Goal: Task Accomplishment & Management: Manage account settings

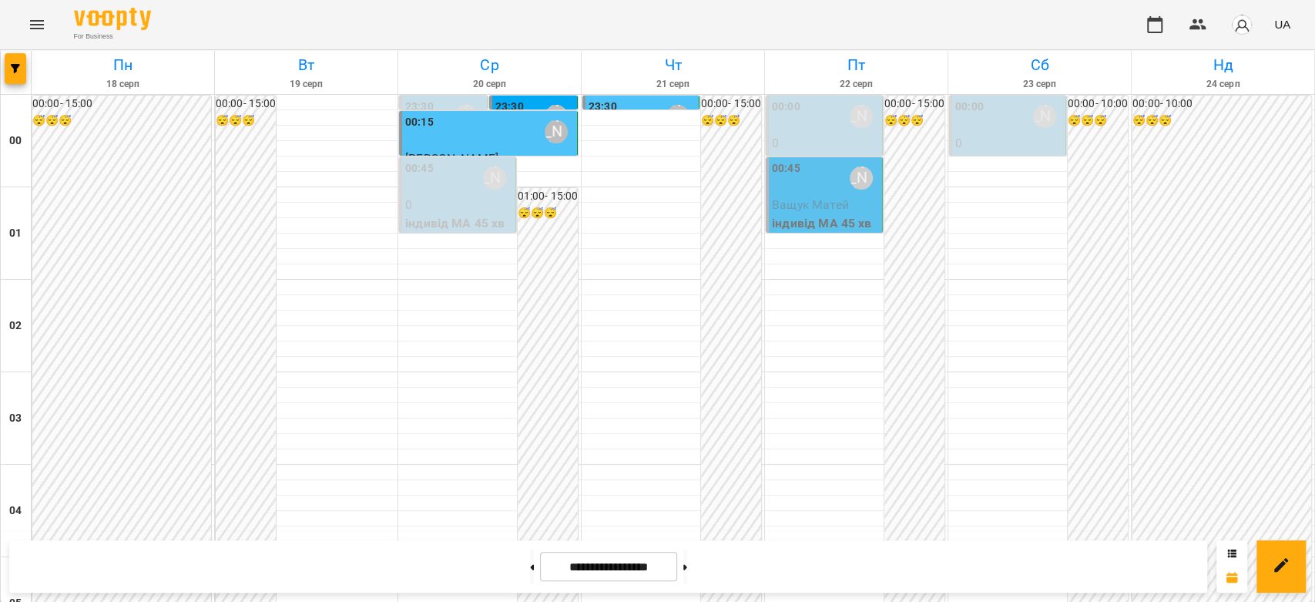
scroll to position [1267, 0]
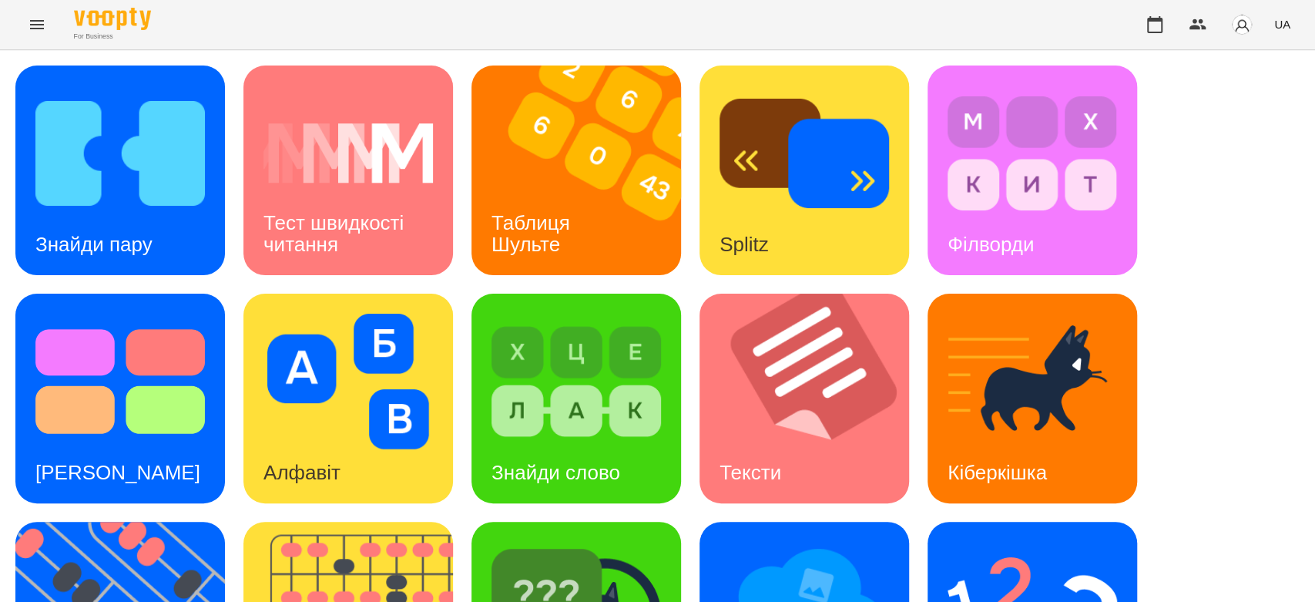
scroll to position [372, 0]
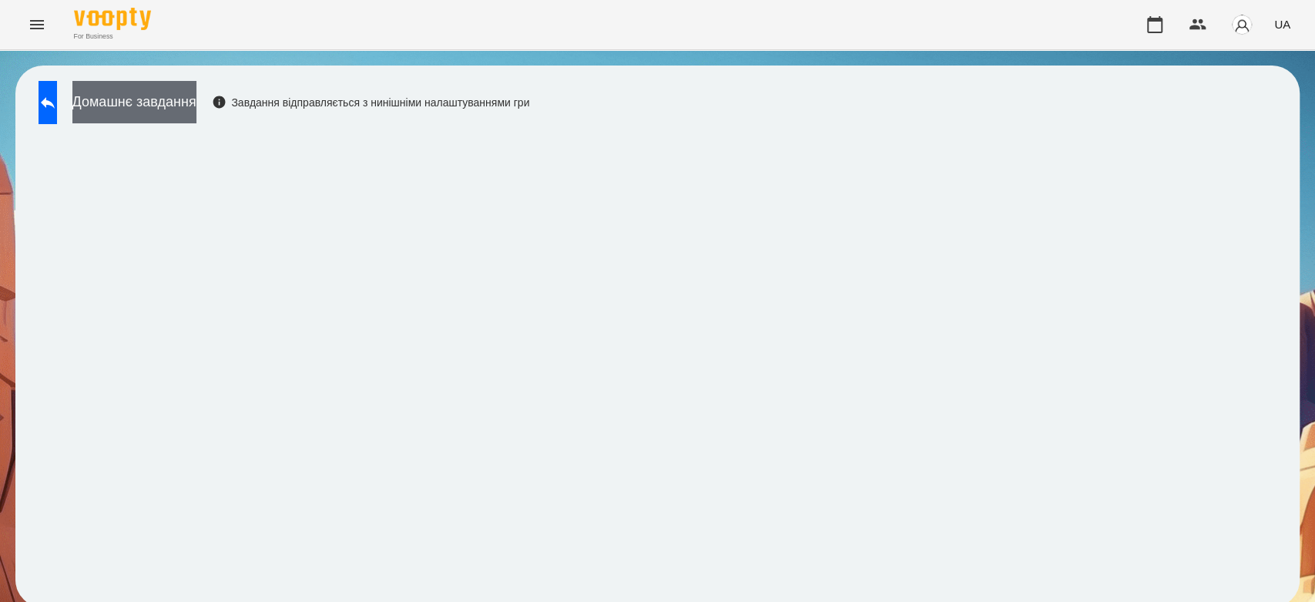
click at [196, 96] on button "Домашнє завдання" at bounding box center [134, 102] width 124 height 42
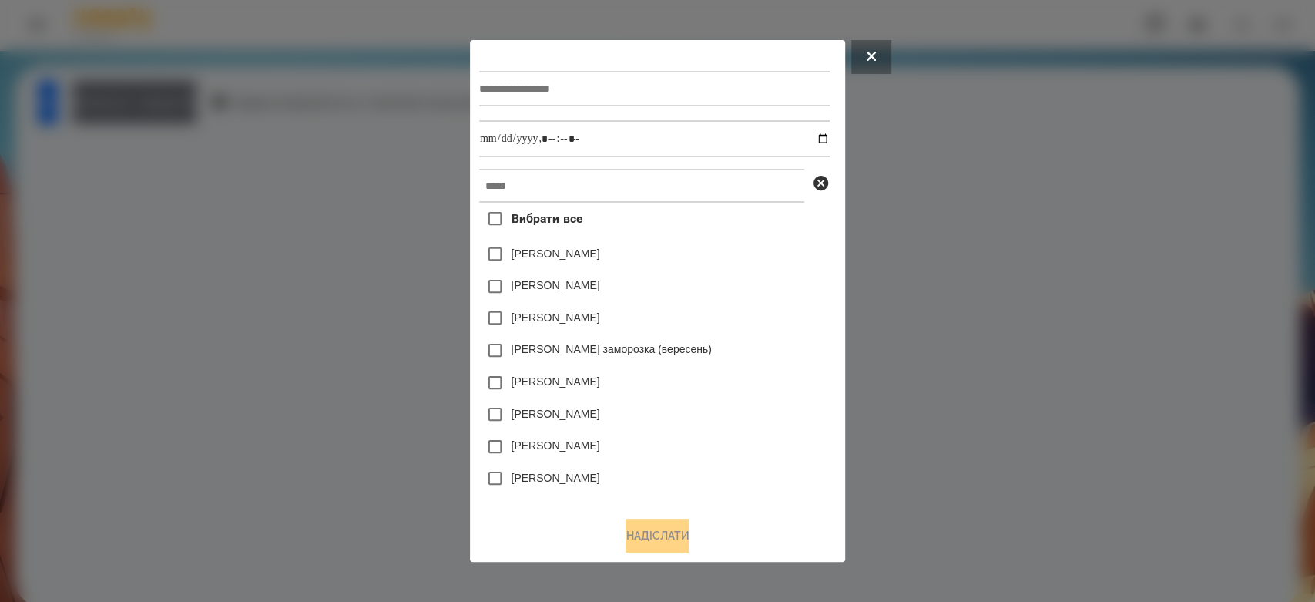
click at [527, 82] on input "text" at bounding box center [654, 88] width 350 height 35
type input "******"
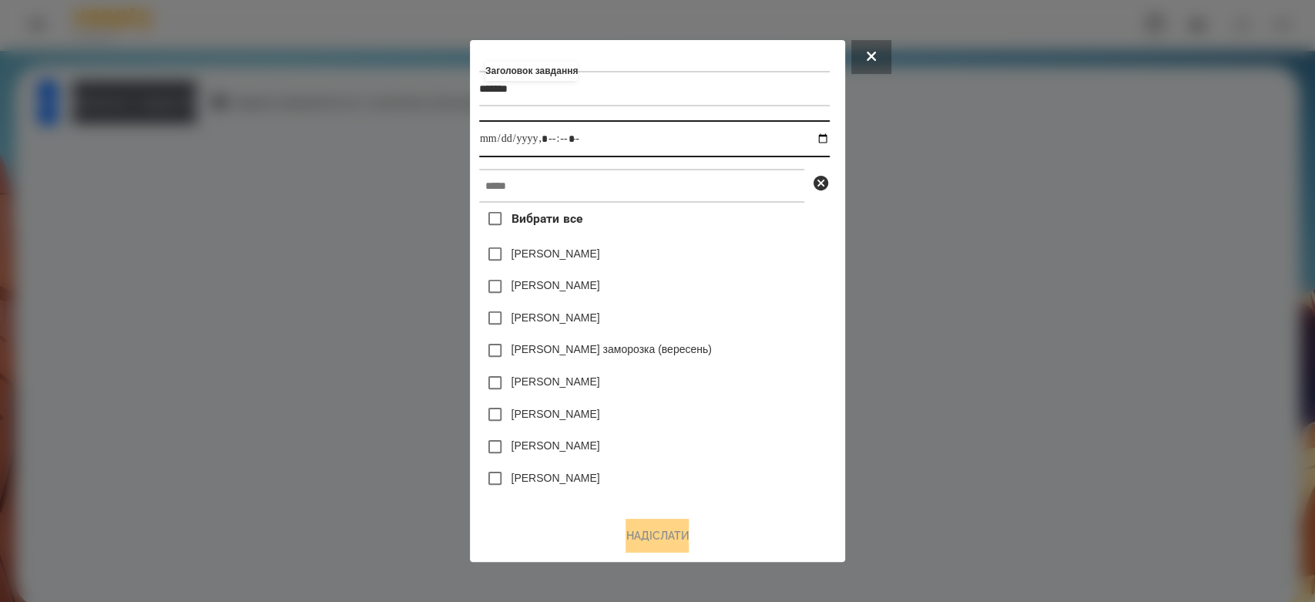
click at [823, 135] on input "datetime-local" at bounding box center [654, 138] width 350 height 37
type input "**********"
drag, startPoint x: 754, startPoint y: 263, endPoint x: 754, endPoint y: 250, distance: 13.1
click at [754, 258] on div "Емма Северен" at bounding box center [654, 254] width 350 height 32
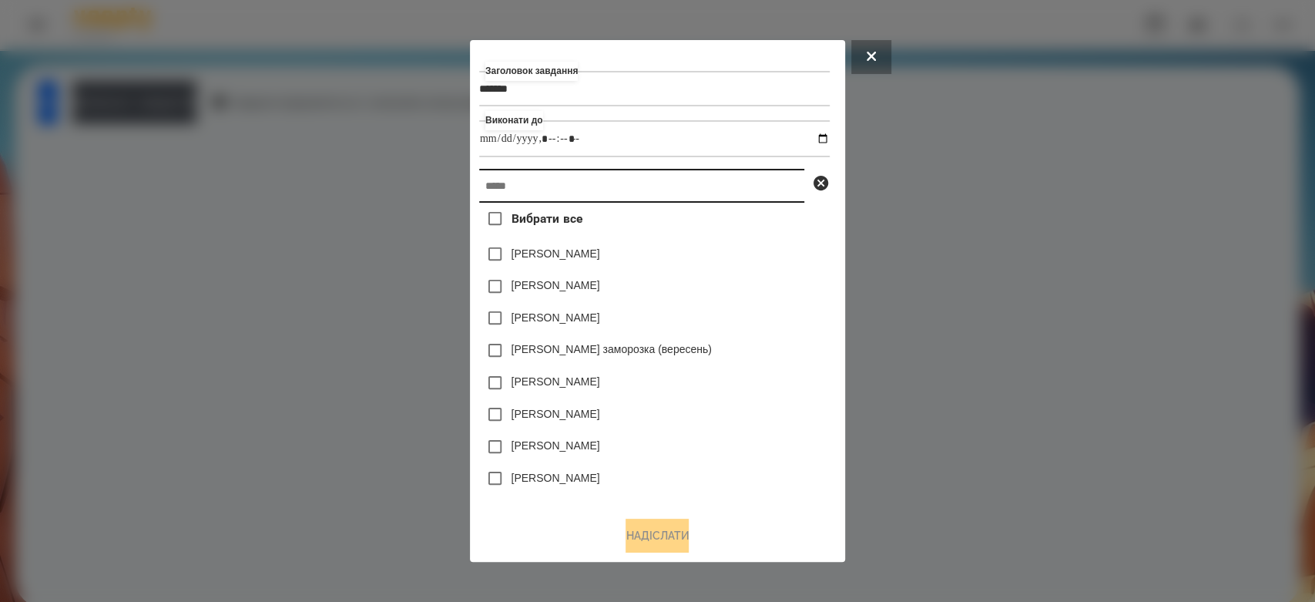
click at [749, 175] on input "text" at bounding box center [641, 186] width 325 height 34
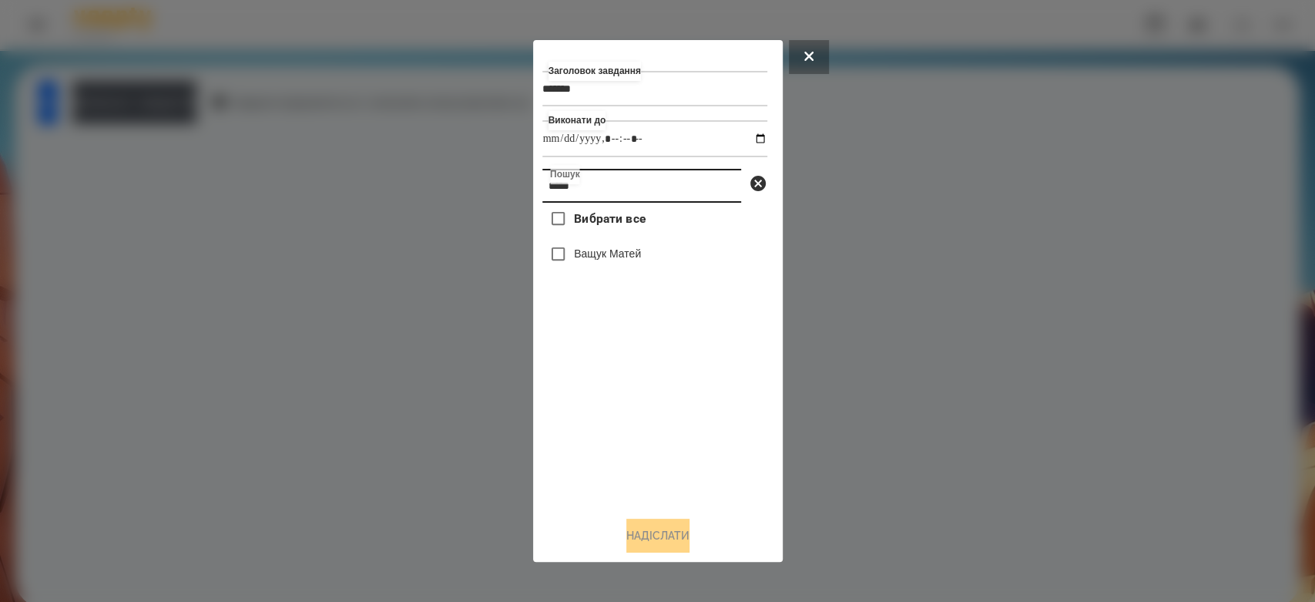
type input "*****"
click at [648, 266] on div "Ващук Матей" at bounding box center [654, 254] width 225 height 32
click at [641, 252] on label "Ващук Матей" at bounding box center [607, 253] width 67 height 15
drag, startPoint x: 662, startPoint y: 522, endPoint x: 678, endPoint y: 532, distance: 19.0
click at [662, 525] on button "Надіслати" at bounding box center [657, 535] width 63 height 34
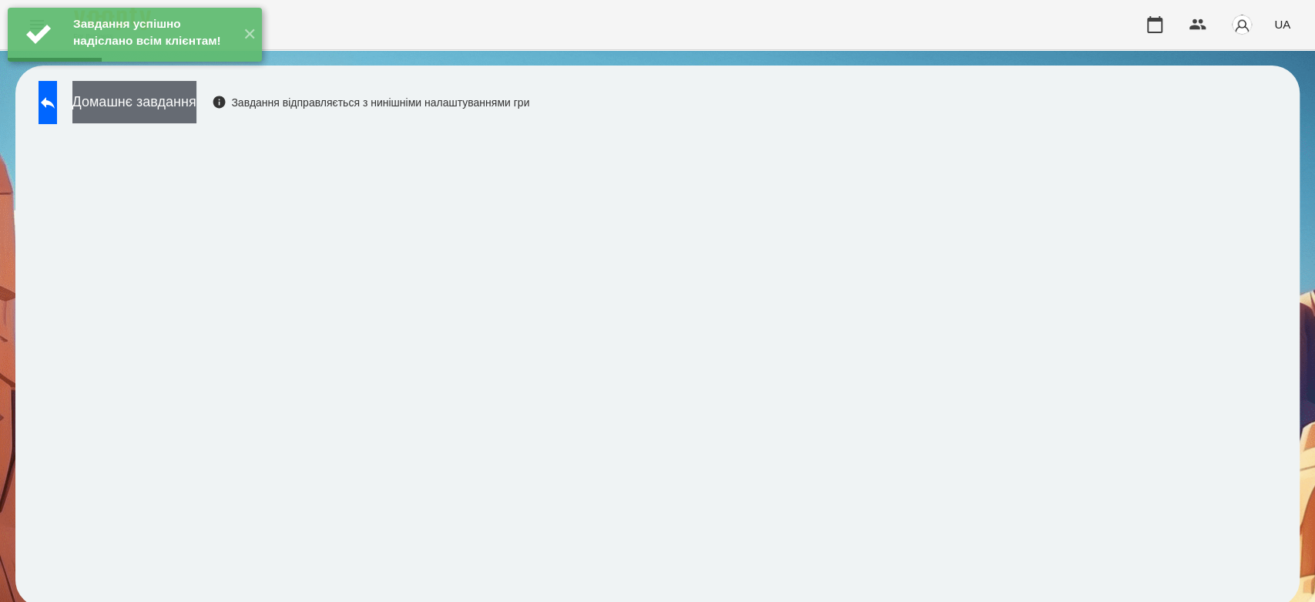
click at [196, 107] on button "Домашнє завдання" at bounding box center [134, 102] width 124 height 42
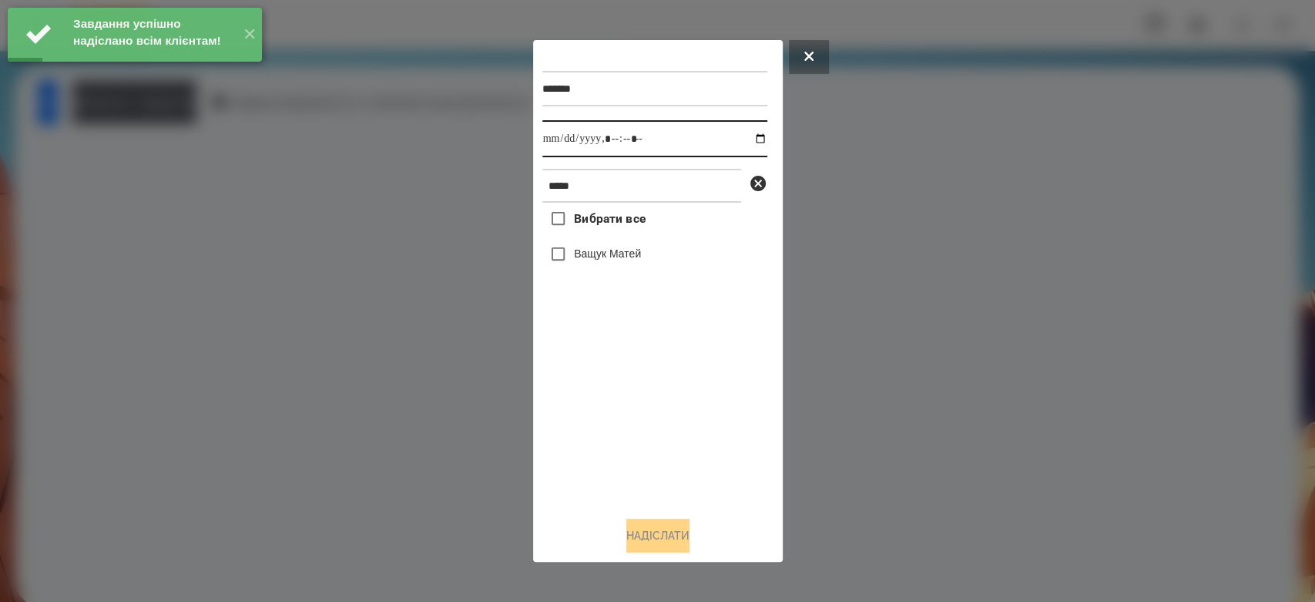
click at [745, 138] on input "datetime-local" at bounding box center [654, 138] width 225 height 37
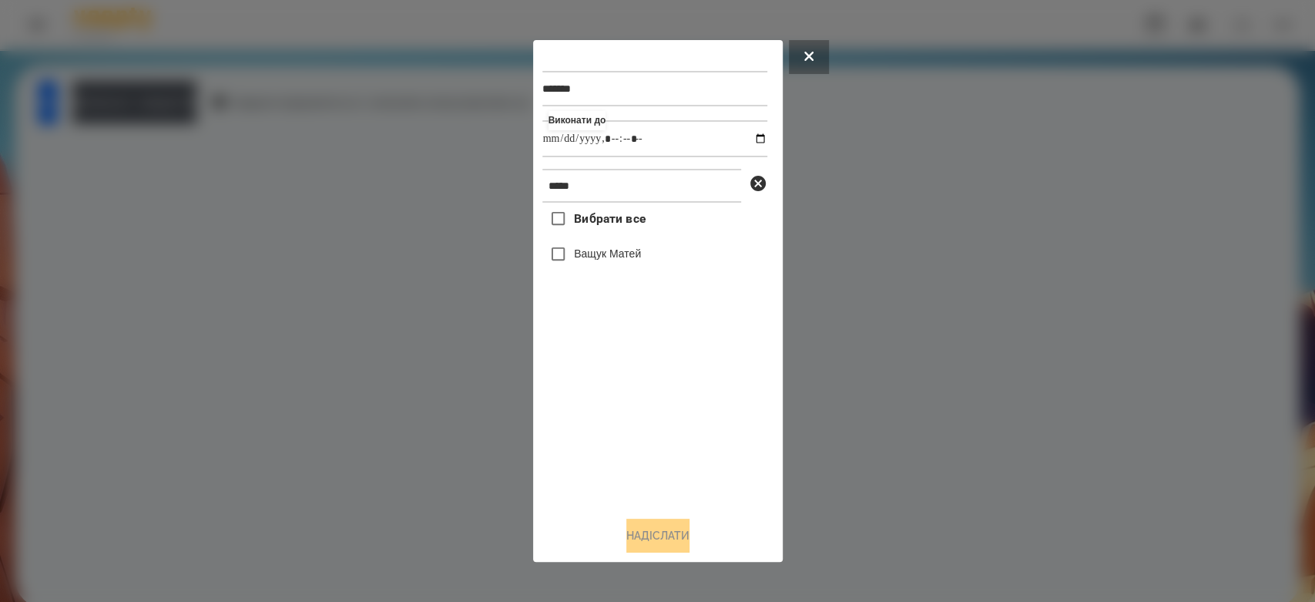
type input "**********"
drag, startPoint x: 718, startPoint y: 448, endPoint x: 666, endPoint y: 355, distance: 106.5
click at [718, 448] on div "Вибрати все Ващук Матей" at bounding box center [654, 353] width 225 height 301
click at [608, 255] on label "Ващук Матей" at bounding box center [607, 253] width 67 height 15
click at [687, 530] on button "Надіслати" at bounding box center [657, 535] width 63 height 34
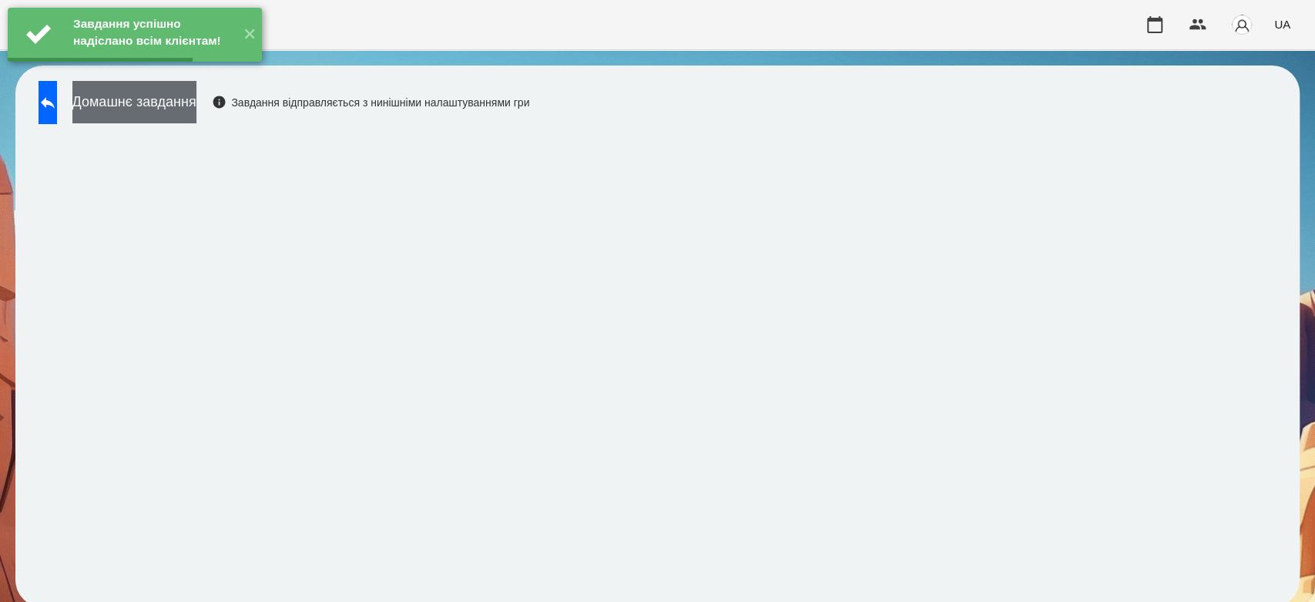
click at [196, 120] on button "Домашнє завдання" at bounding box center [134, 102] width 124 height 42
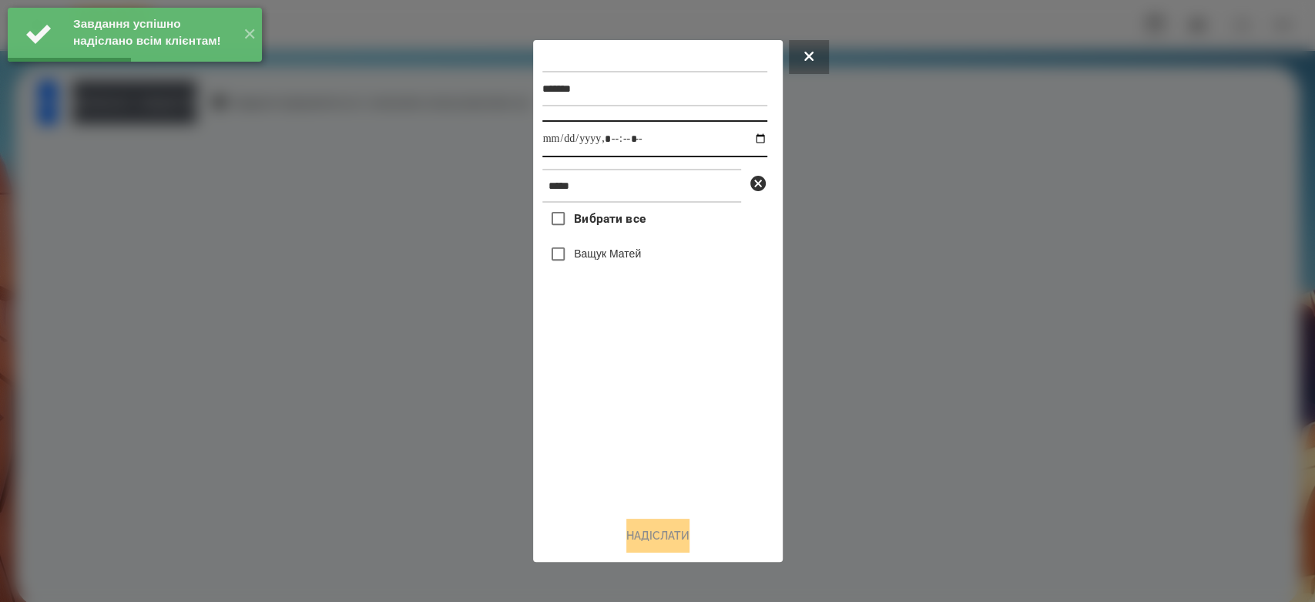
click at [750, 144] on input "datetime-local" at bounding box center [654, 138] width 225 height 37
type input "**********"
click at [655, 409] on div "Вибрати все Ващук Матей" at bounding box center [654, 353] width 225 height 301
click at [599, 257] on label "Ващук Матей" at bounding box center [607, 253] width 67 height 15
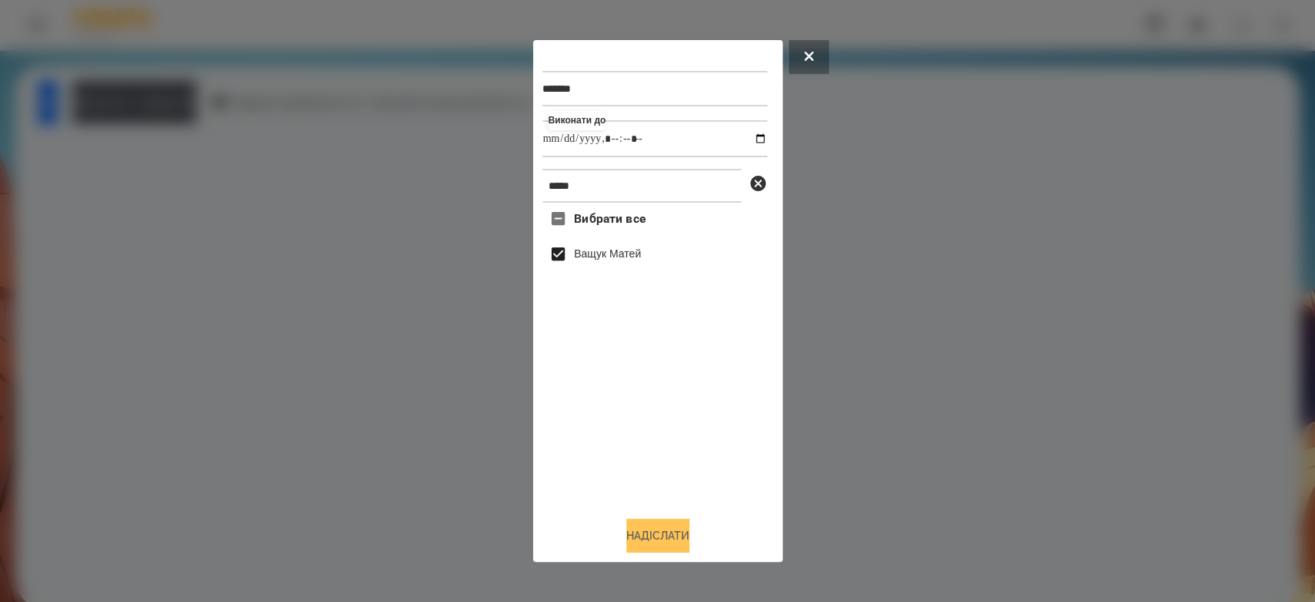
click at [660, 533] on button "Надіслати" at bounding box center [657, 535] width 63 height 34
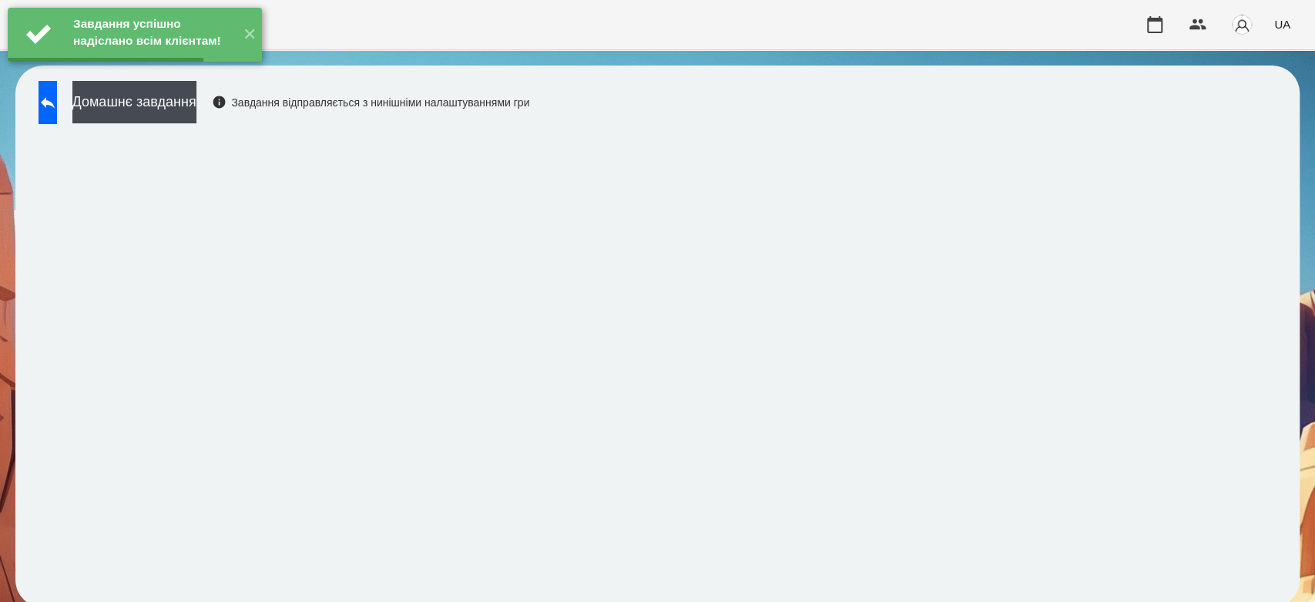
click at [196, 102] on button "Домашнє завдання" at bounding box center [134, 102] width 124 height 42
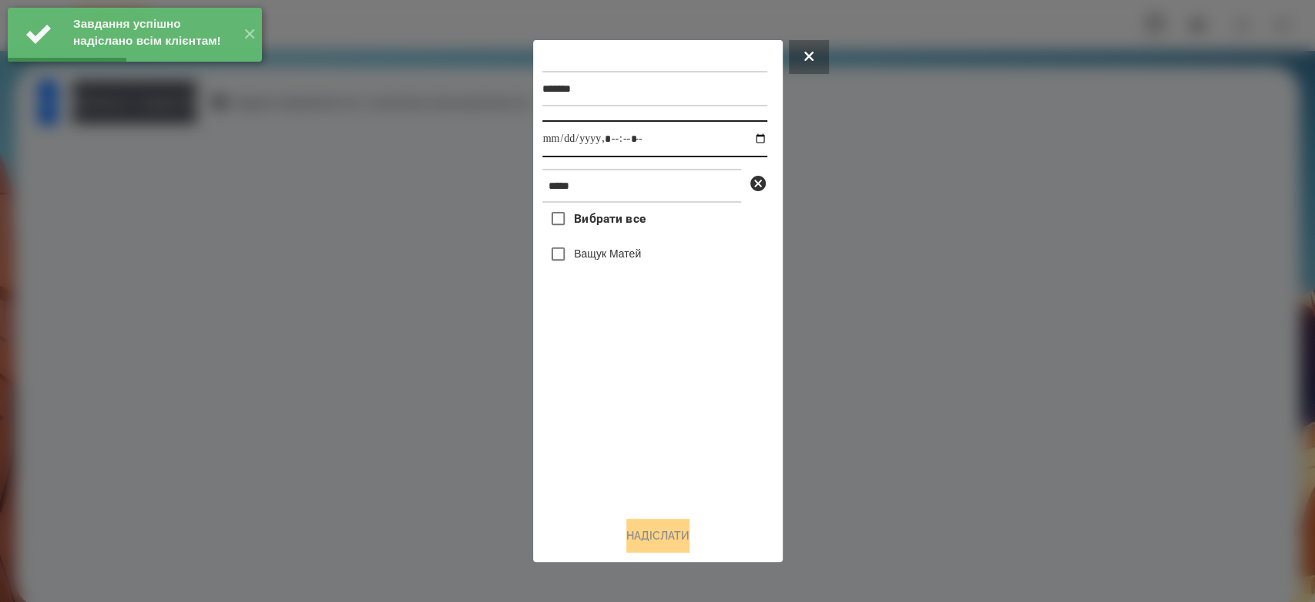
click at [746, 140] on input "datetime-local" at bounding box center [654, 138] width 225 height 37
type input "**********"
drag, startPoint x: 647, startPoint y: 425, endPoint x: 619, endPoint y: 307, distance: 121.1
click at [647, 425] on div "Вибрати все Ващук Матей" at bounding box center [654, 353] width 225 height 301
click at [592, 256] on label "Ващук Матей" at bounding box center [607, 253] width 67 height 15
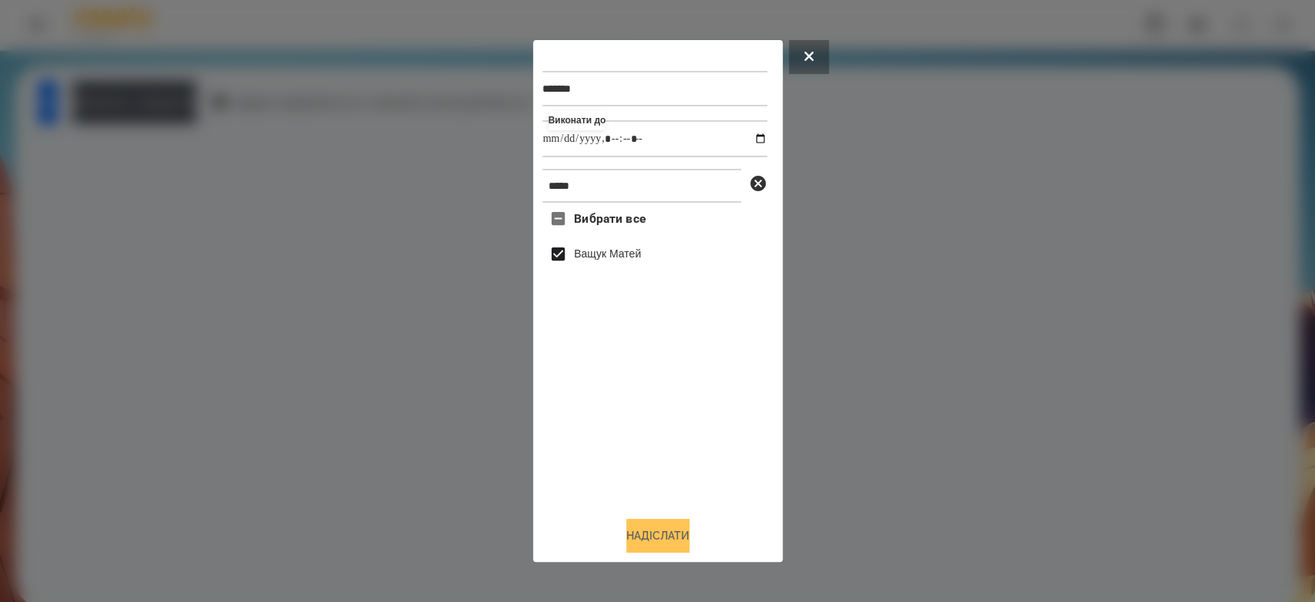
click at [685, 535] on button "Надіслати" at bounding box center [657, 535] width 63 height 34
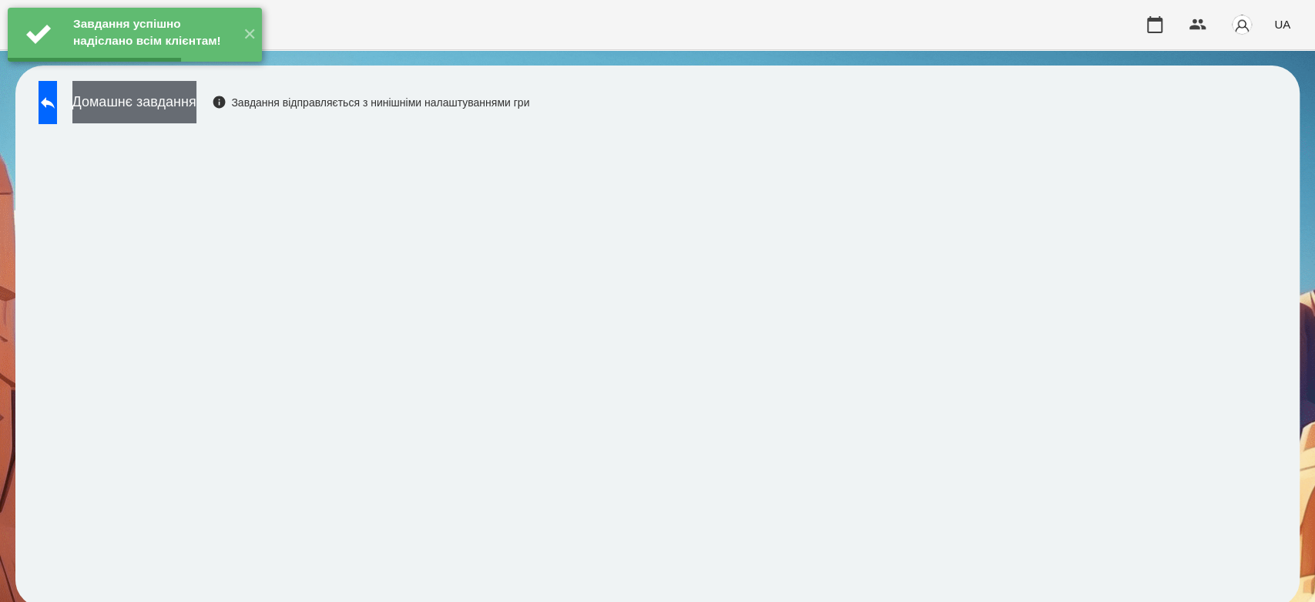
click at [196, 100] on button "Домашнє завдання" at bounding box center [134, 102] width 124 height 42
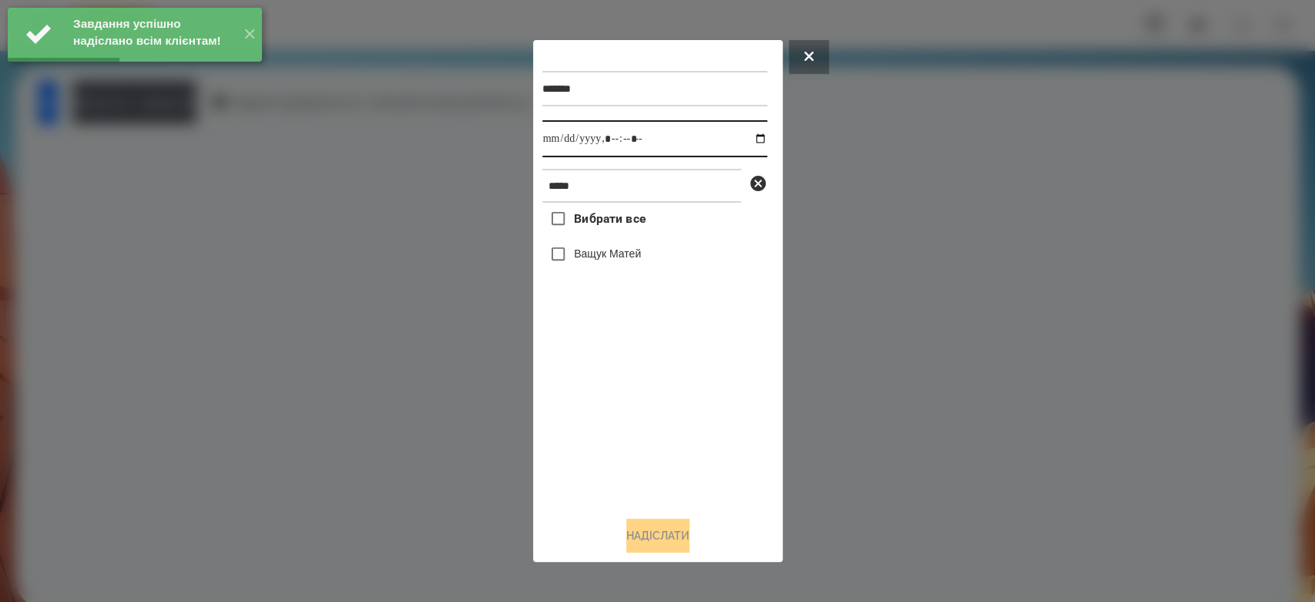
click at [743, 144] on input "datetime-local" at bounding box center [654, 138] width 225 height 37
type input "**********"
drag, startPoint x: 659, startPoint y: 417, endPoint x: 656, endPoint y: 401, distance: 16.3
click at [659, 417] on div "Вибрати все Ващук Матей" at bounding box center [654, 353] width 225 height 301
drag, startPoint x: 624, startPoint y: 251, endPoint x: 640, endPoint y: 260, distance: 18.6
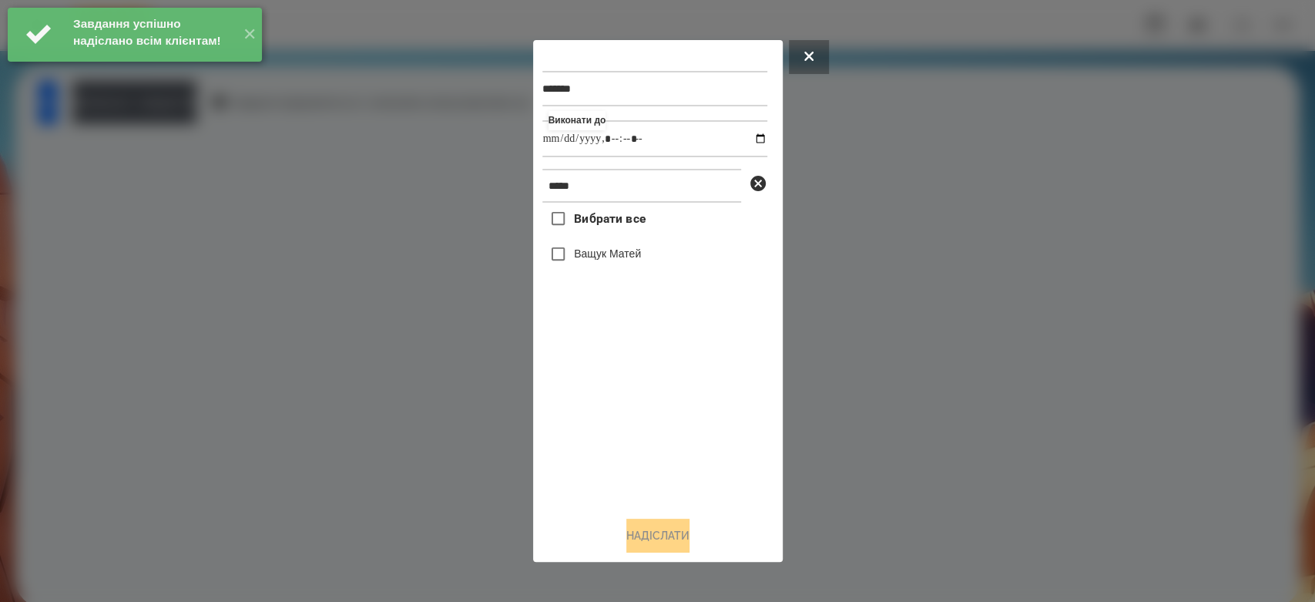
click at [625, 253] on label "Ващук Матей" at bounding box center [607, 253] width 67 height 15
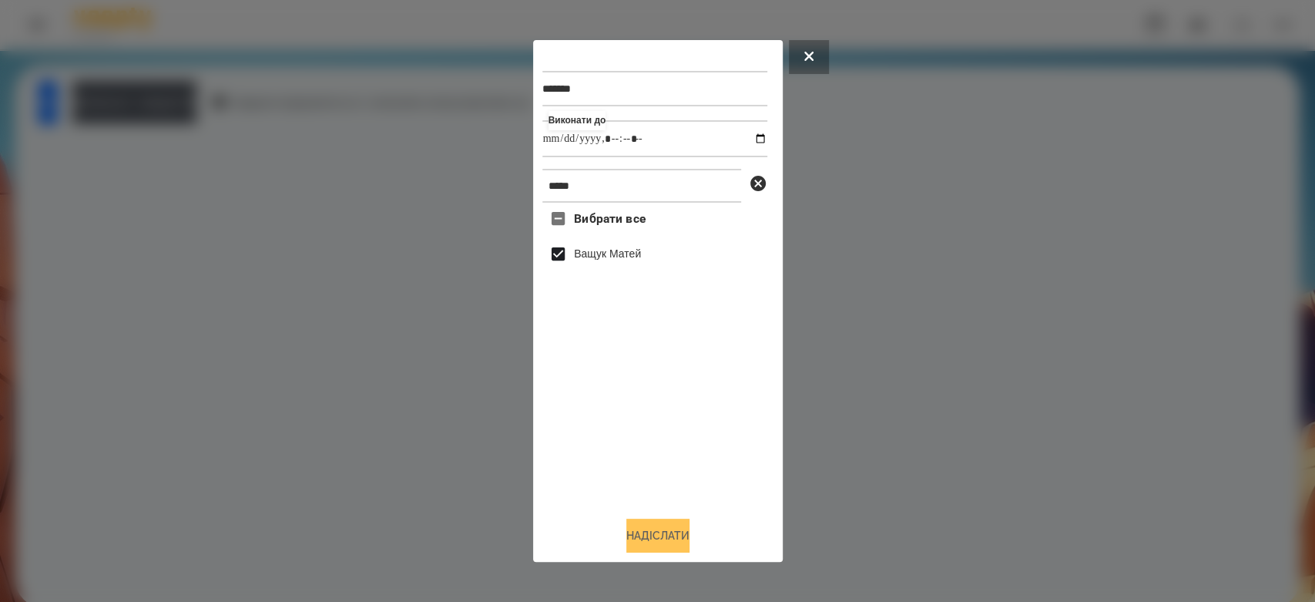
click at [656, 537] on button "Надіслати" at bounding box center [657, 535] width 63 height 34
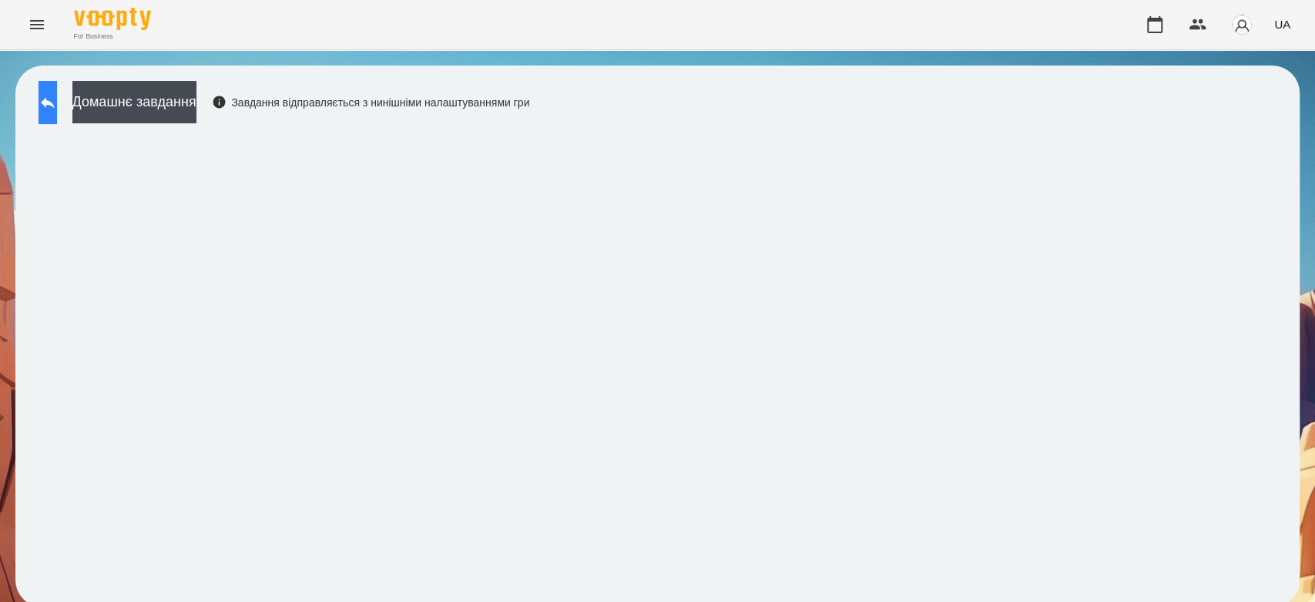
click at [57, 108] on icon at bounding box center [48, 102] width 18 height 18
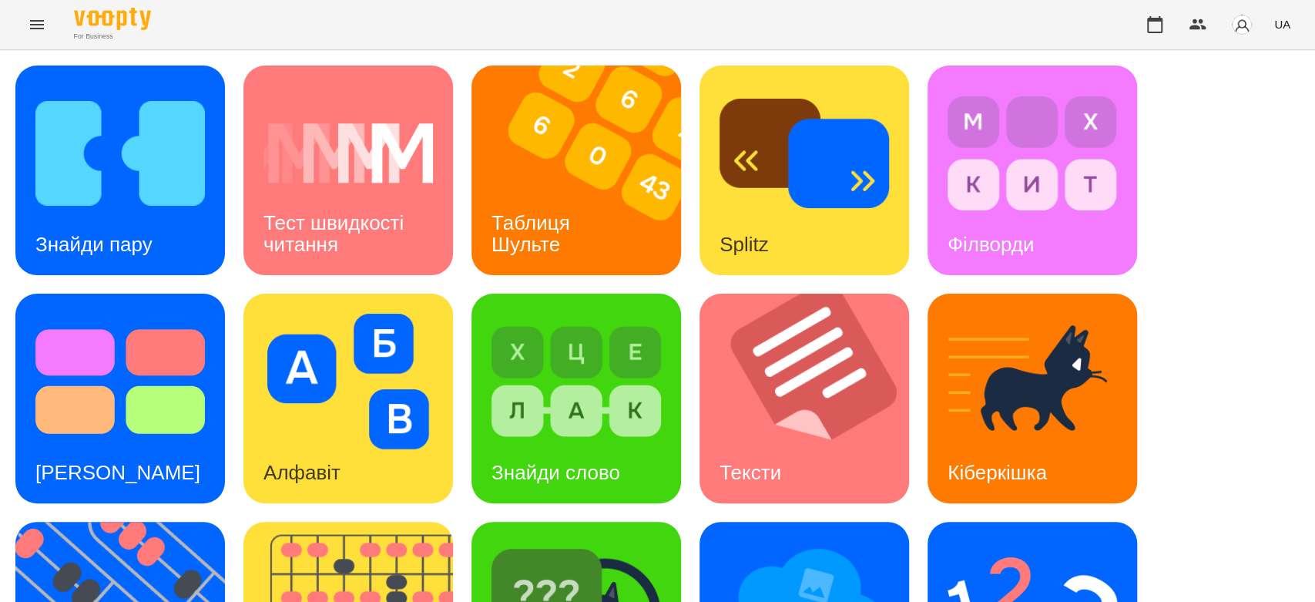
scroll to position [372, 0]
click at [1091, 542] on img at bounding box center [1031, 610] width 169 height 136
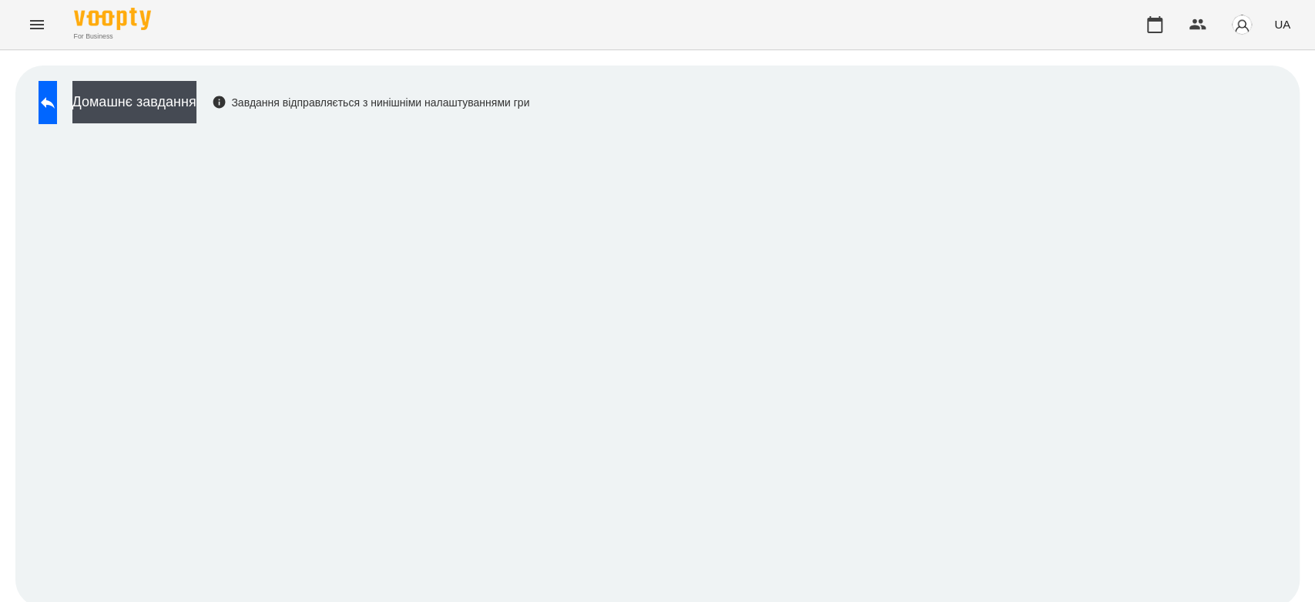
scroll to position [5, 0]
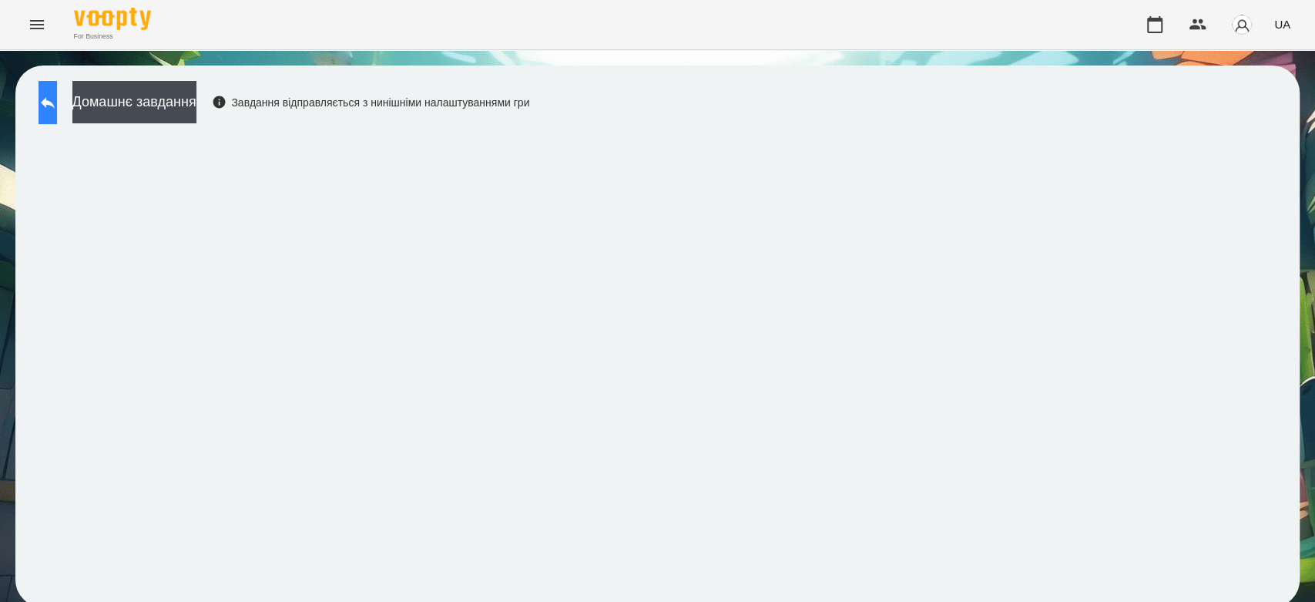
click at [55, 102] on icon at bounding box center [48, 102] width 18 height 18
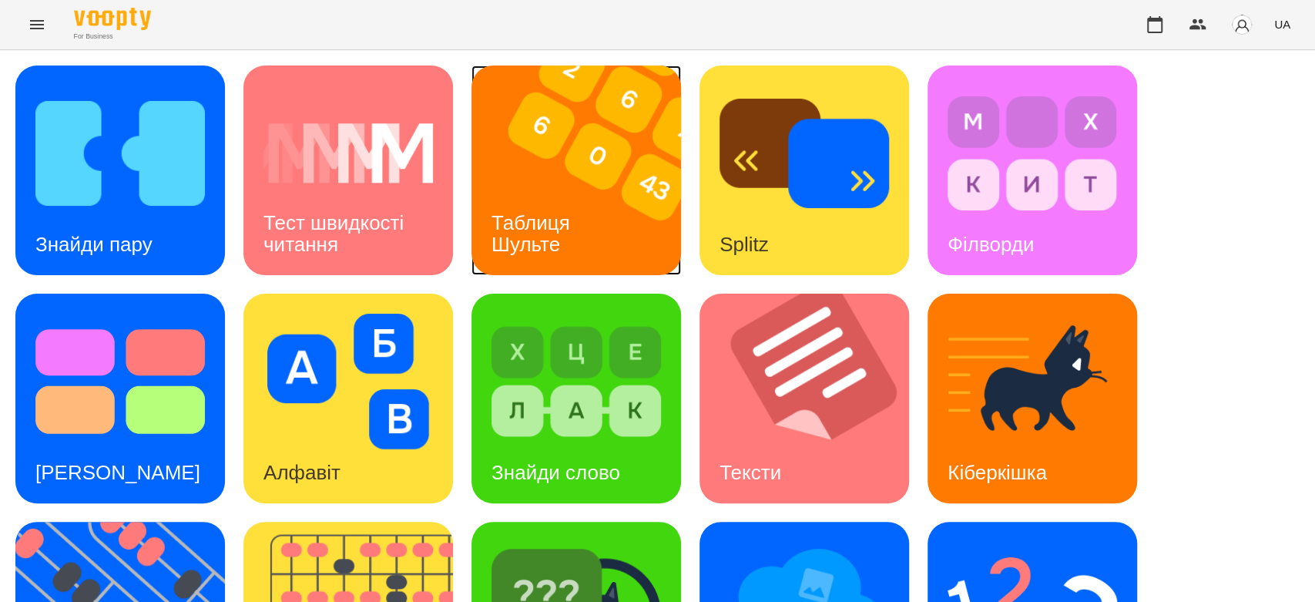
click at [567, 143] on img at bounding box center [585, 170] width 229 height 210
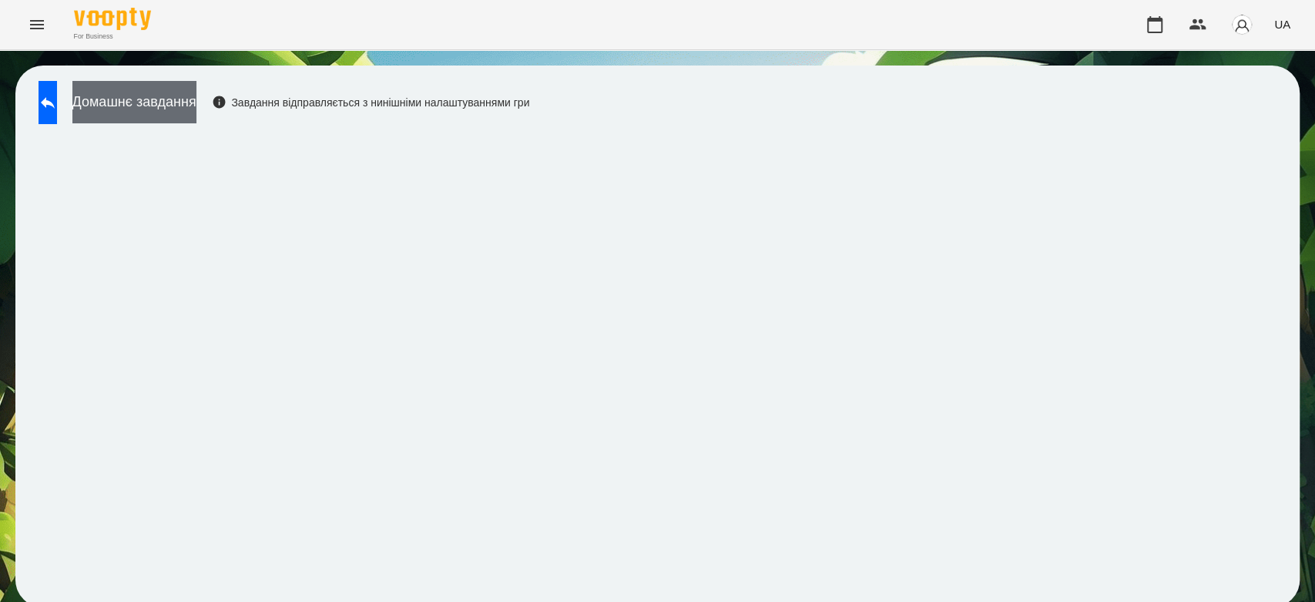
click at [196, 106] on button "Домашнє завдання" at bounding box center [134, 102] width 124 height 42
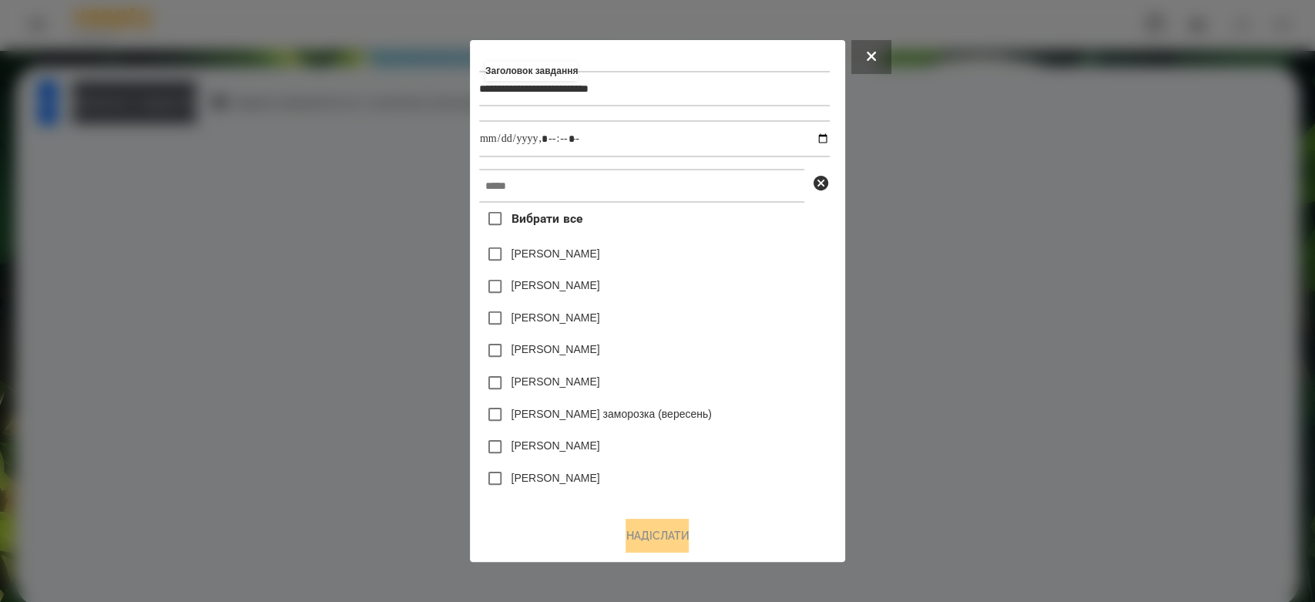
type input "**********"
click at [823, 137] on input "datetime-local" at bounding box center [654, 138] width 350 height 37
type input "**********"
click at [757, 242] on div "Яна Щербакова" at bounding box center [654, 254] width 350 height 32
click at [743, 185] on input "text" at bounding box center [641, 186] width 325 height 34
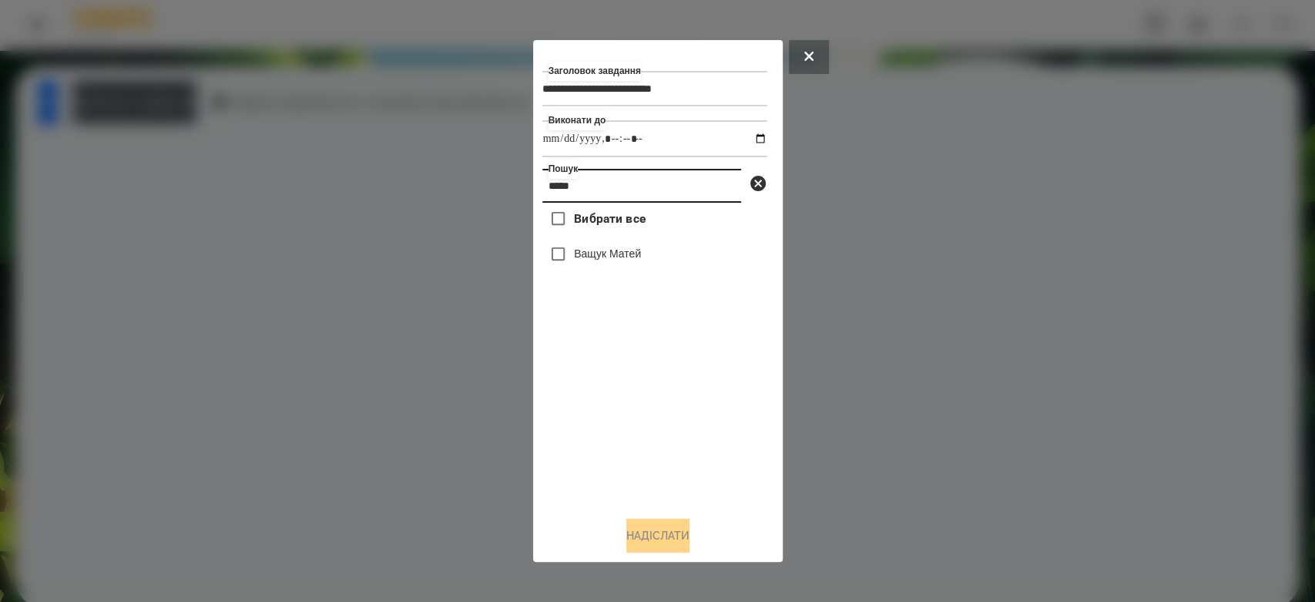
type input "*****"
click at [627, 257] on label "Ващук Матей" at bounding box center [607, 253] width 67 height 15
click at [663, 539] on button "Надіслати" at bounding box center [657, 535] width 63 height 34
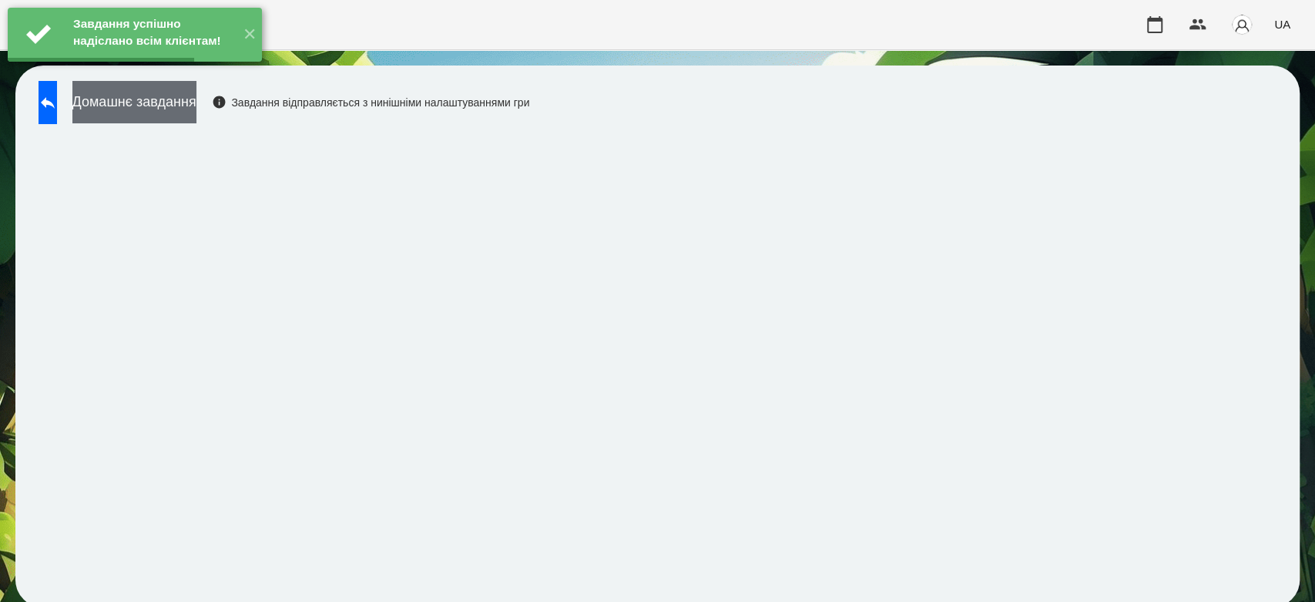
click at [196, 101] on button "Домашнє завдання" at bounding box center [134, 102] width 124 height 42
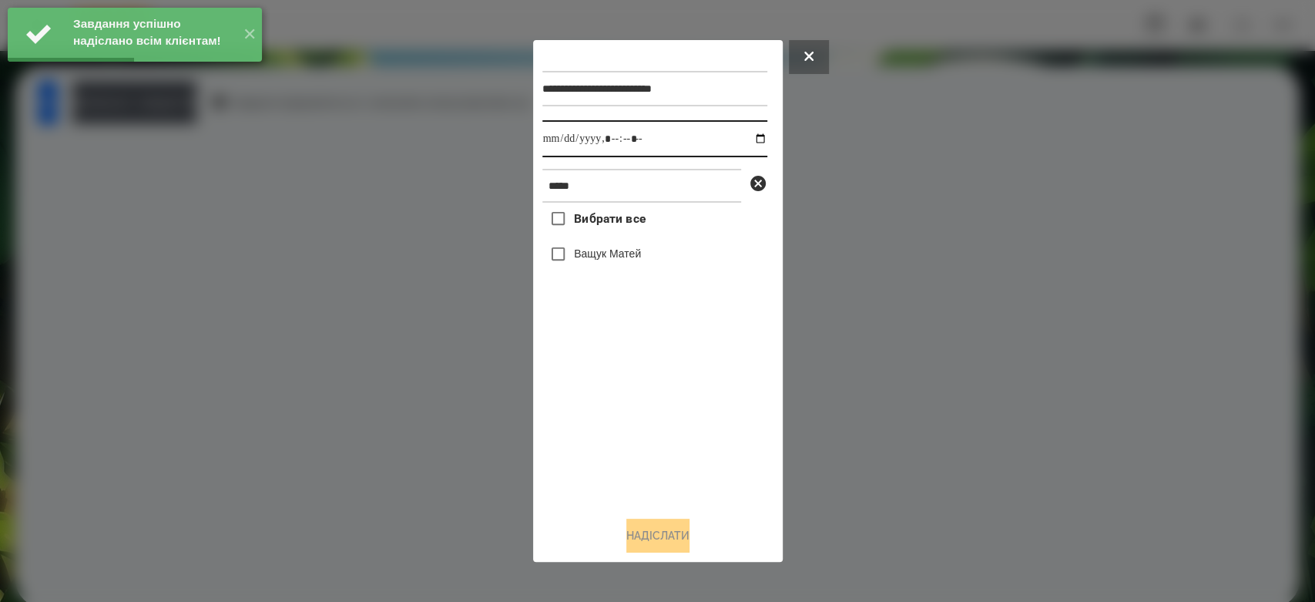
click at [743, 143] on input "datetime-local" at bounding box center [654, 138] width 225 height 37
type input "**********"
drag, startPoint x: 662, startPoint y: 414, endPoint x: 662, endPoint y: 405, distance: 8.5
click at [662, 414] on div "Вибрати все Ващук Матей" at bounding box center [654, 353] width 225 height 301
click at [602, 254] on label "Ващук Матей" at bounding box center [607, 253] width 67 height 15
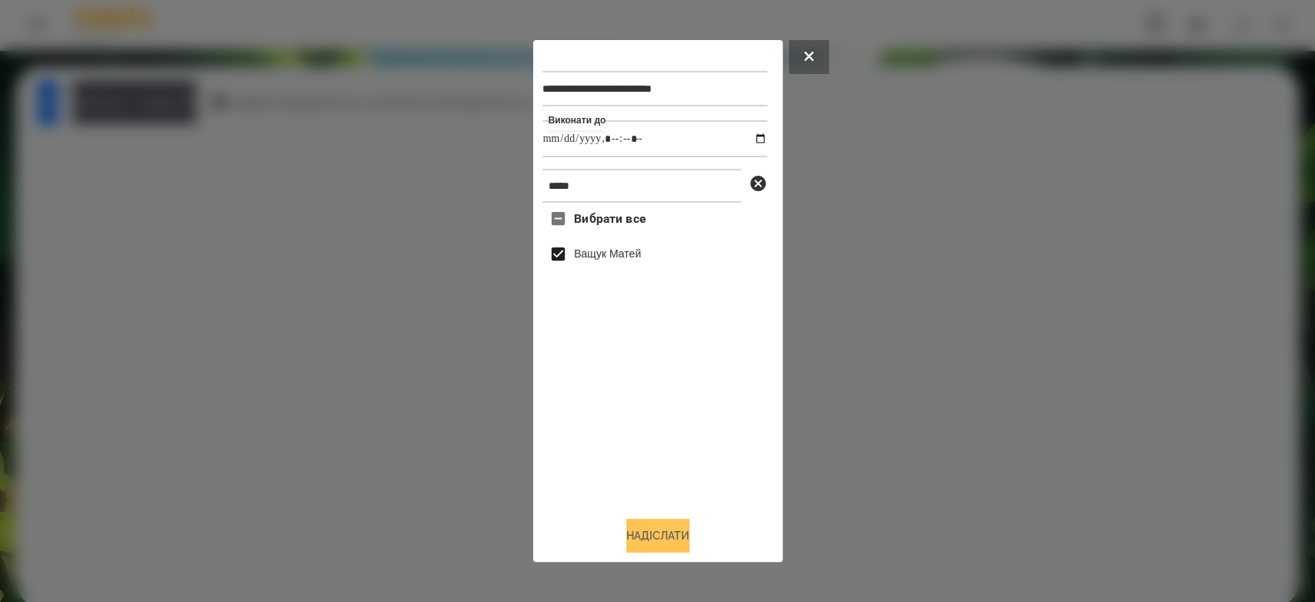
click at [672, 539] on button "Надіслати" at bounding box center [657, 535] width 63 height 34
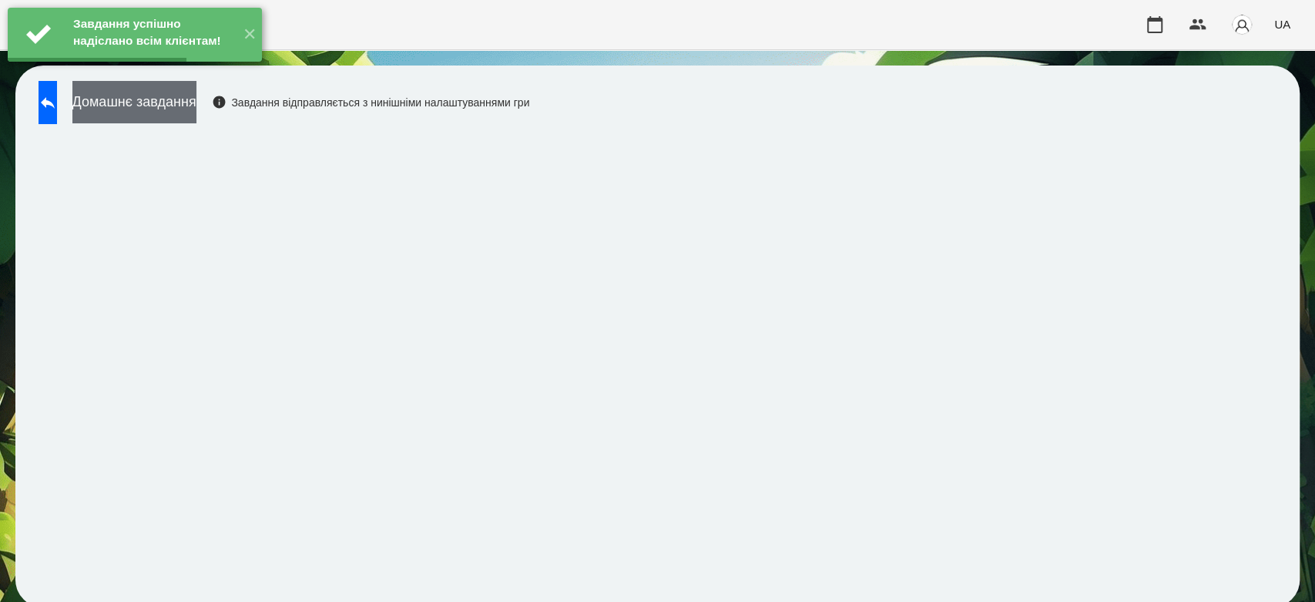
click at [196, 106] on button "Домашнє завдання" at bounding box center [134, 102] width 124 height 42
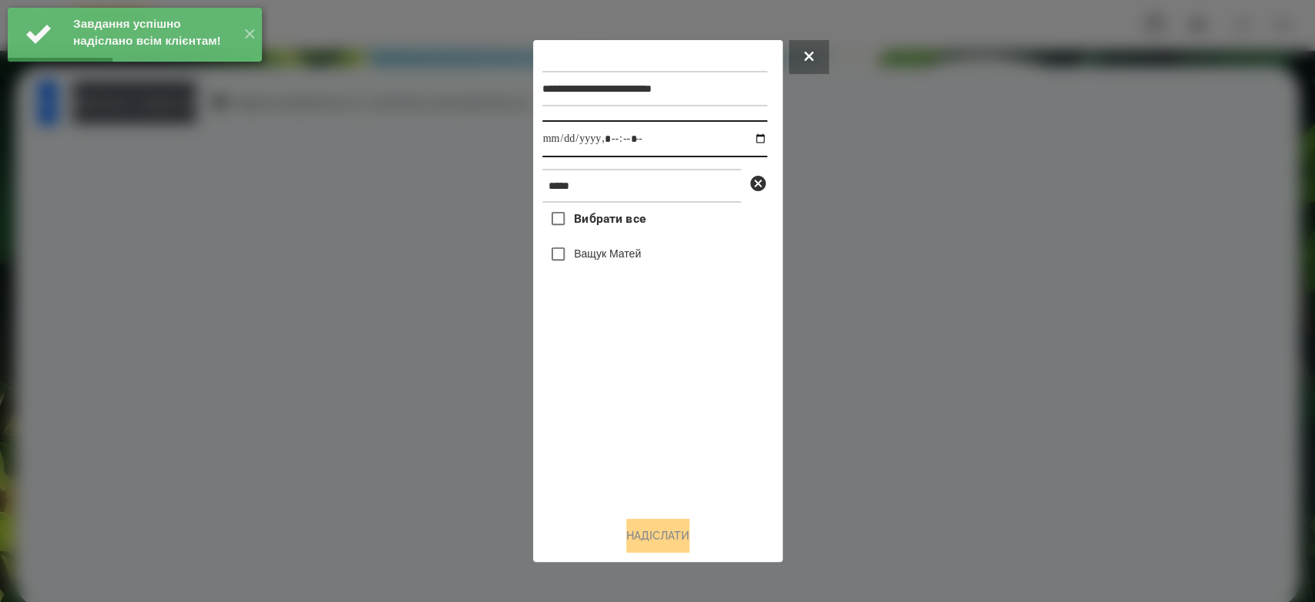
click at [748, 138] on input "datetime-local" at bounding box center [654, 138] width 225 height 37
type input "**********"
click at [630, 447] on div "Вибрати все Ващук Матей" at bounding box center [654, 353] width 225 height 301
click at [575, 261] on label "Ващук Матей" at bounding box center [607, 253] width 67 height 15
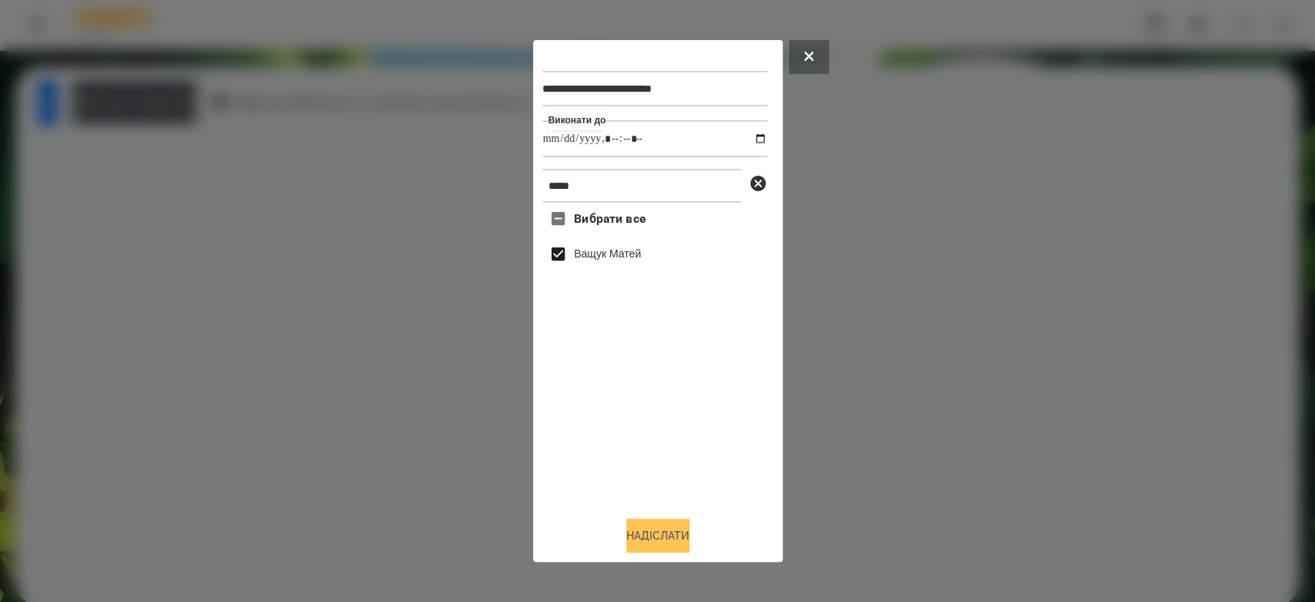
click at [679, 538] on button "Надіслати" at bounding box center [657, 535] width 63 height 34
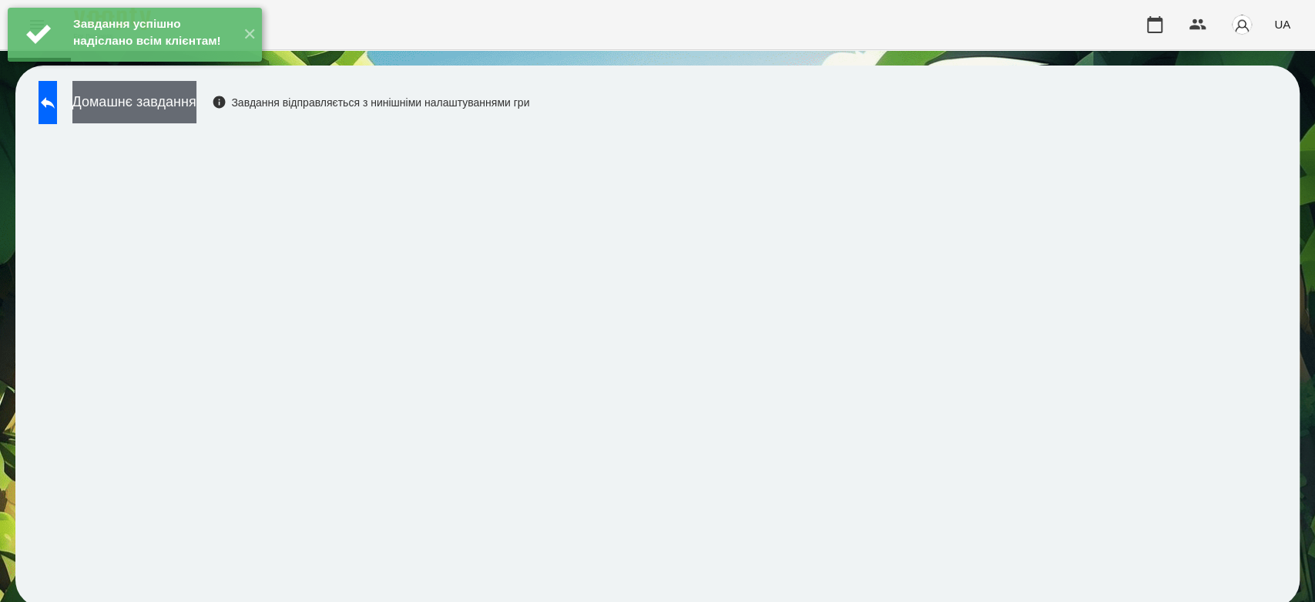
click at [196, 116] on button "Домашнє завдання" at bounding box center [134, 102] width 124 height 42
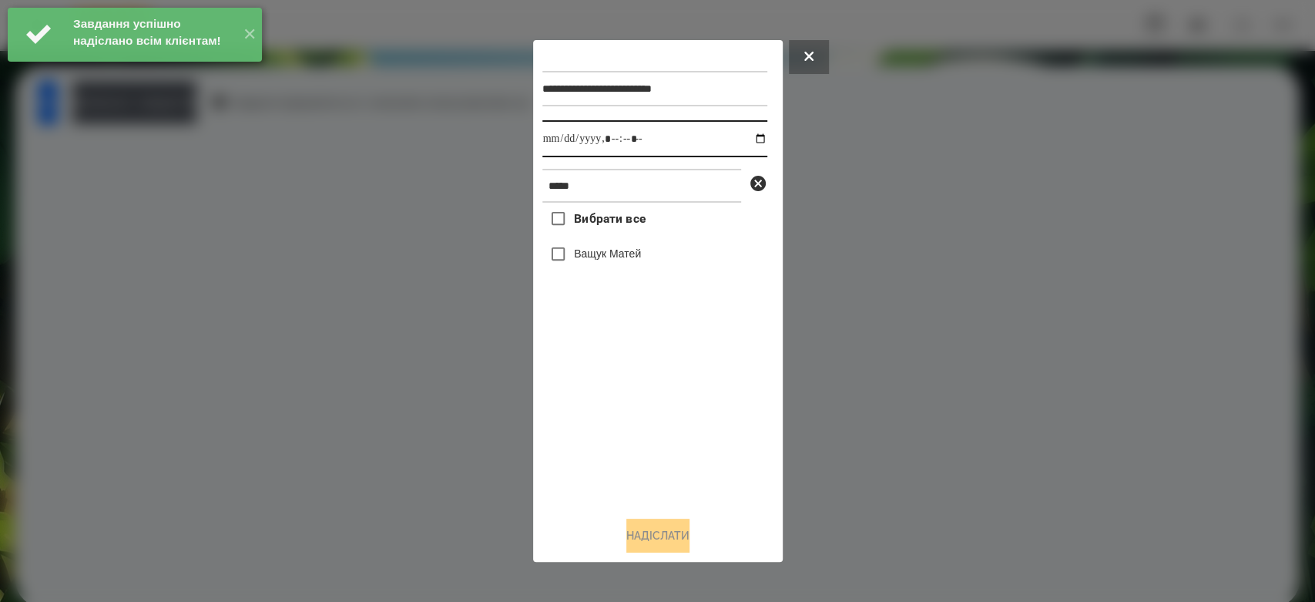
click at [745, 136] on input "datetime-local" at bounding box center [654, 138] width 225 height 37
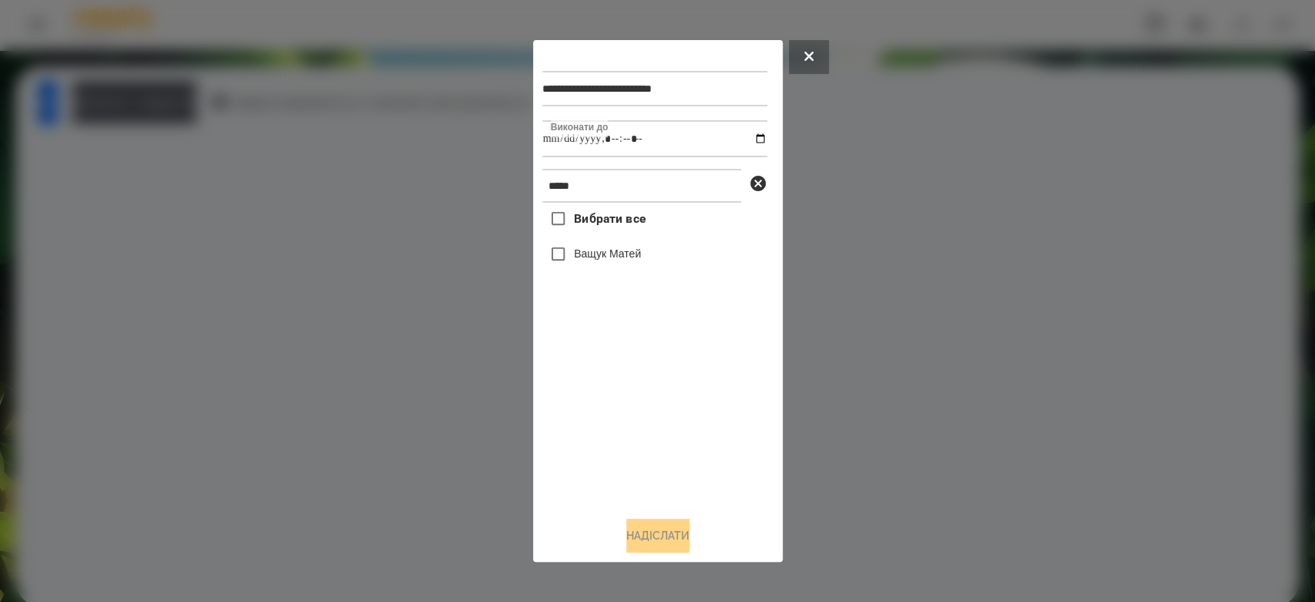
type input "**********"
drag, startPoint x: 638, startPoint y: 401, endPoint x: 622, endPoint y: 353, distance: 50.2
click at [638, 401] on div "Вибрати все Ващук Матей" at bounding box center [654, 353] width 225 height 301
click at [604, 253] on label "Ващук Матей" at bounding box center [607, 253] width 67 height 15
click at [679, 531] on button "Надіслати" at bounding box center [657, 535] width 63 height 34
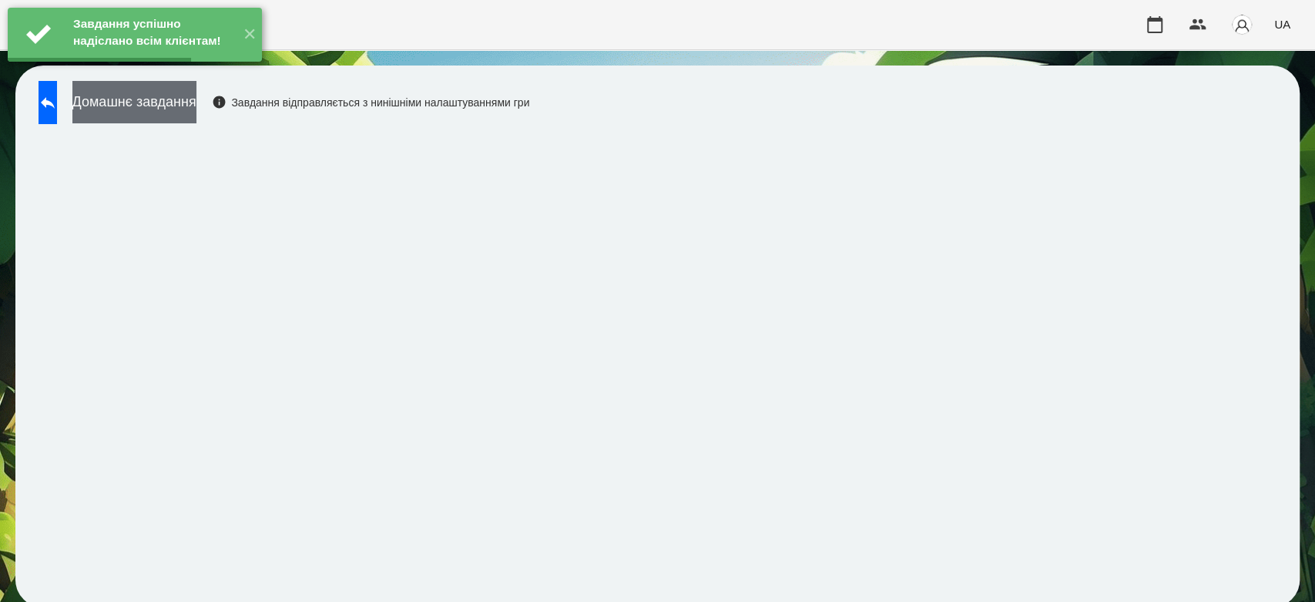
click at [196, 109] on button "Домашнє завдання" at bounding box center [134, 102] width 124 height 42
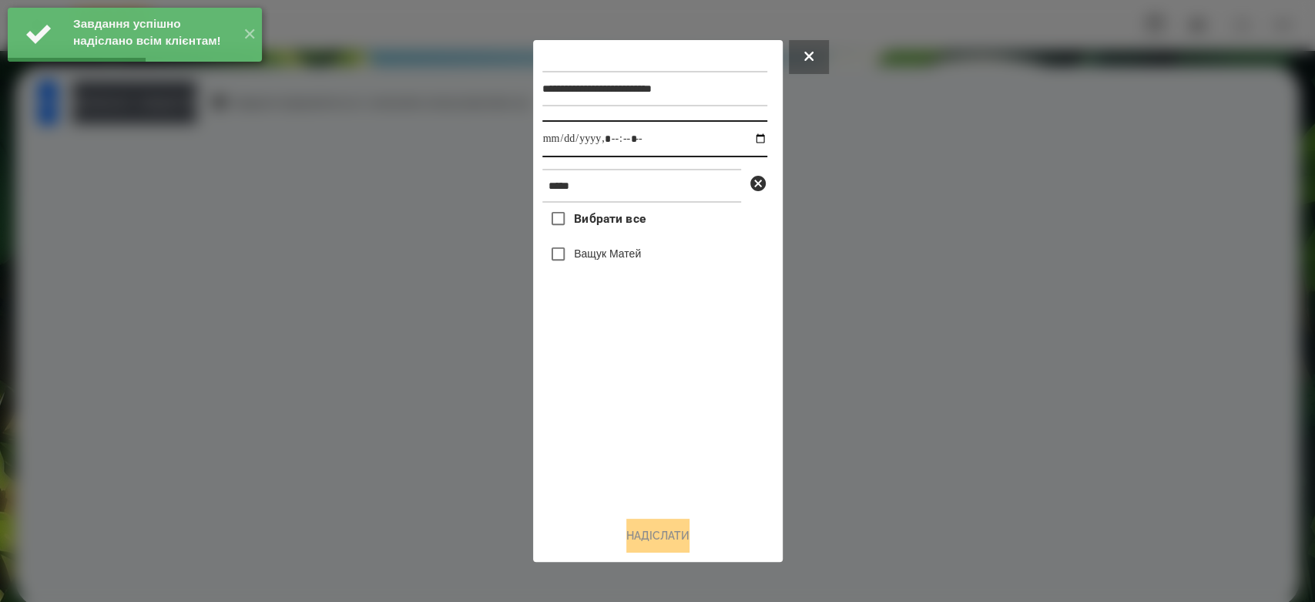
click at [751, 136] on input "datetime-local" at bounding box center [654, 138] width 225 height 37
type input "**********"
click at [657, 404] on div "Вибрати все Ващук Матей" at bounding box center [654, 353] width 225 height 301
click at [627, 261] on label "Ващук Матей" at bounding box center [607, 253] width 67 height 15
click at [652, 528] on button "Надіслати" at bounding box center [657, 535] width 63 height 34
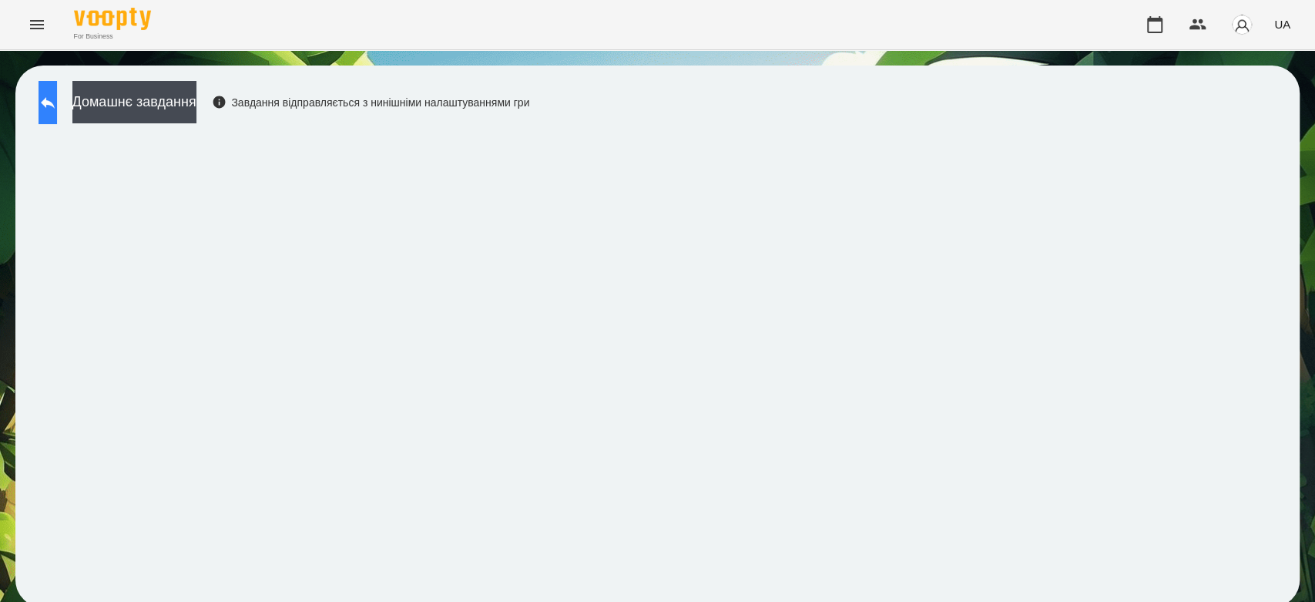
click at [57, 97] on icon at bounding box center [48, 102] width 18 height 18
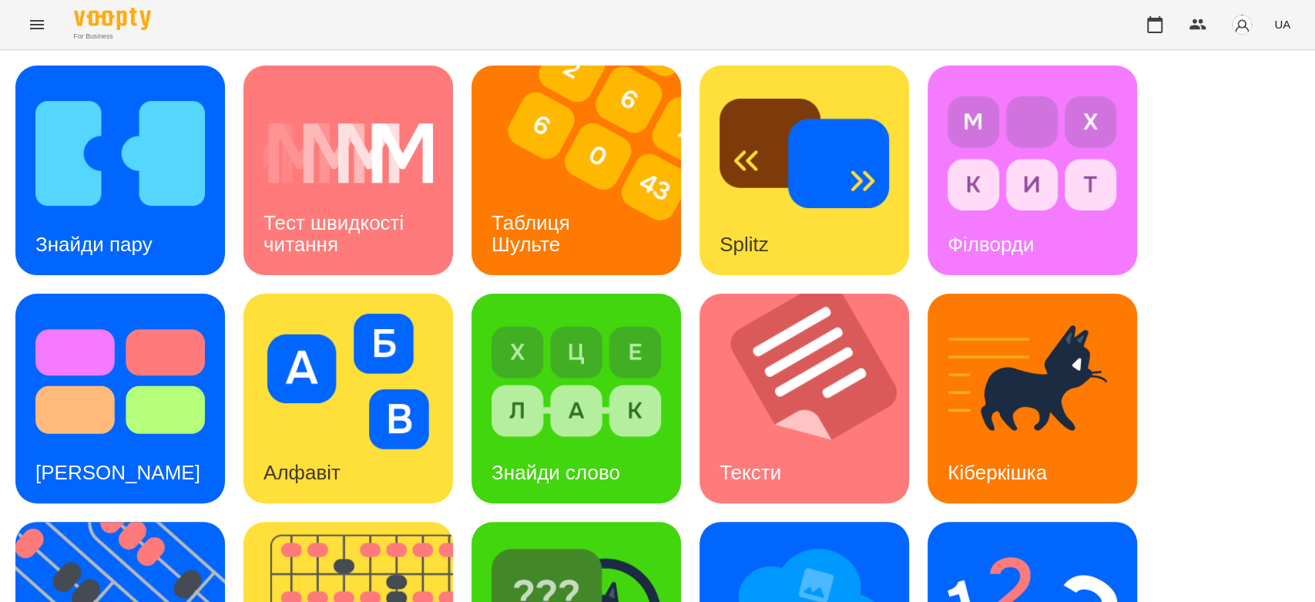
scroll to position [372, 0]
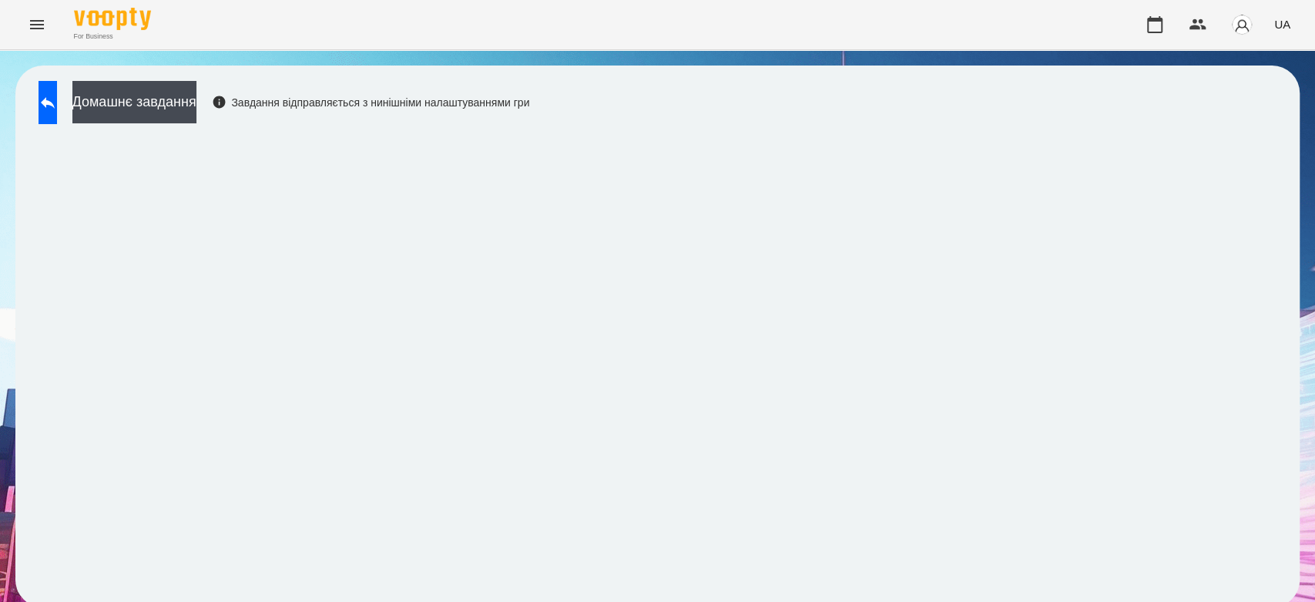
scroll to position [5, 0]
click at [134, 105] on button "Домашнє завдання" at bounding box center [134, 102] width 124 height 42
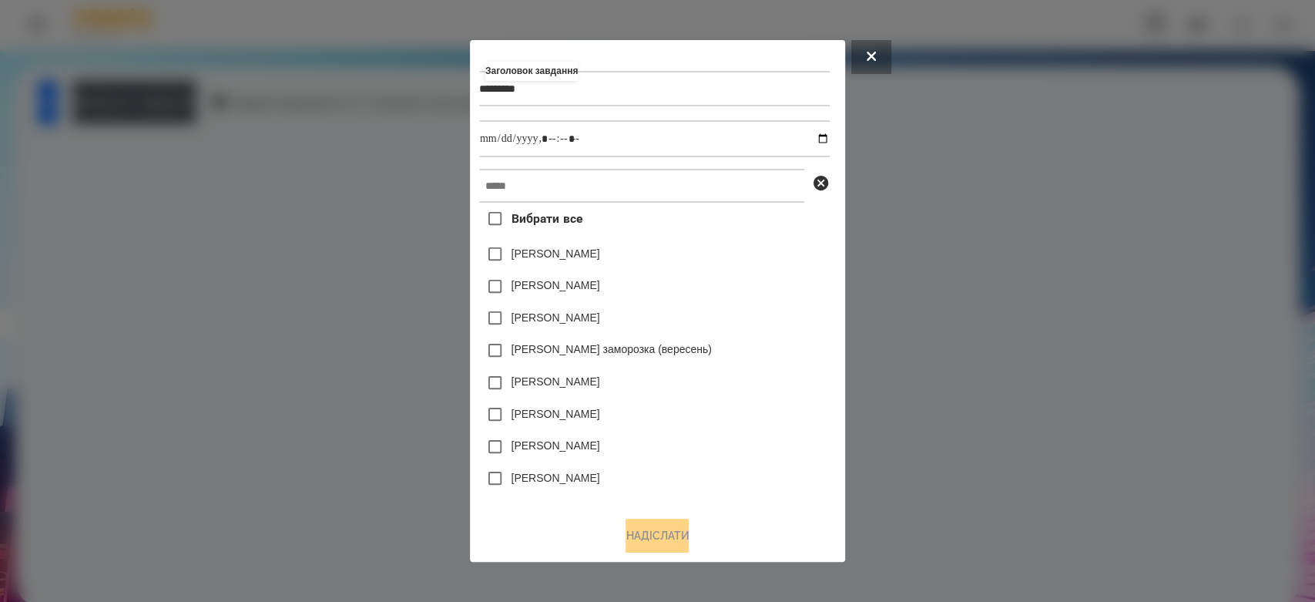
type input "*********"
click at [826, 136] on input "datetime-local" at bounding box center [654, 138] width 350 height 37
type input "**********"
drag, startPoint x: 752, startPoint y: 261, endPoint x: 710, endPoint y: 213, distance: 63.3
click at [752, 261] on div "Емма Северен" at bounding box center [654, 254] width 350 height 32
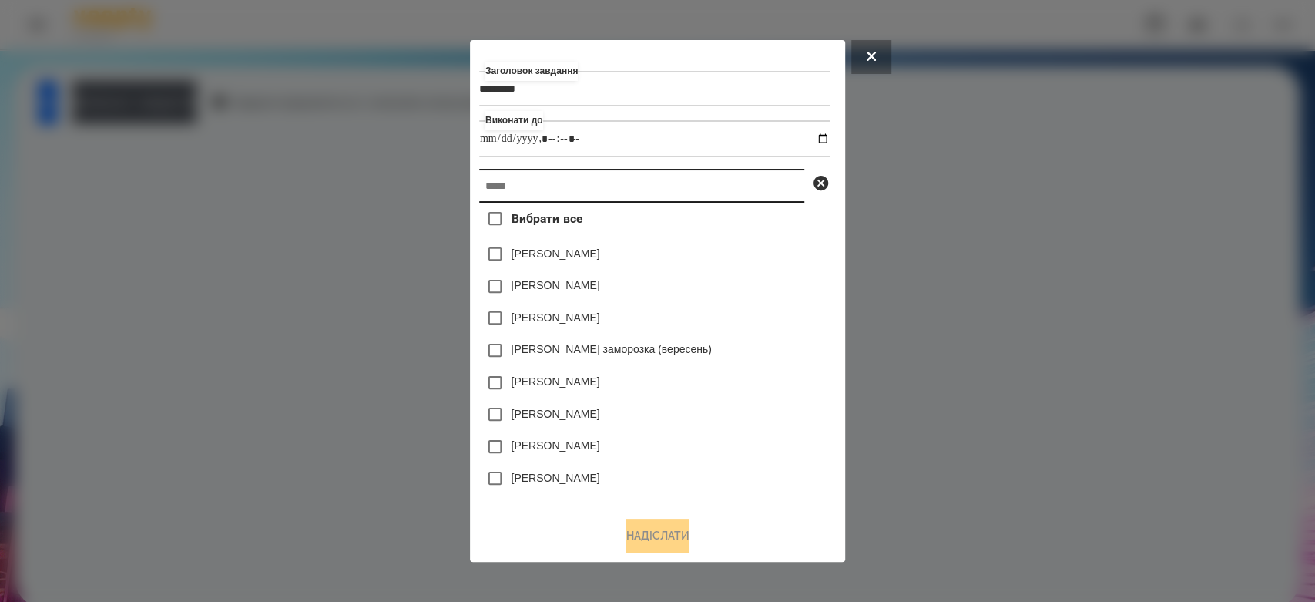
click at [696, 183] on input "text" at bounding box center [641, 186] width 325 height 34
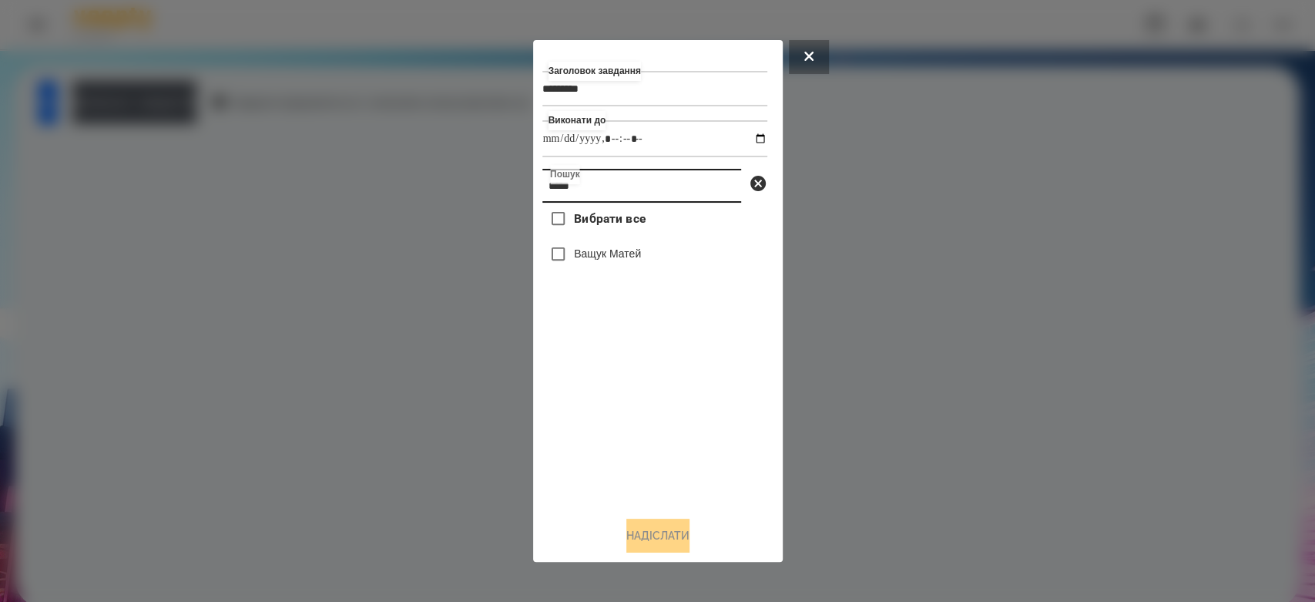
type input "*****"
click at [608, 256] on label "Ващук Матей" at bounding box center [607, 253] width 67 height 15
click at [688, 543] on button "Надіслати" at bounding box center [657, 535] width 63 height 34
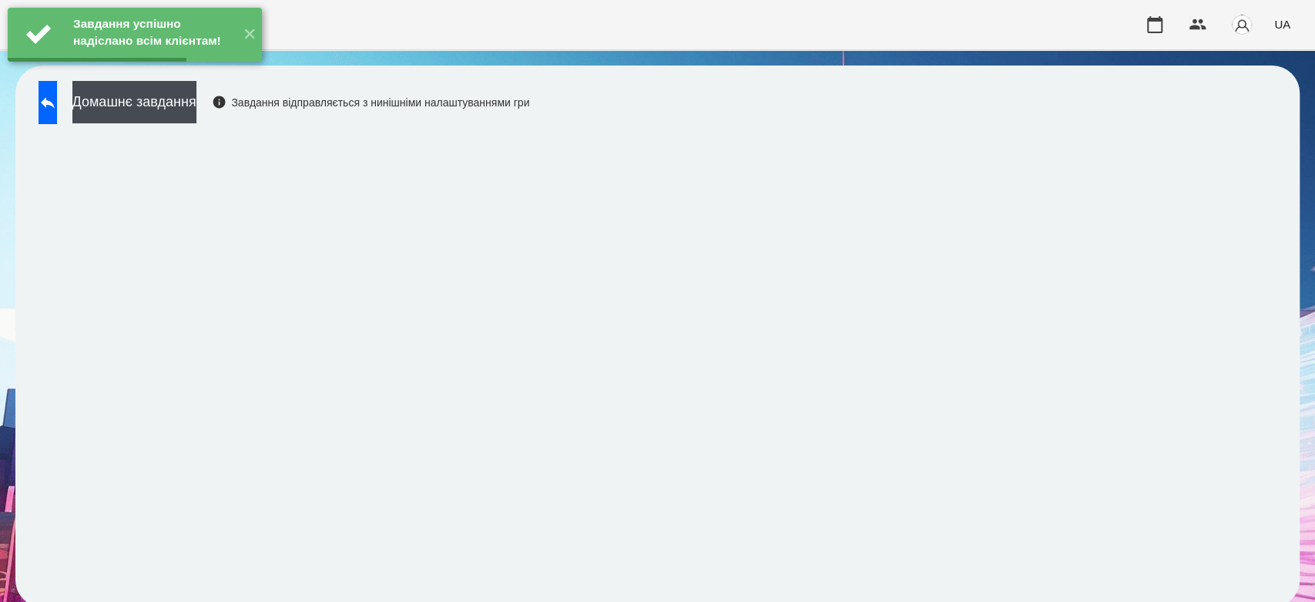
click at [178, 92] on button "Домашнє завдання" at bounding box center [134, 102] width 124 height 42
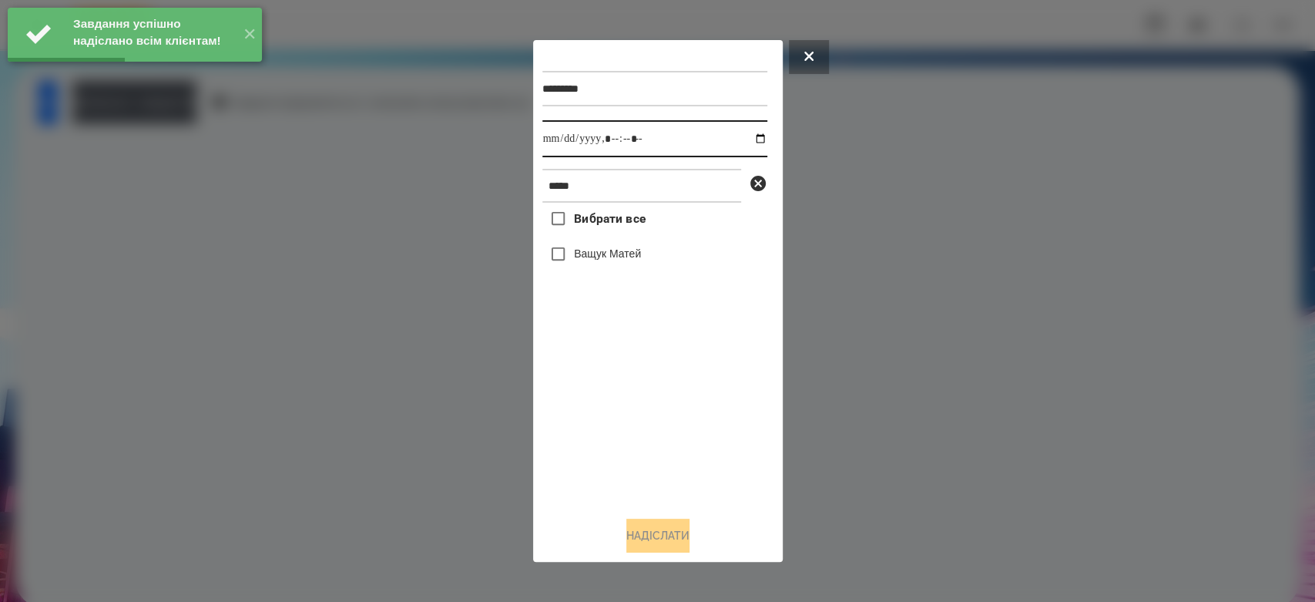
click at [744, 134] on input "datetime-local" at bounding box center [654, 138] width 225 height 37
type input "**********"
drag, startPoint x: 699, startPoint y: 408, endPoint x: 689, endPoint y: 387, distance: 23.8
click at [699, 408] on div "Вибрати все Ващук Матей" at bounding box center [654, 353] width 225 height 301
click at [641, 257] on label "Ващук Матей" at bounding box center [607, 253] width 67 height 15
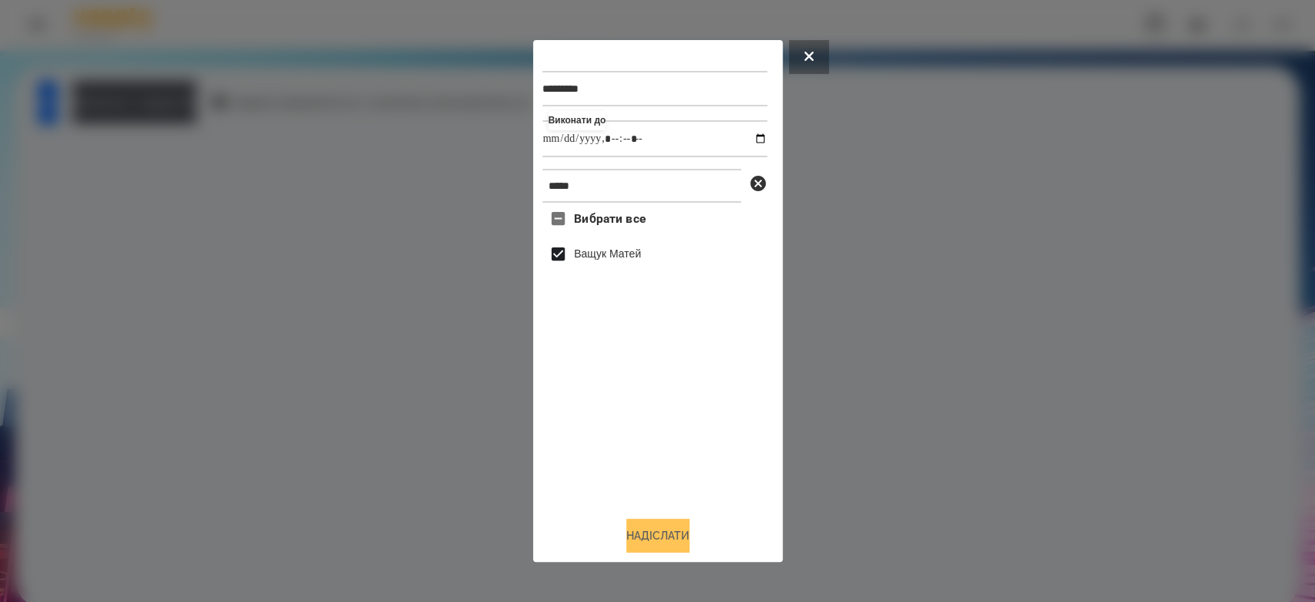
click at [673, 527] on button "Надіслати" at bounding box center [657, 535] width 63 height 34
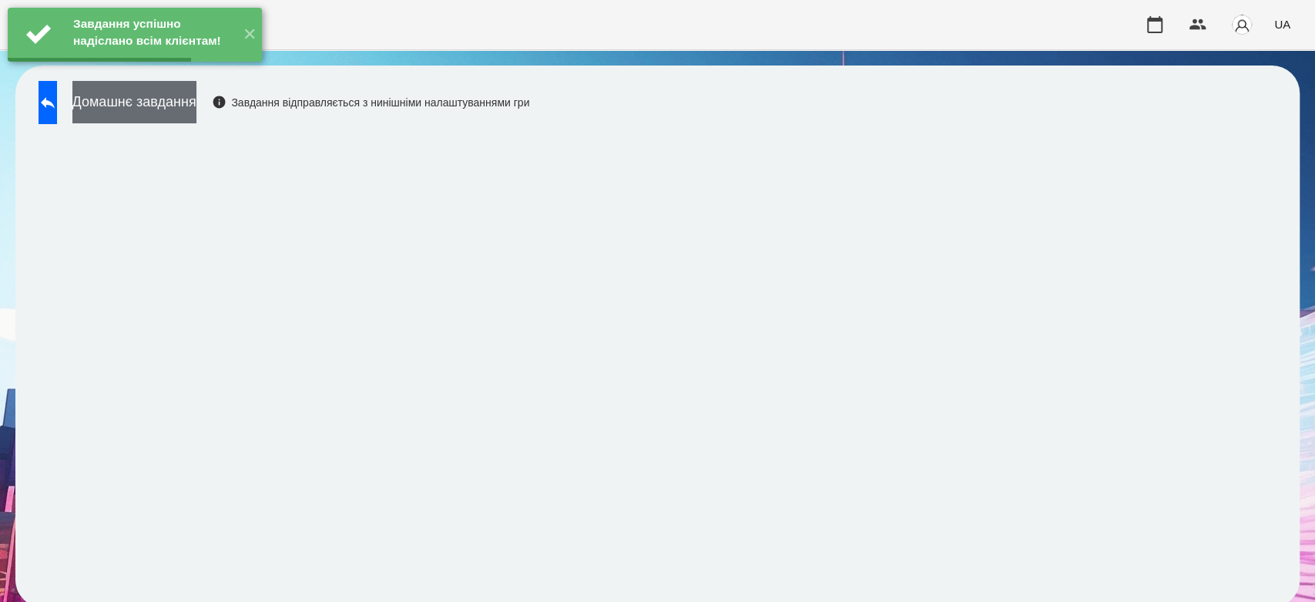
click at [195, 103] on button "Домашнє завдання" at bounding box center [134, 102] width 124 height 42
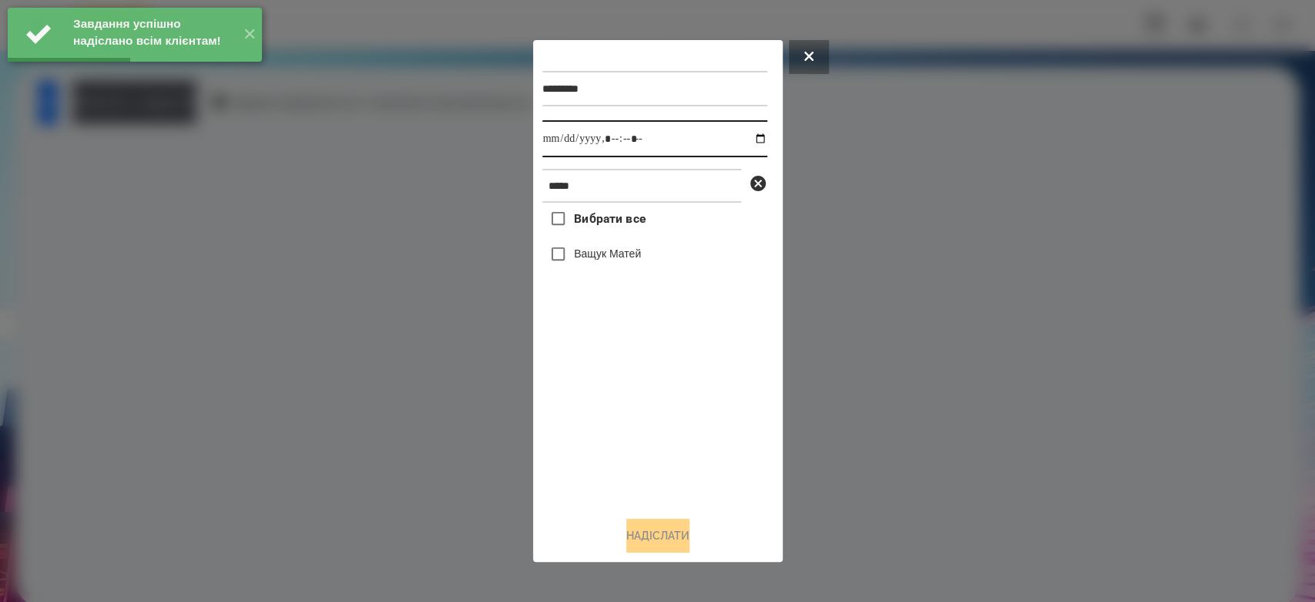
click at [751, 138] on input "datetime-local" at bounding box center [654, 138] width 225 height 37
type input "**********"
drag, startPoint x: 686, startPoint y: 475, endPoint x: 666, endPoint y: 399, distance: 78.1
click at [686, 475] on div "Вибрати все Ващук Матей" at bounding box center [654, 353] width 225 height 301
click at [625, 259] on label "Ващук Матей" at bounding box center [607, 253] width 67 height 15
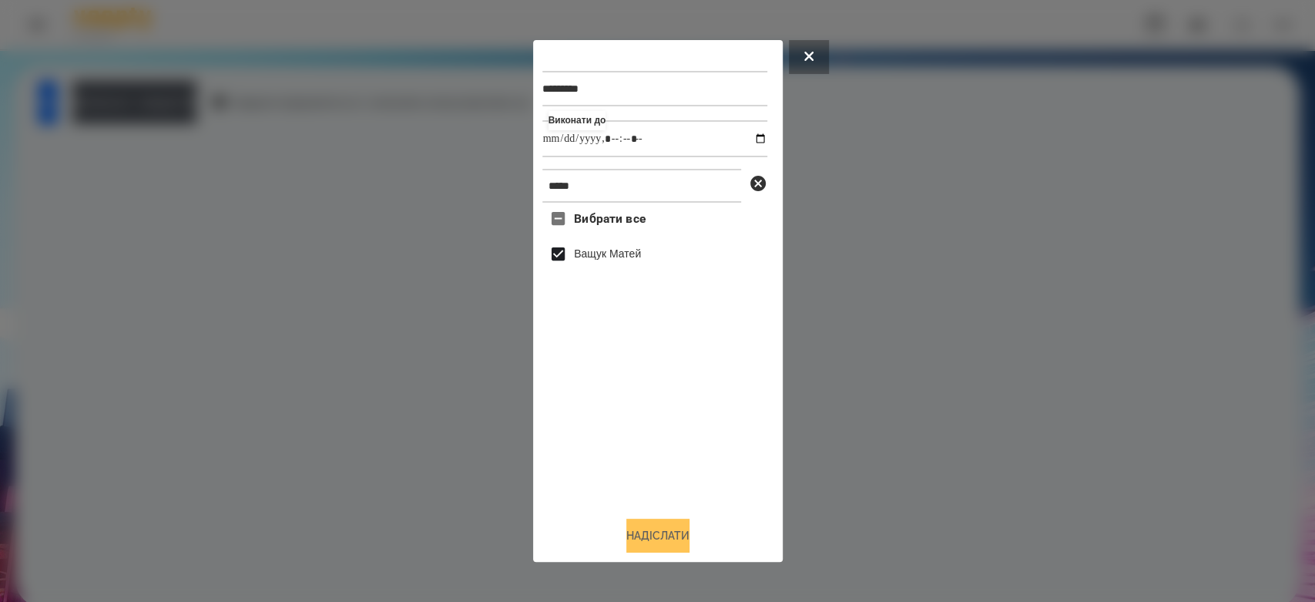
click at [658, 535] on button "Надіслати" at bounding box center [657, 535] width 63 height 34
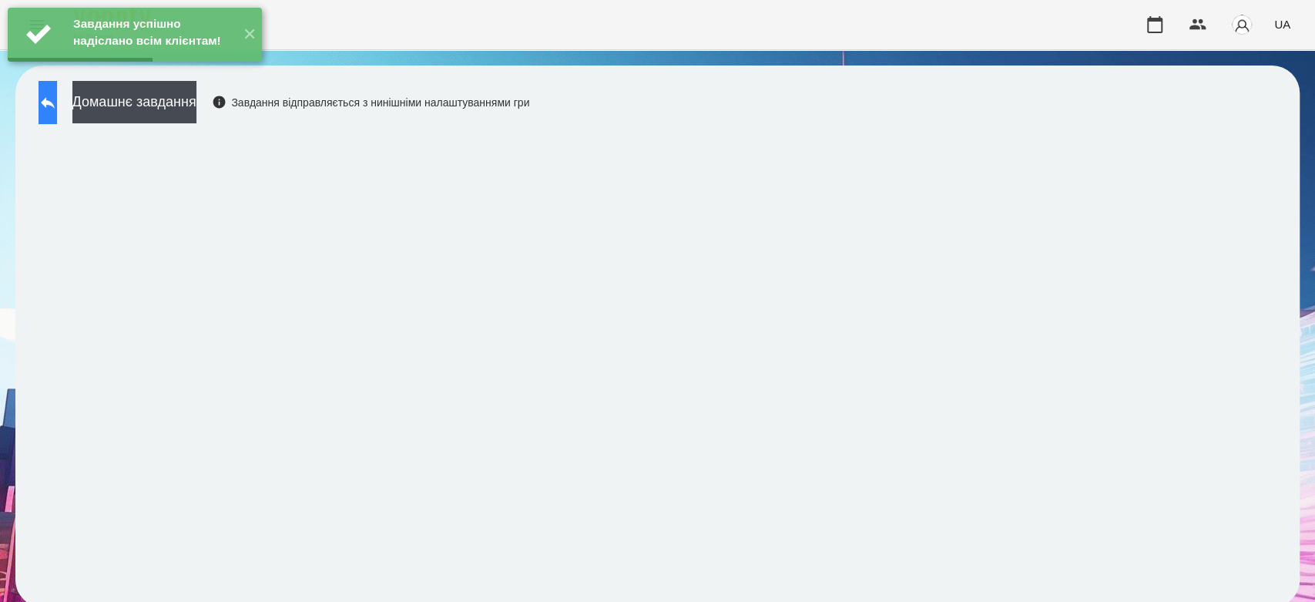
click at [57, 102] on button at bounding box center [48, 102] width 18 height 43
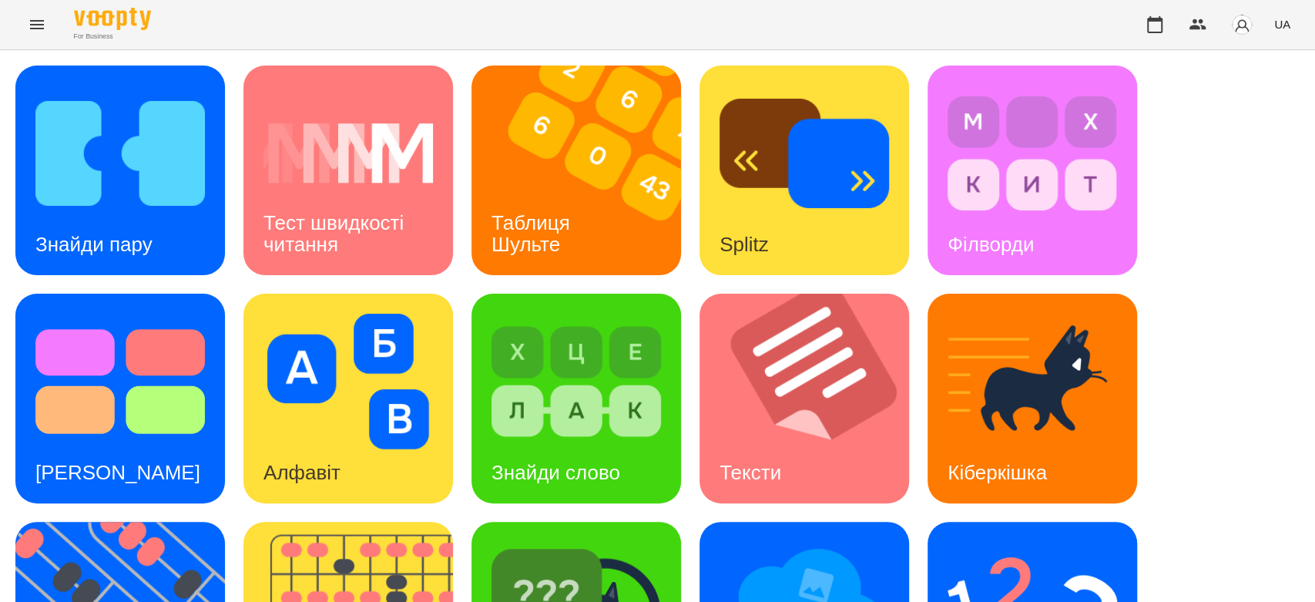
scroll to position [372, 0]
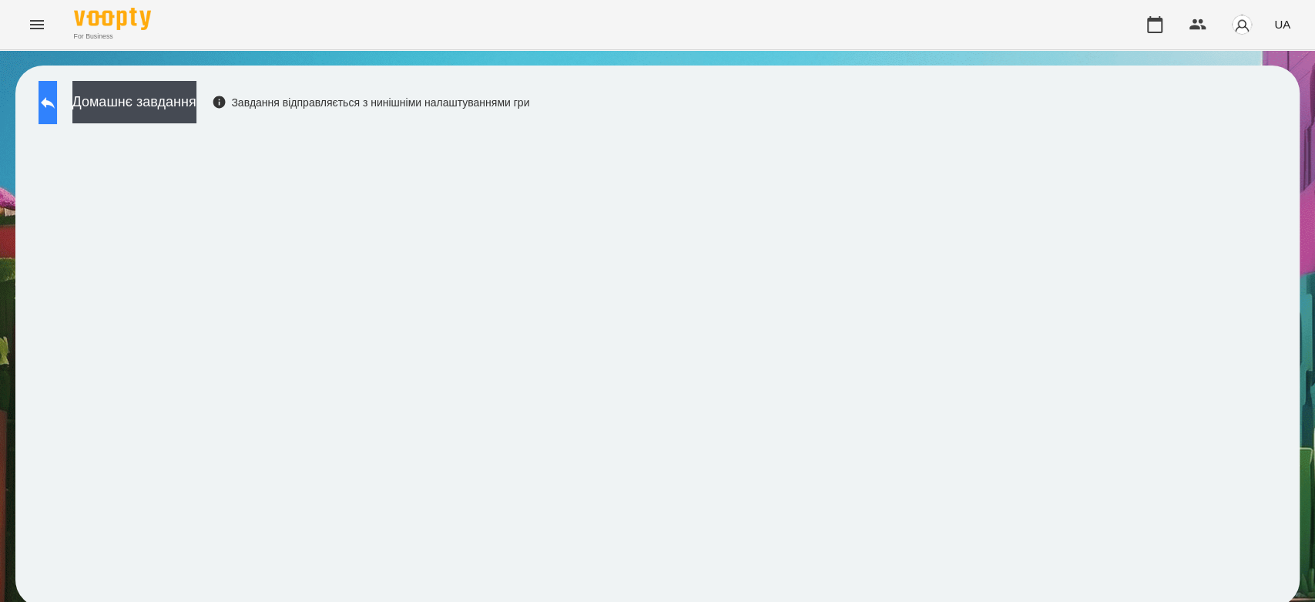
click at [57, 115] on button at bounding box center [48, 102] width 18 height 43
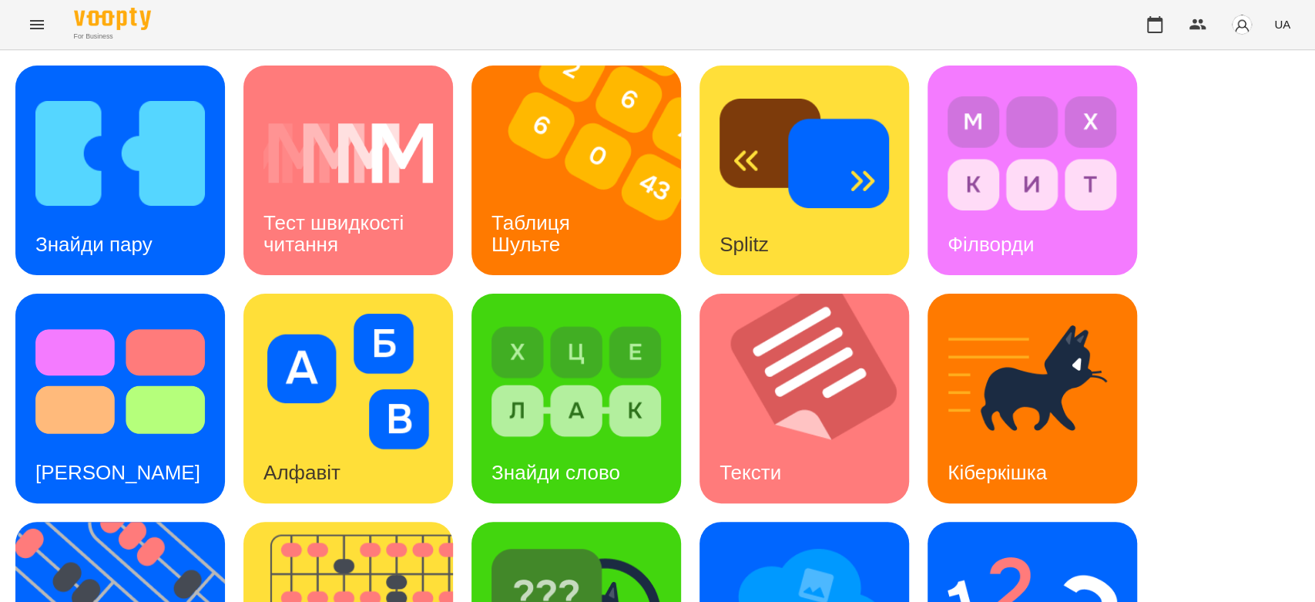
scroll to position [342, 0]
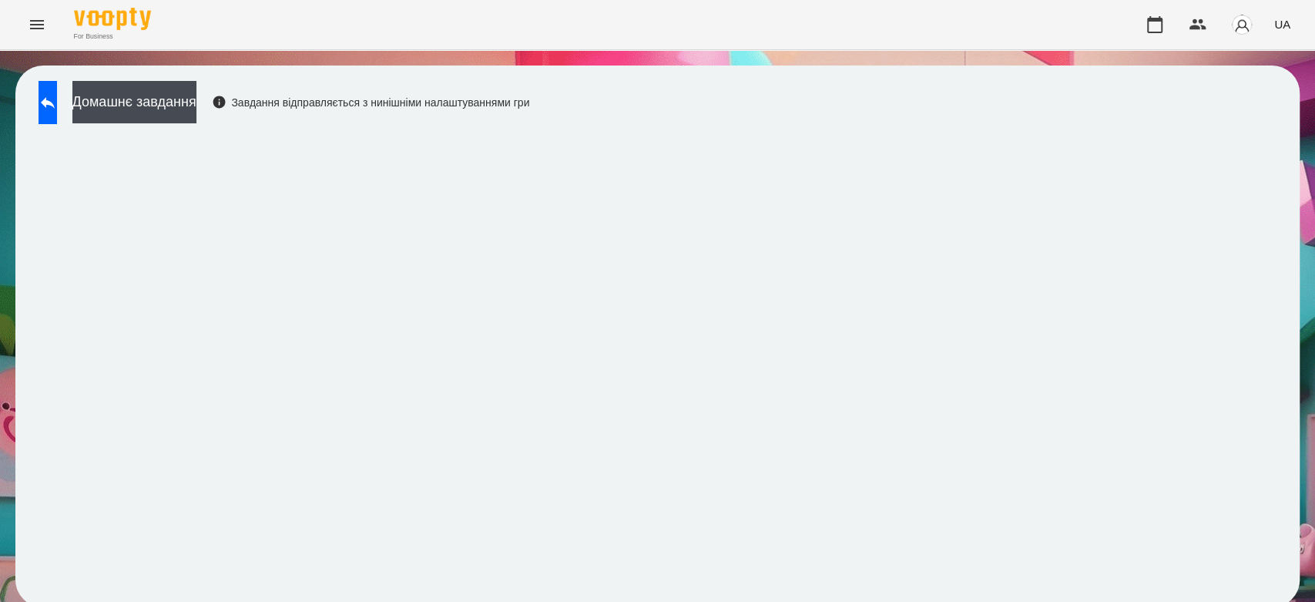
click at [57, 111] on button at bounding box center [48, 102] width 18 height 43
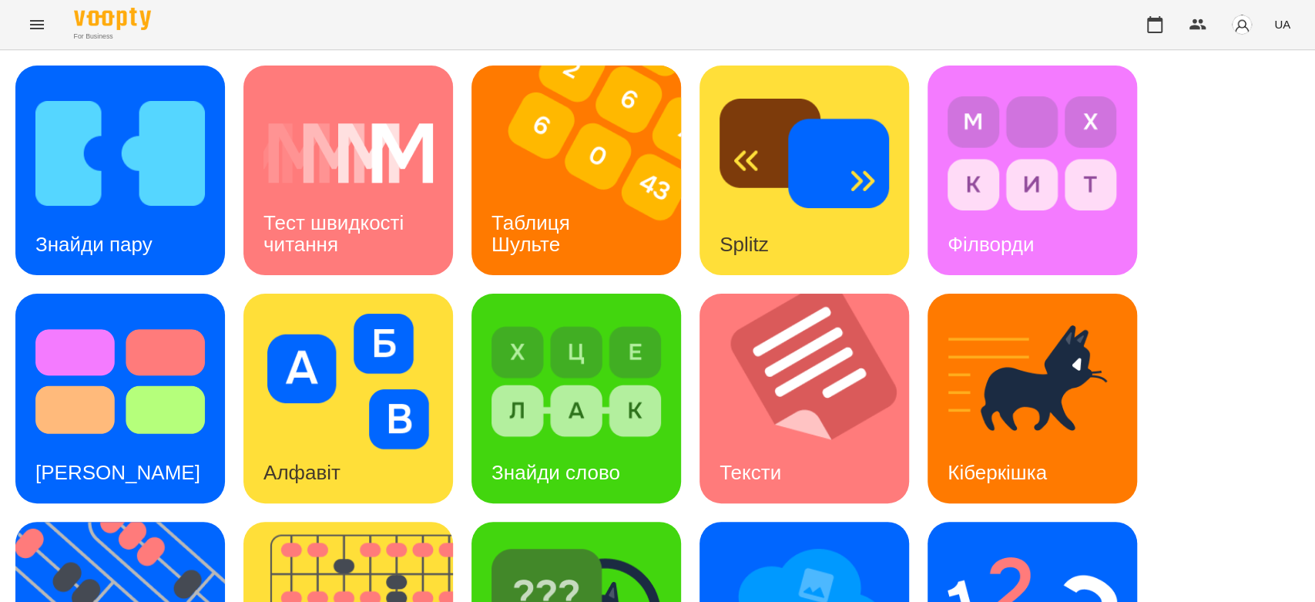
scroll to position [372, 0]
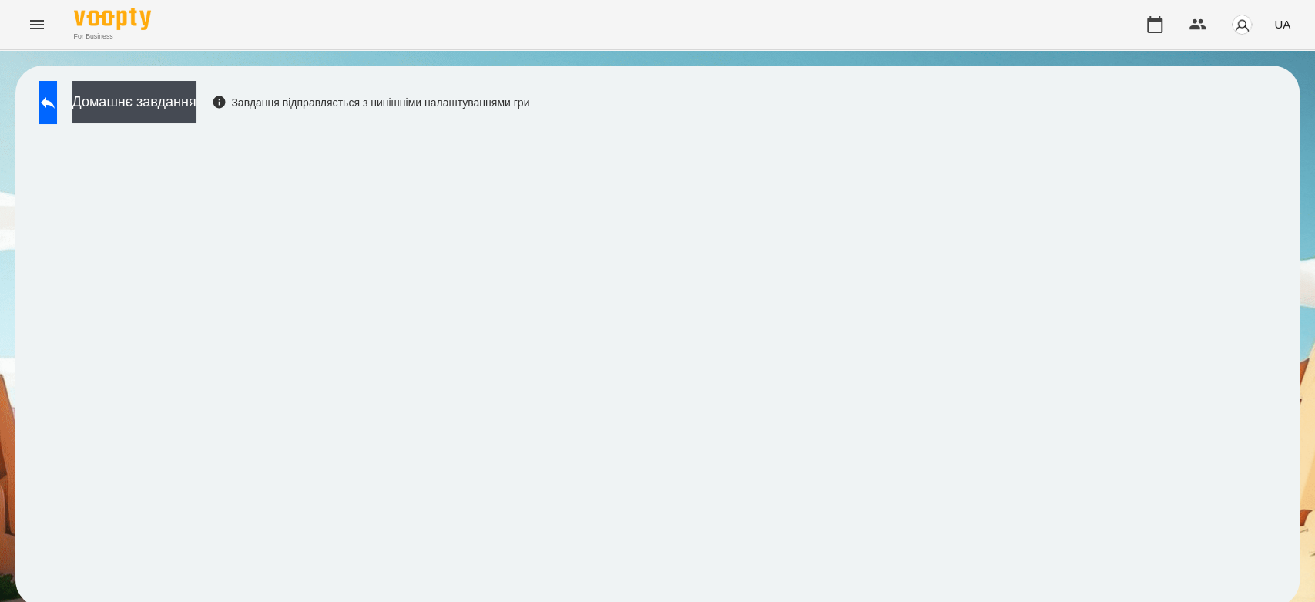
scroll to position [5, 0]
click at [194, 106] on button "Домашнє завдання" at bounding box center [134, 102] width 124 height 42
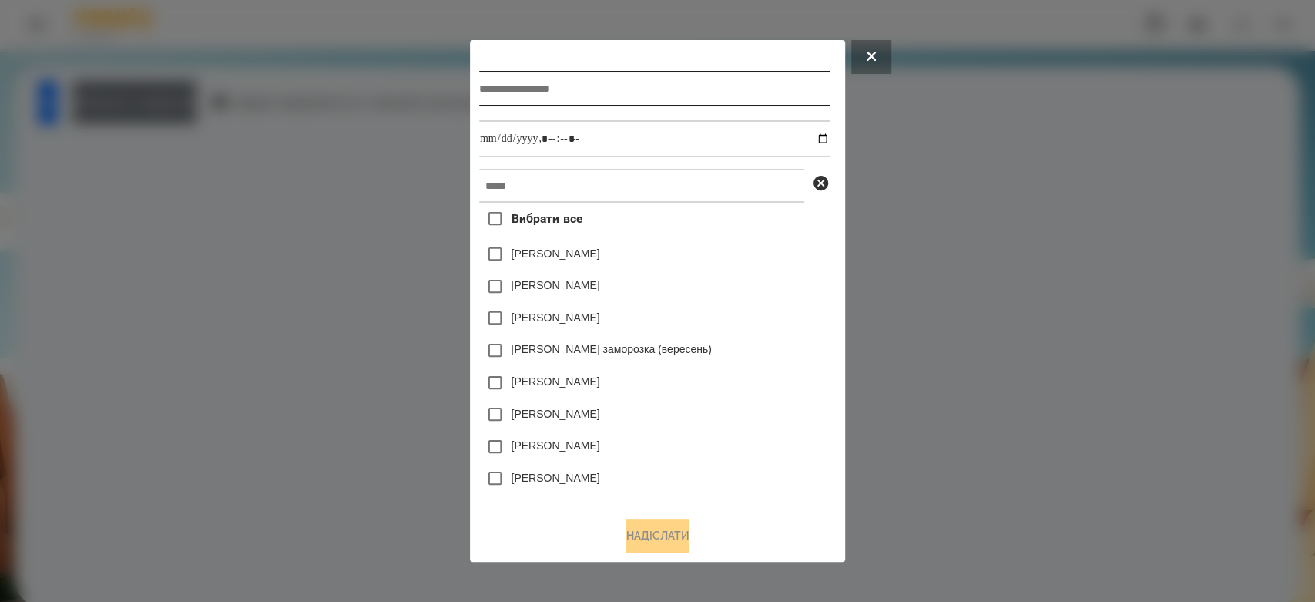
click at [527, 80] on input "text" at bounding box center [654, 88] width 350 height 35
type input "**********"
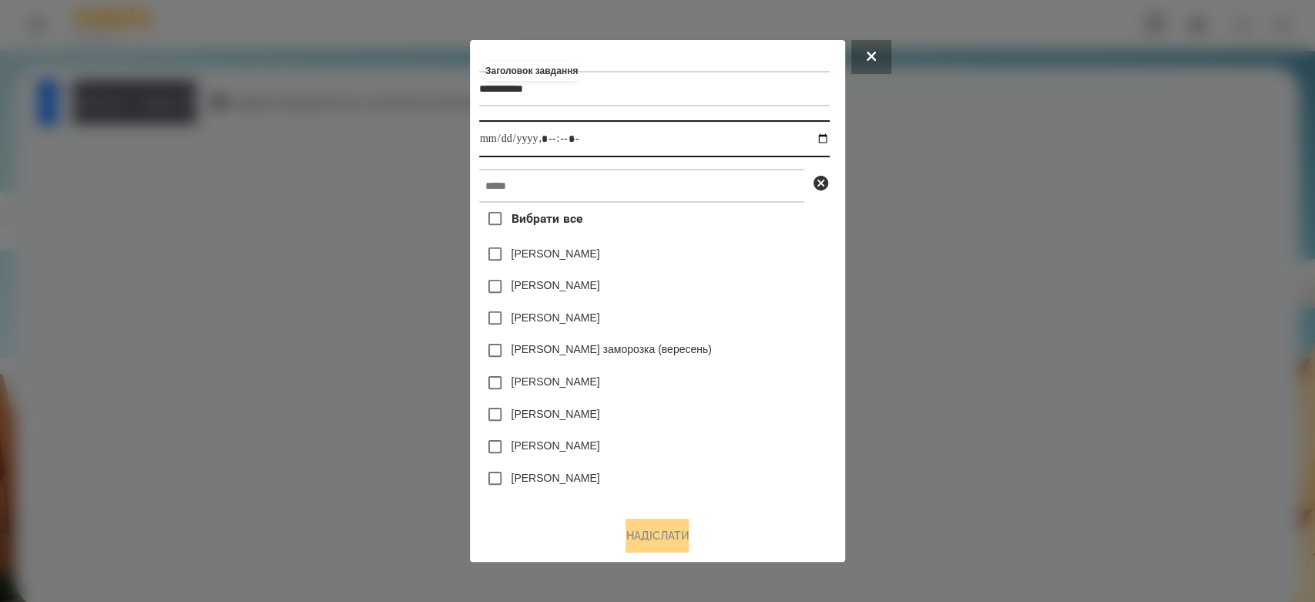
click at [822, 140] on input "datetime-local" at bounding box center [654, 138] width 350 height 37
type input "**********"
drag, startPoint x: 793, startPoint y: 270, endPoint x: 760, endPoint y: 207, distance: 71.3
click at [791, 266] on div "Емма Северен" at bounding box center [654, 254] width 350 height 32
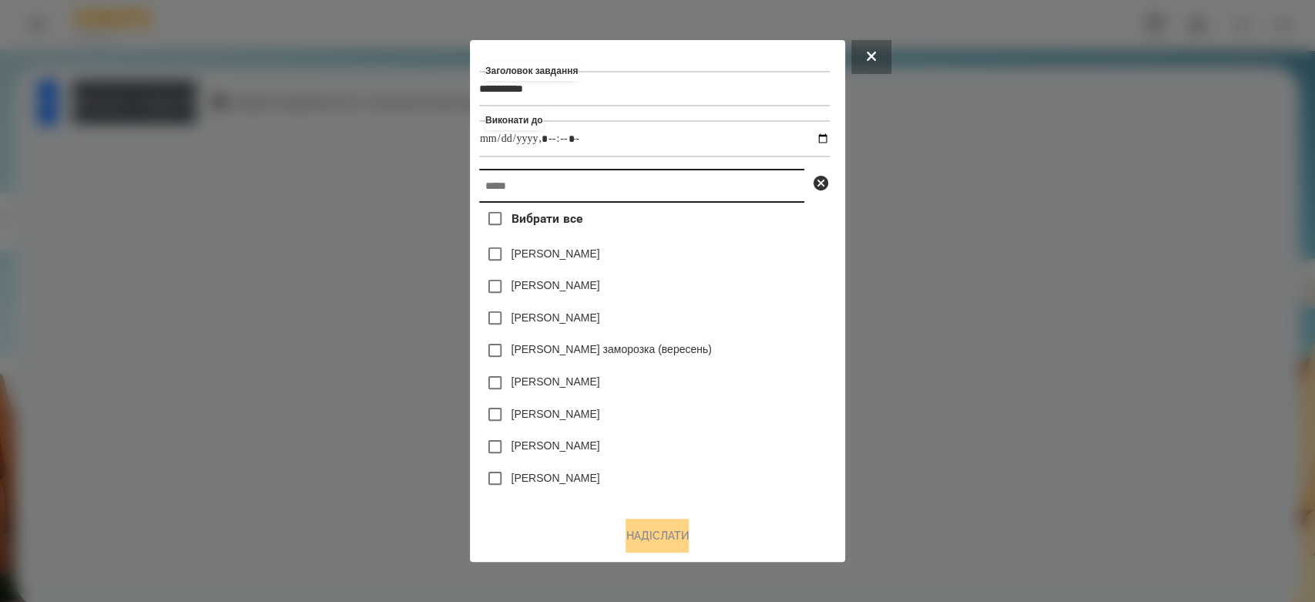
click at [756, 195] on input "text" at bounding box center [641, 186] width 325 height 34
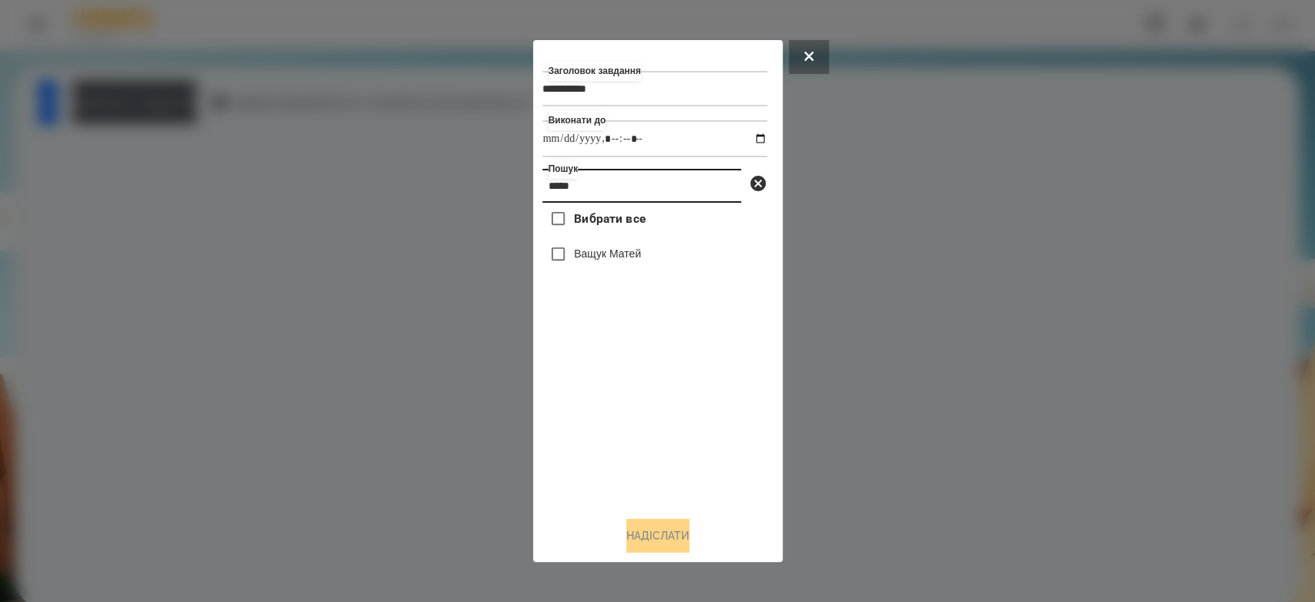
type input "*****"
click at [612, 259] on label "Ващук Матей" at bounding box center [607, 253] width 67 height 15
click at [679, 538] on button "Надіслати" at bounding box center [657, 535] width 63 height 34
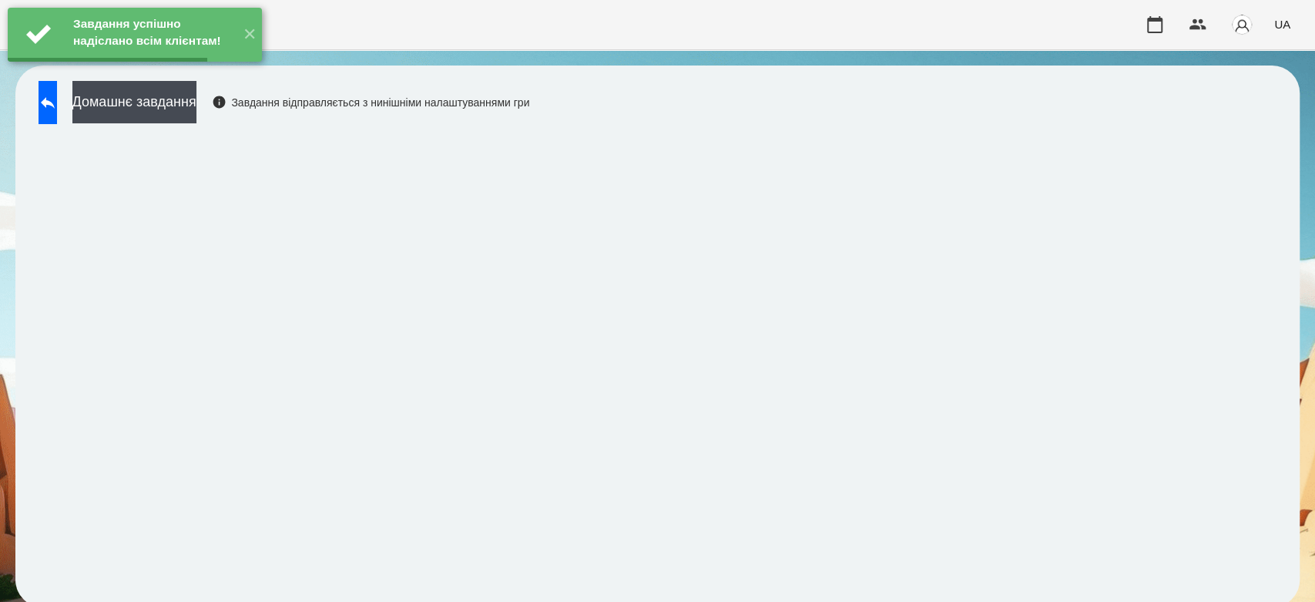
click at [196, 94] on button "Домашнє завдання" at bounding box center [134, 102] width 124 height 42
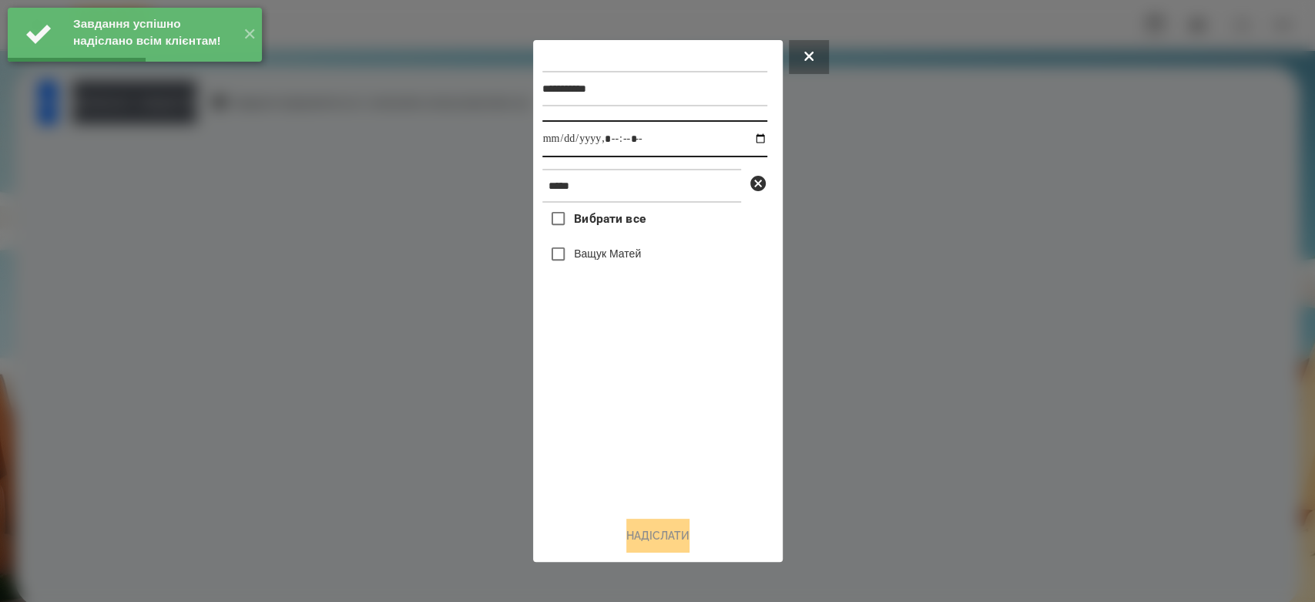
click at [746, 139] on input "datetime-local" at bounding box center [654, 138] width 225 height 37
type input "**********"
drag, startPoint x: 698, startPoint y: 433, endPoint x: 695, endPoint y: 347, distance: 85.6
click at [698, 433] on div "Вибрати все Ващук Матей" at bounding box center [654, 353] width 225 height 301
click at [640, 261] on label "Ващук Матей" at bounding box center [607, 253] width 67 height 15
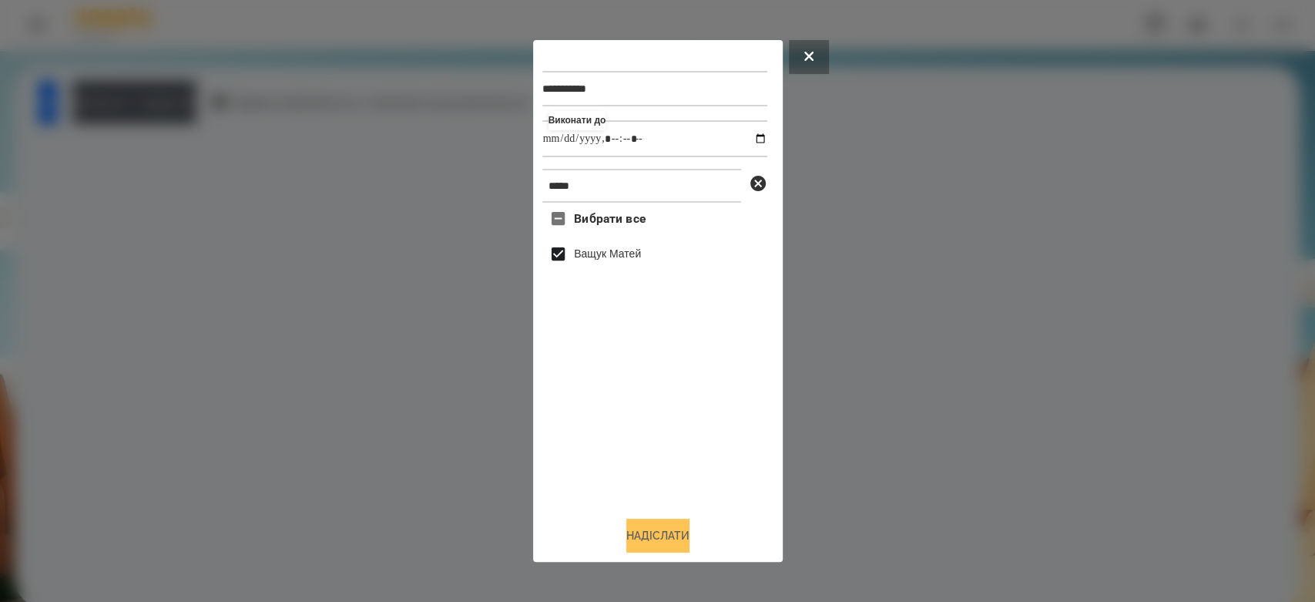
click at [672, 528] on button "Надіслати" at bounding box center [657, 535] width 63 height 34
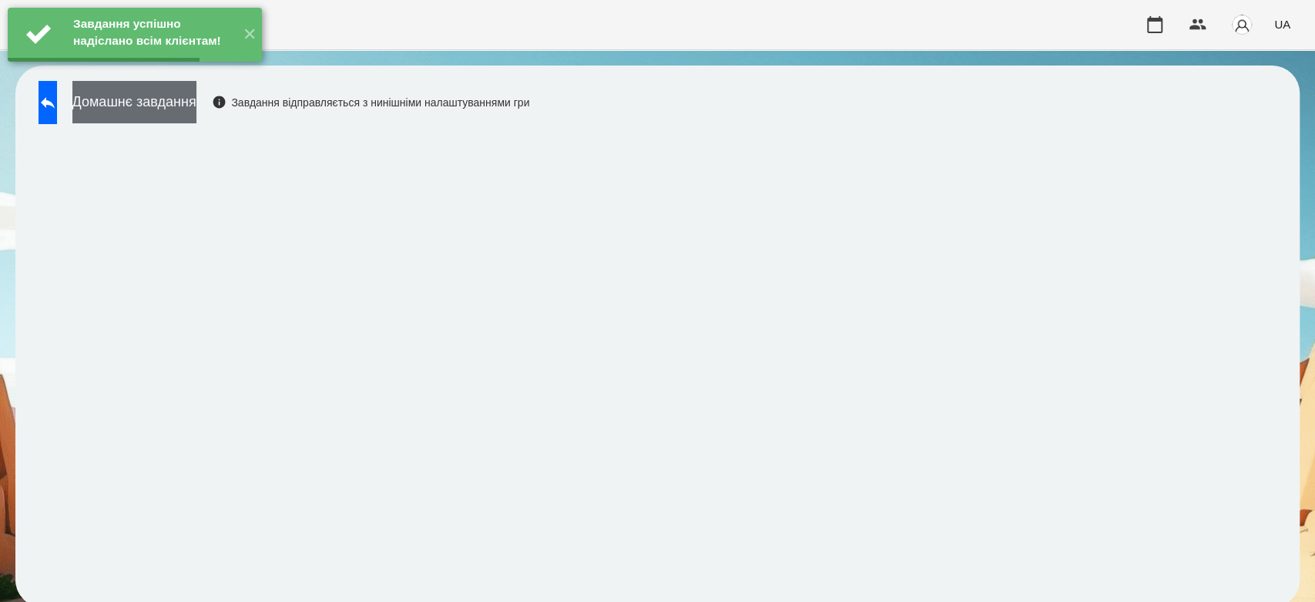
click at [196, 108] on button "Домашнє завдання" at bounding box center [134, 102] width 124 height 42
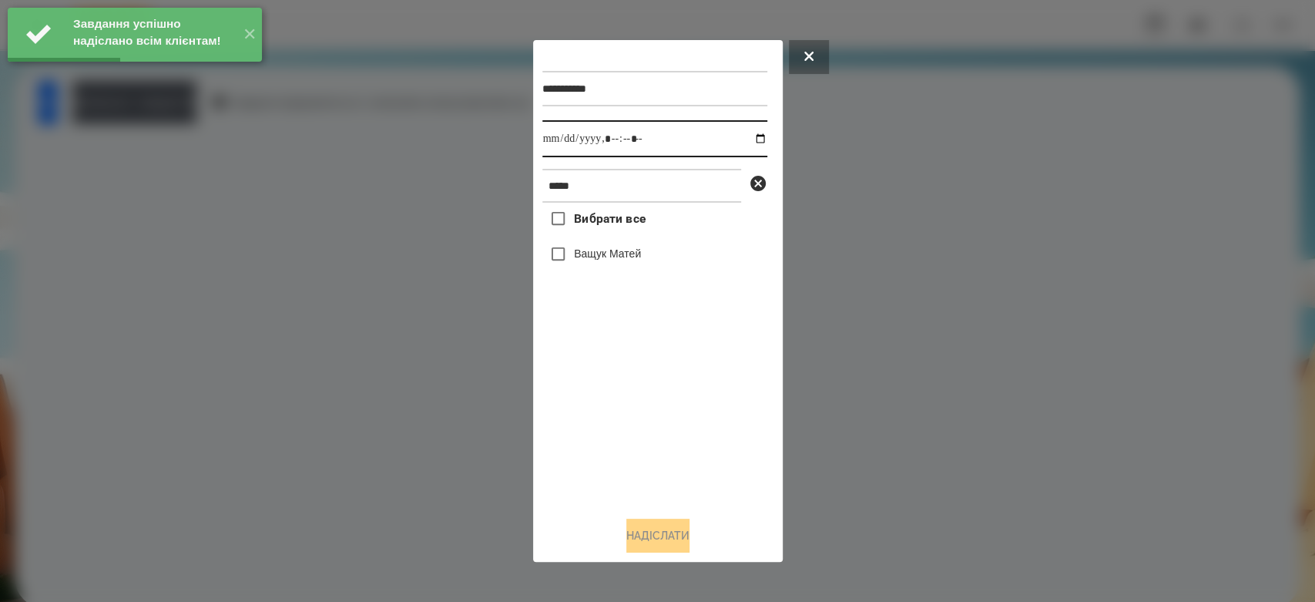
click at [747, 140] on input "datetime-local" at bounding box center [654, 138] width 225 height 37
type input "**********"
click at [703, 439] on div "Вибрати все Ващук Матей" at bounding box center [654, 353] width 225 height 301
click at [641, 261] on label "Ващук Матей" at bounding box center [607, 253] width 67 height 15
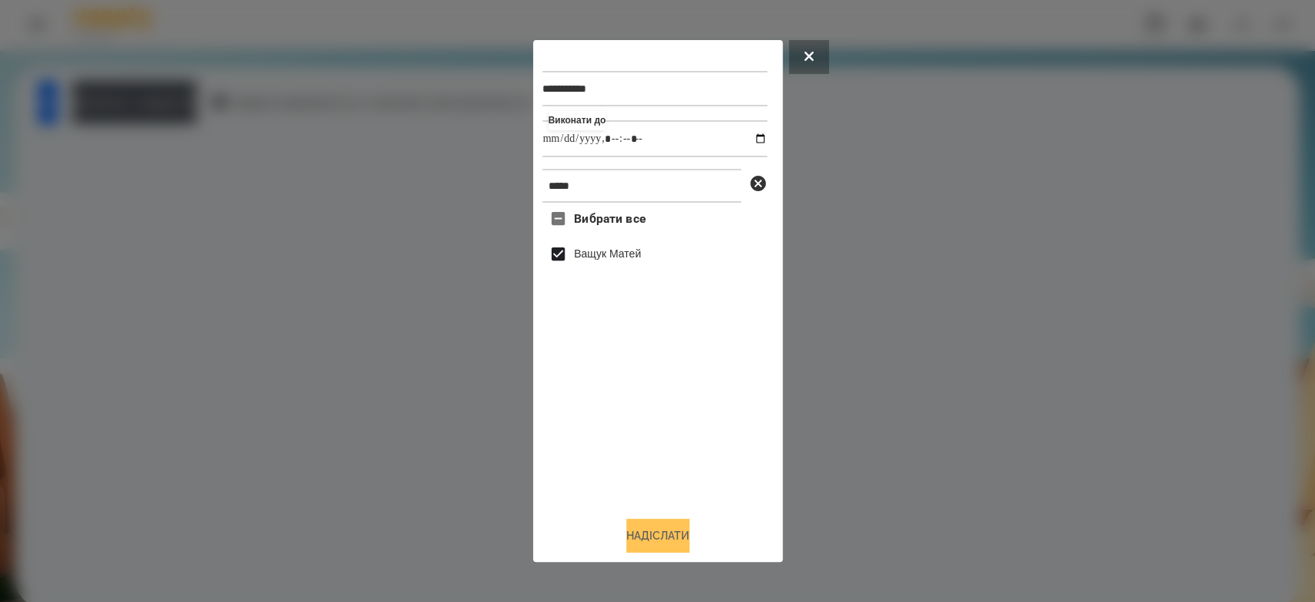
click at [653, 534] on button "Надіслати" at bounding box center [657, 535] width 63 height 34
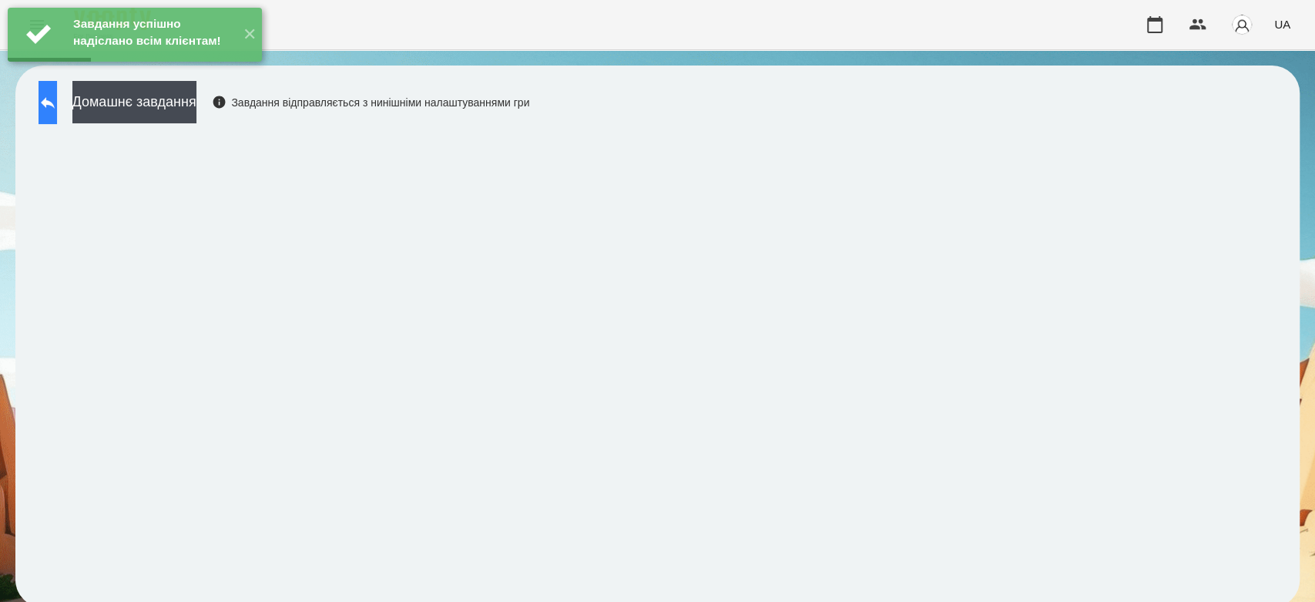
click at [57, 99] on icon at bounding box center [48, 102] width 18 height 18
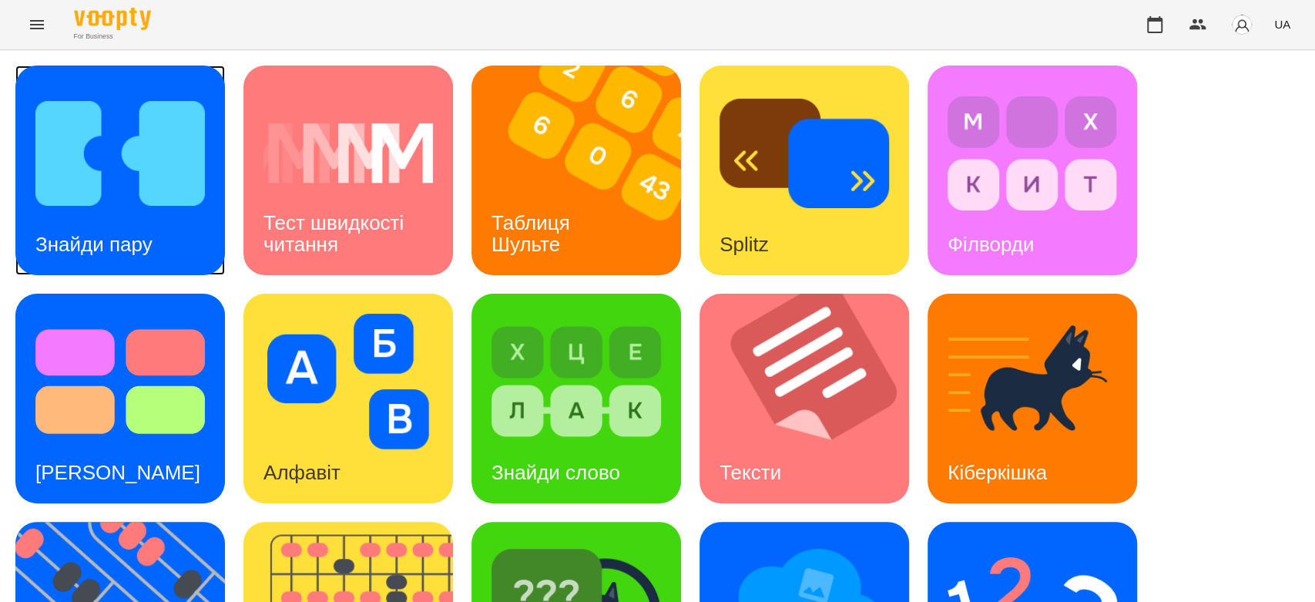
click at [59, 168] on img at bounding box center [119, 154] width 169 height 136
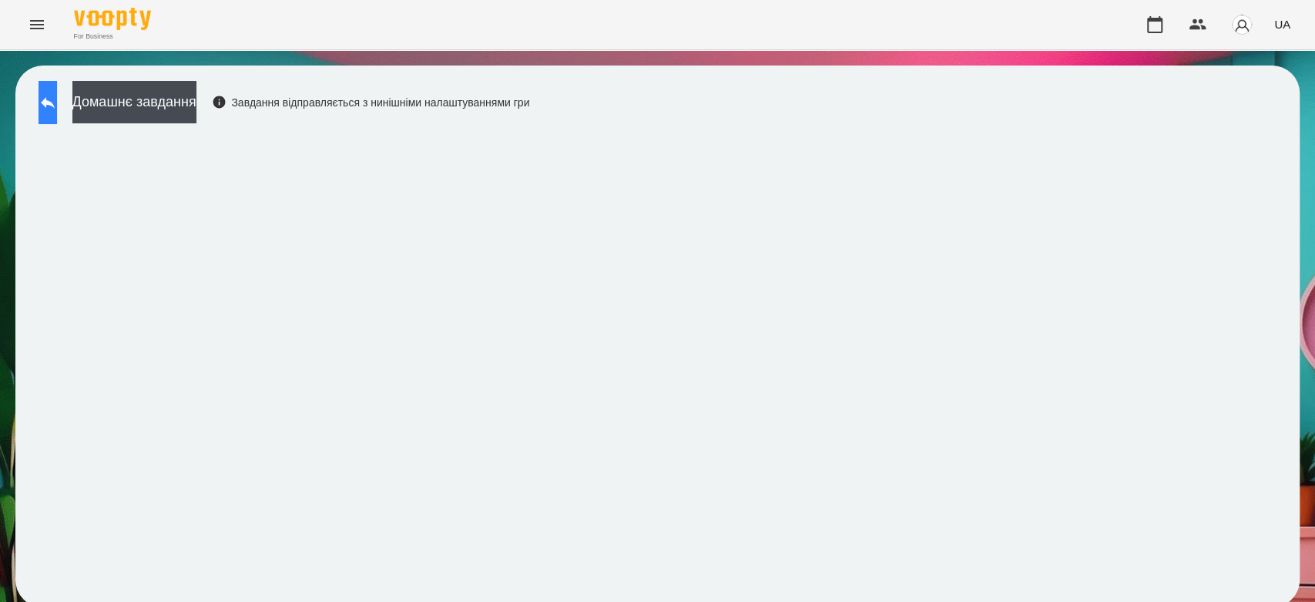
click at [57, 109] on button at bounding box center [48, 102] width 18 height 43
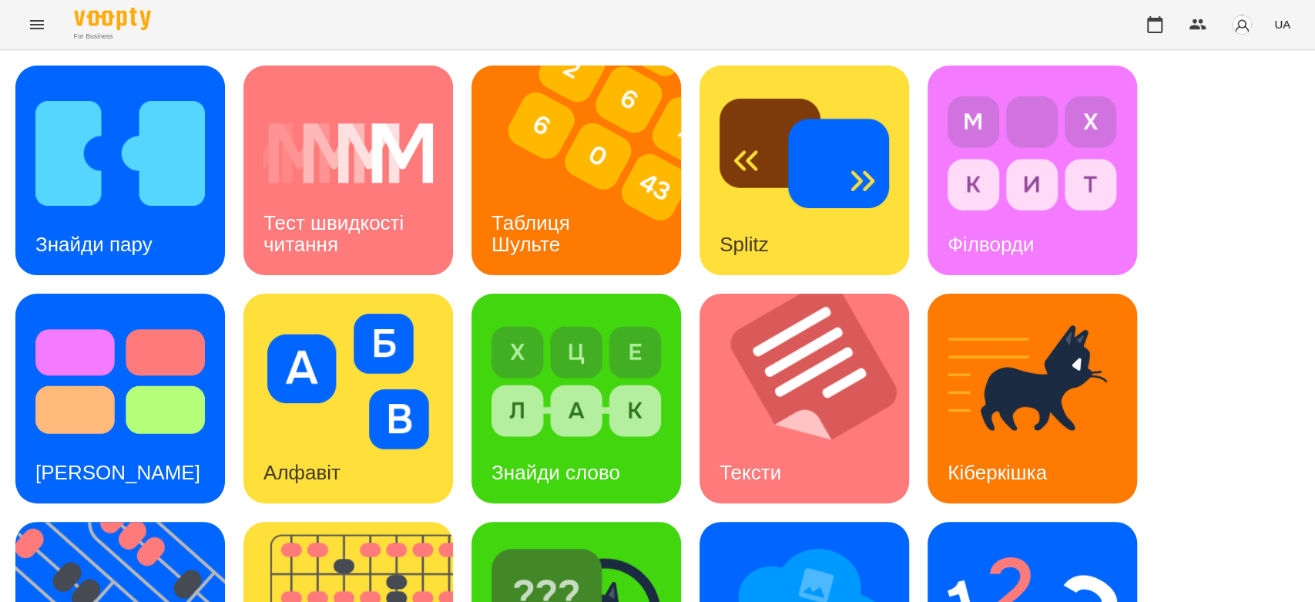
scroll to position [372, 0]
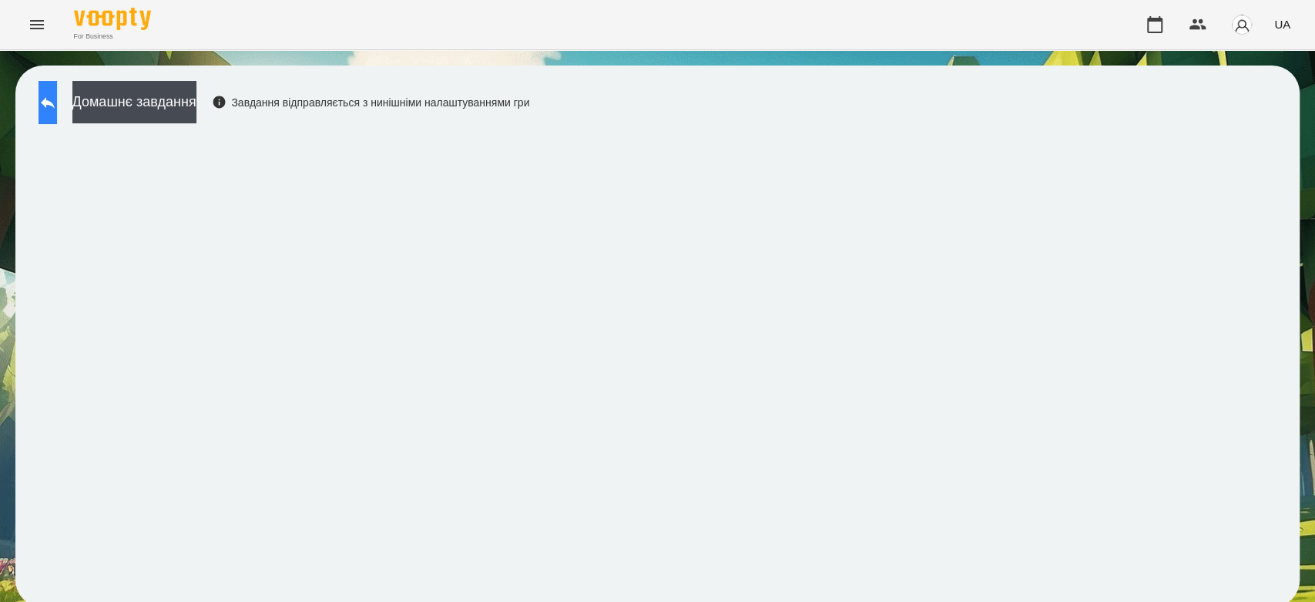
click at [57, 108] on icon at bounding box center [48, 102] width 18 height 18
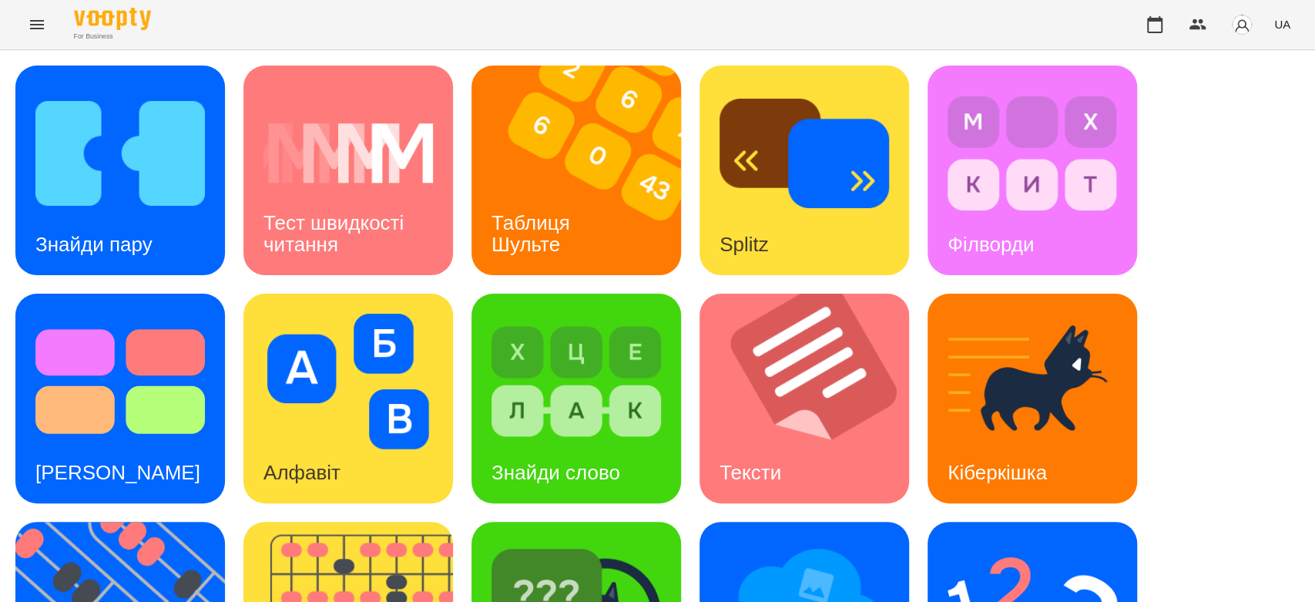
scroll to position [372, 0]
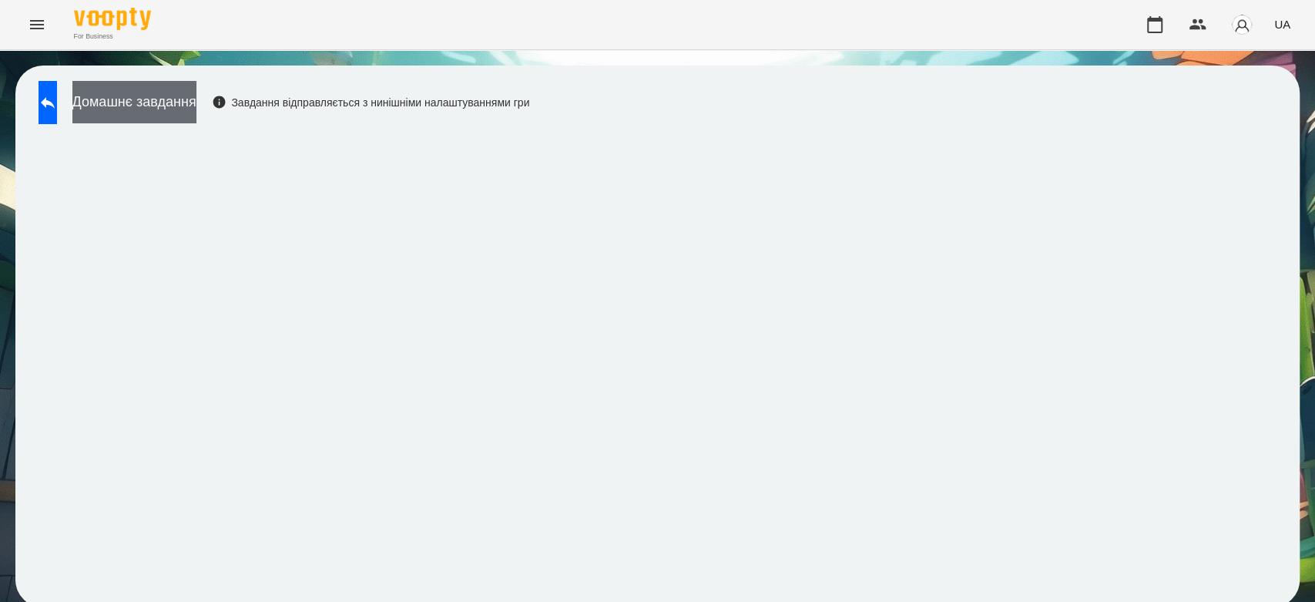
click at [196, 92] on button "Домашнє завдання" at bounding box center [134, 102] width 124 height 42
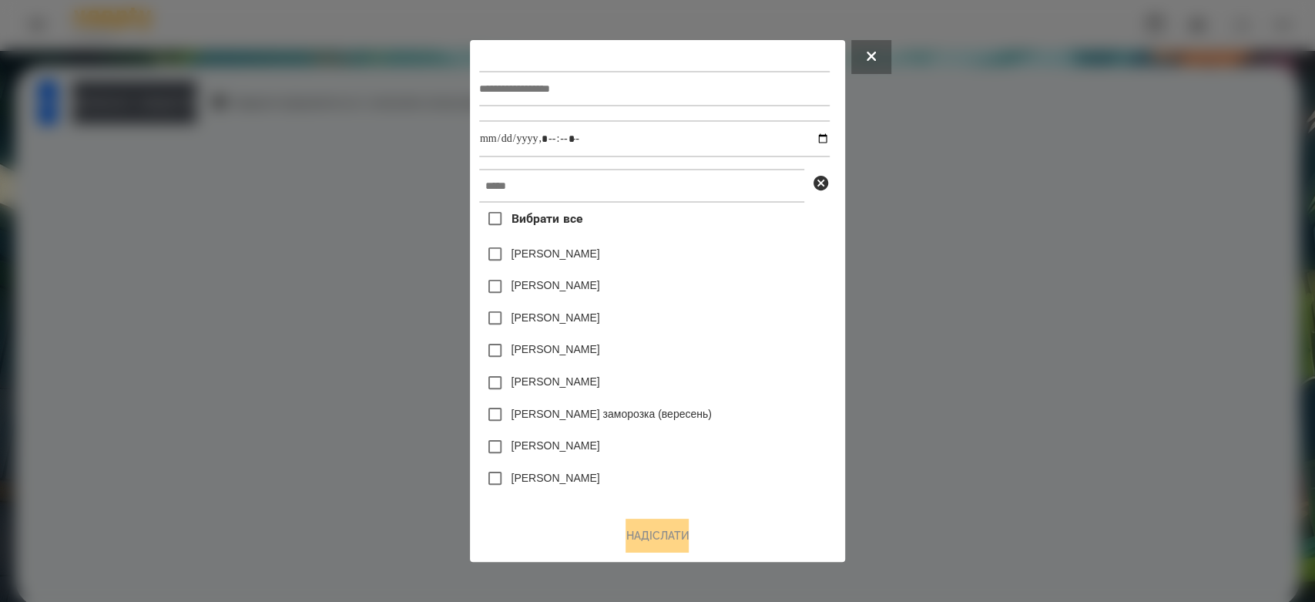
click at [561, 97] on input "text" at bounding box center [654, 88] width 350 height 35
type input "*******"
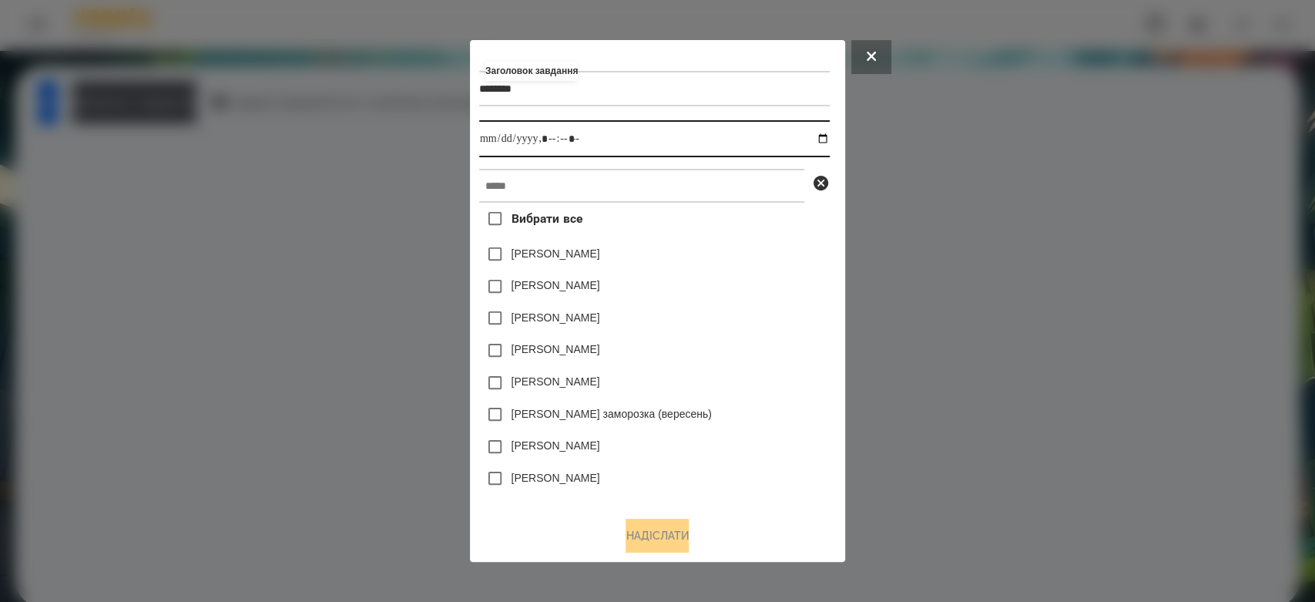
click at [828, 139] on input "datetime-local" at bounding box center [654, 138] width 350 height 37
drag, startPoint x: 746, startPoint y: 270, endPoint x: 736, endPoint y: 197, distance: 73.0
click at [746, 267] on div "Яна Щербакова" at bounding box center [654, 254] width 350 height 32
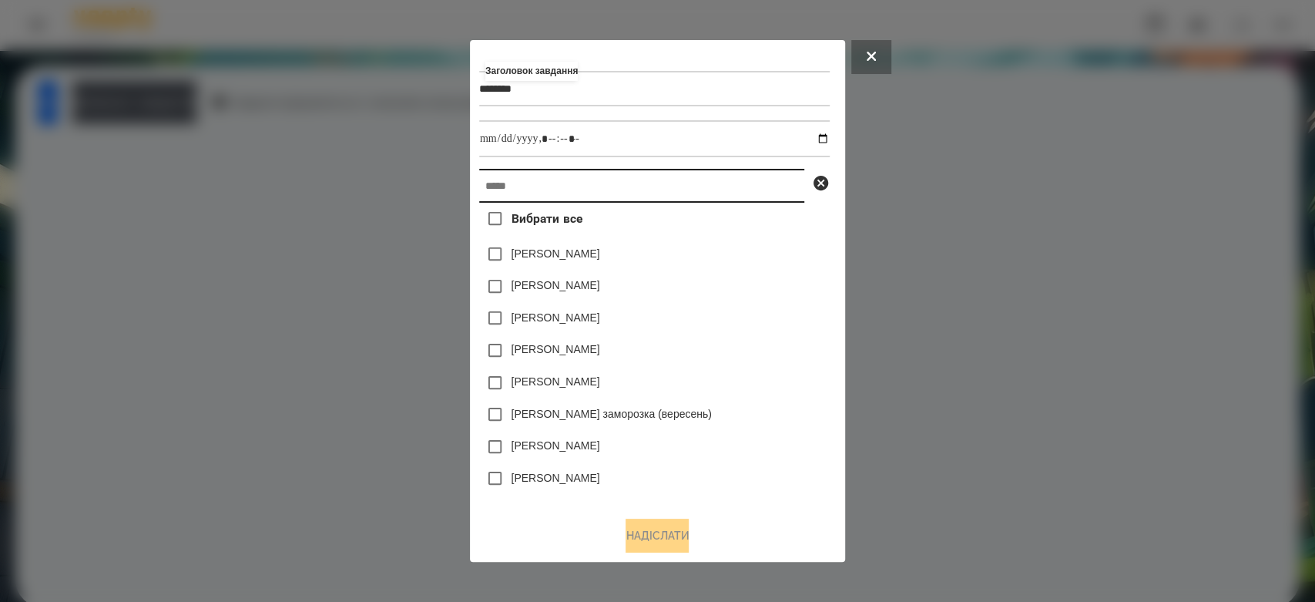
click at [733, 174] on input "text" at bounding box center [641, 186] width 325 height 34
click at [735, 187] on input "text" at bounding box center [641, 186] width 325 height 34
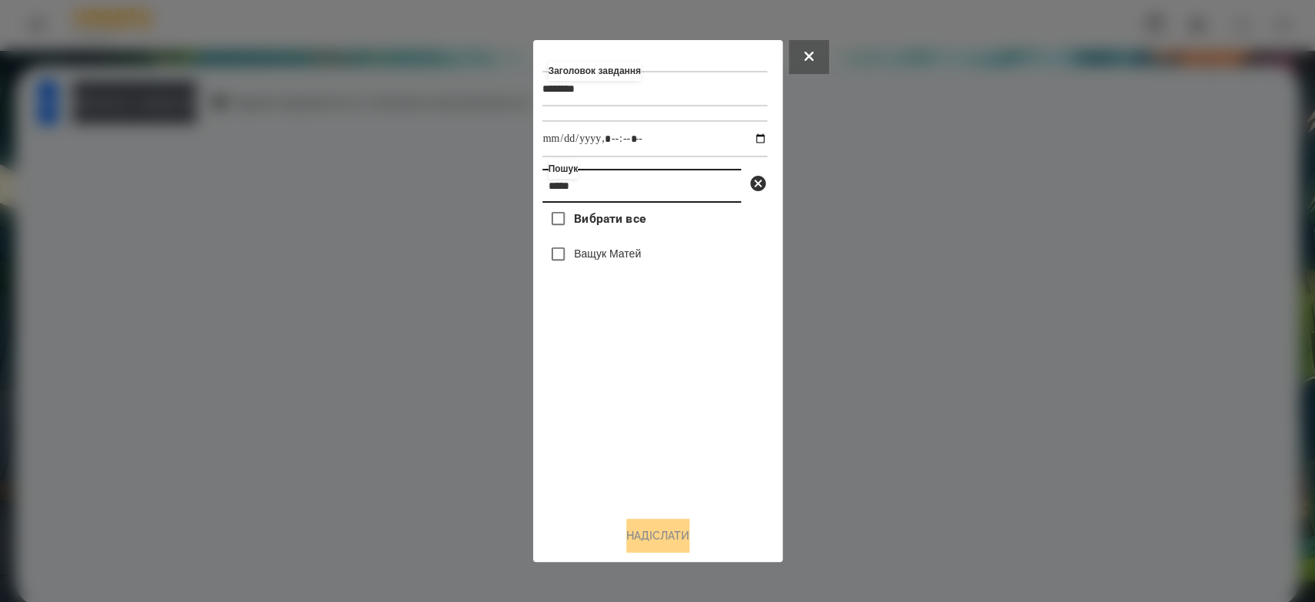
type input "*****"
click at [619, 261] on label "Ващук Матей" at bounding box center [607, 253] width 67 height 15
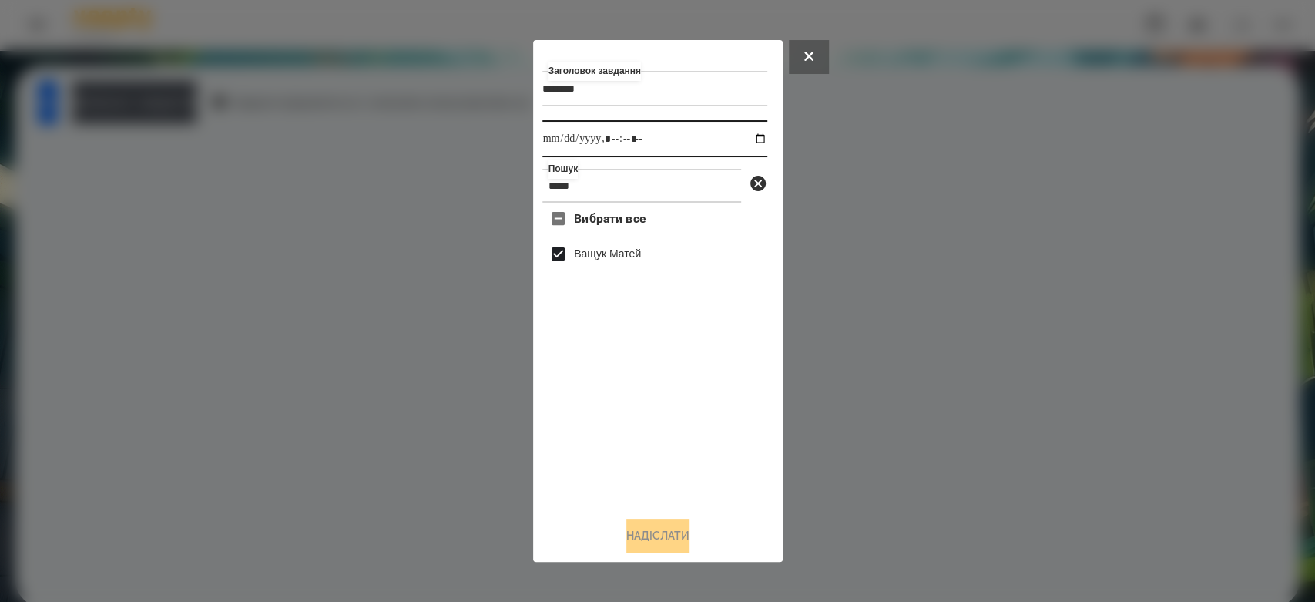
click at [747, 146] on input "datetime-local" at bounding box center [654, 138] width 225 height 37
click at [743, 135] on input "datetime-local" at bounding box center [654, 138] width 225 height 37
type input "**********"
drag, startPoint x: 736, startPoint y: 428, endPoint x: 686, endPoint y: 330, distance: 108.9
click at [736, 428] on div "Вибрати все Ващук Матей" at bounding box center [654, 353] width 225 height 301
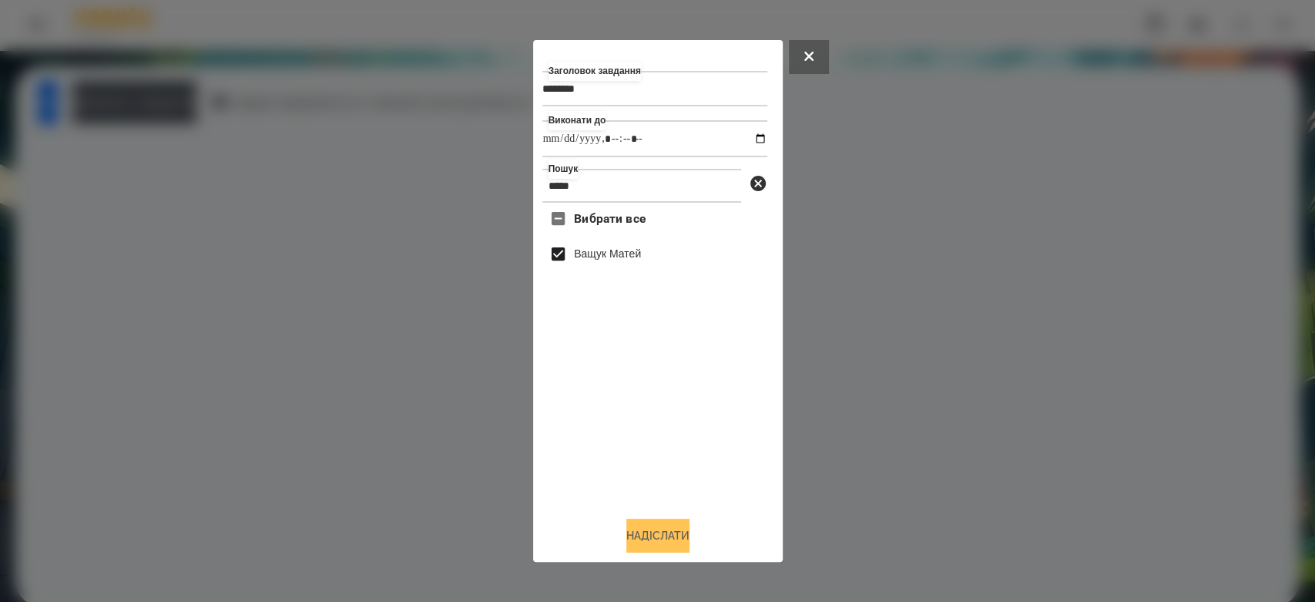
click at [664, 532] on button "Надіслати" at bounding box center [657, 535] width 63 height 34
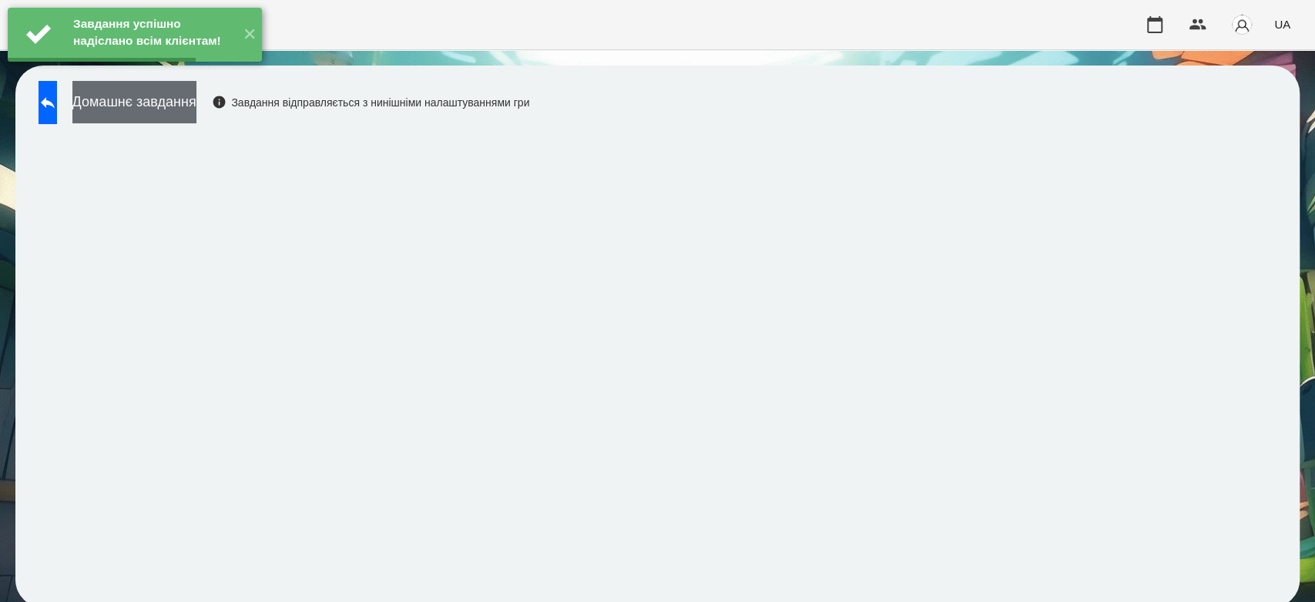
click at [196, 102] on button "Домашнє завдання" at bounding box center [134, 102] width 124 height 42
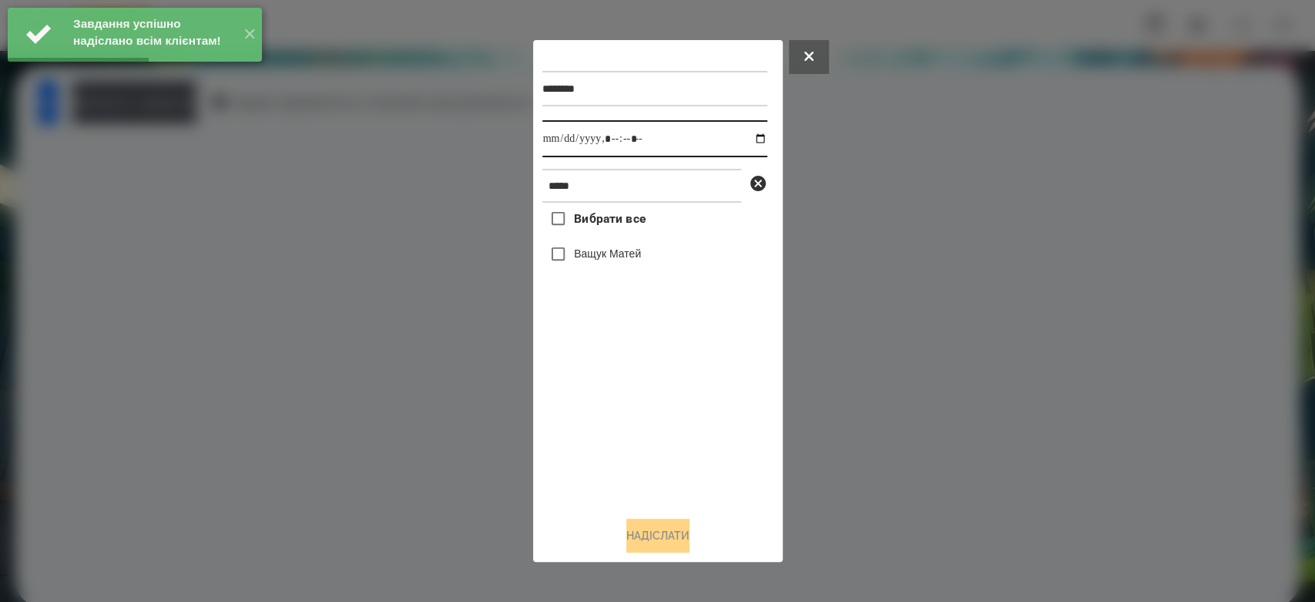
click at [746, 138] on input "datetime-local" at bounding box center [654, 138] width 225 height 37
type input "**********"
drag, startPoint x: 700, startPoint y: 469, endPoint x: 656, endPoint y: 391, distance: 90.4
click at [700, 469] on div "Вибрати все Ващук Матей" at bounding box center [654, 353] width 225 height 301
click at [596, 255] on label "Ващук Матей" at bounding box center [607, 253] width 67 height 15
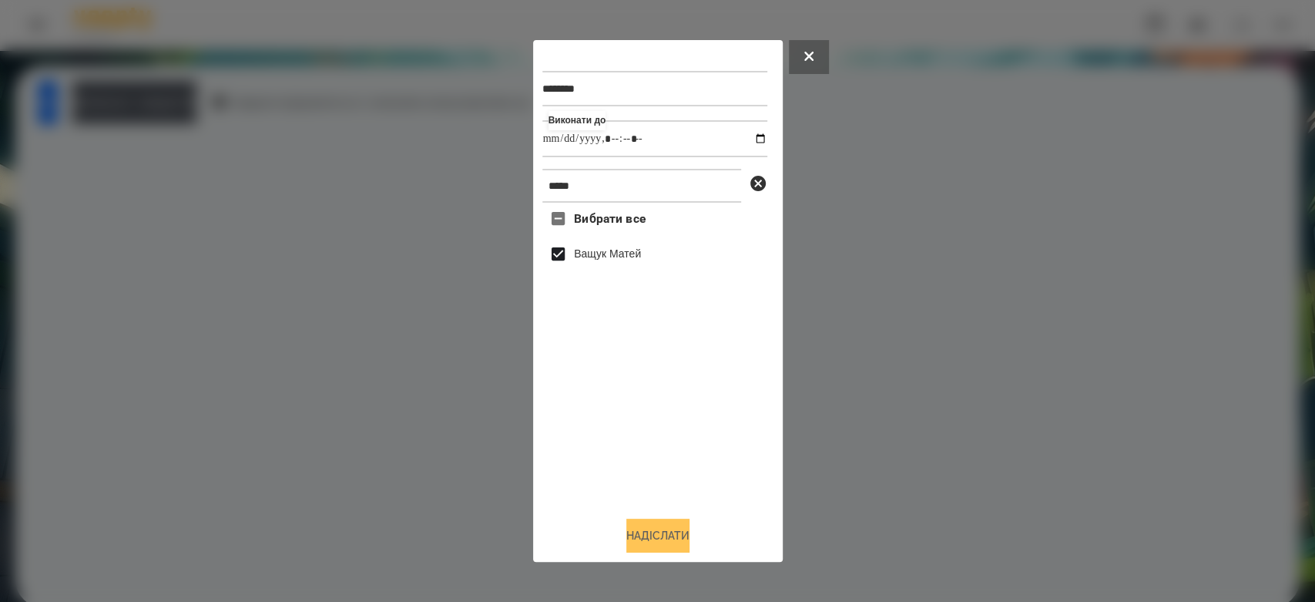
click at [665, 541] on button "Надіслати" at bounding box center [657, 535] width 63 height 34
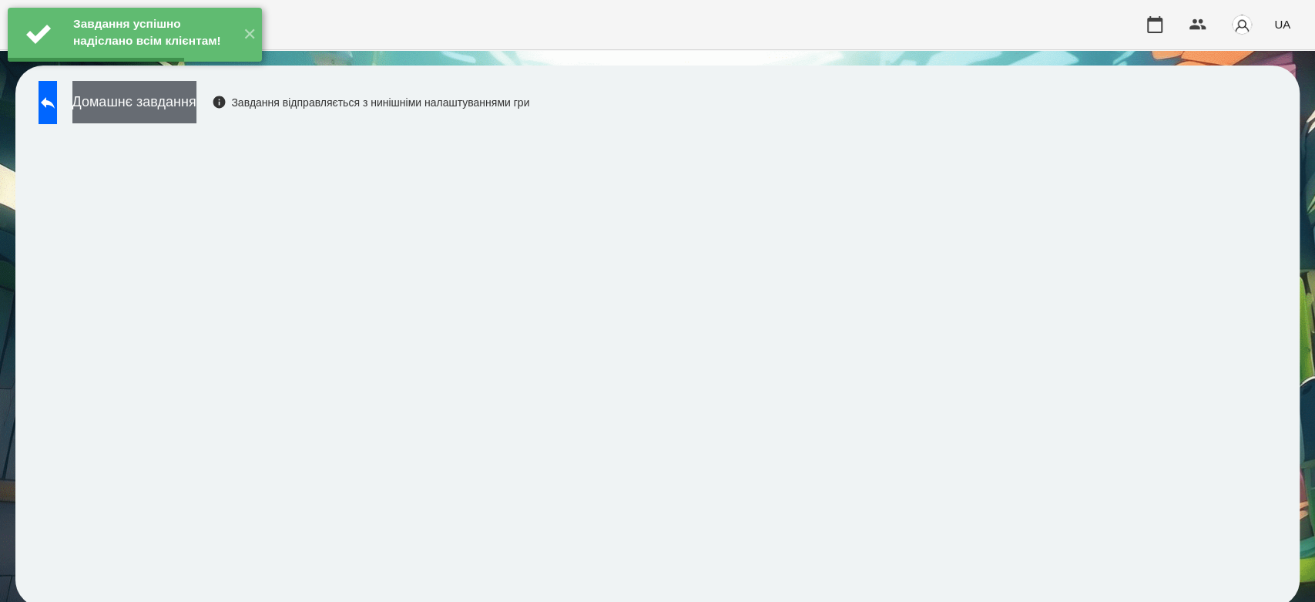
click at [196, 100] on button "Домашнє завдання" at bounding box center [134, 102] width 124 height 42
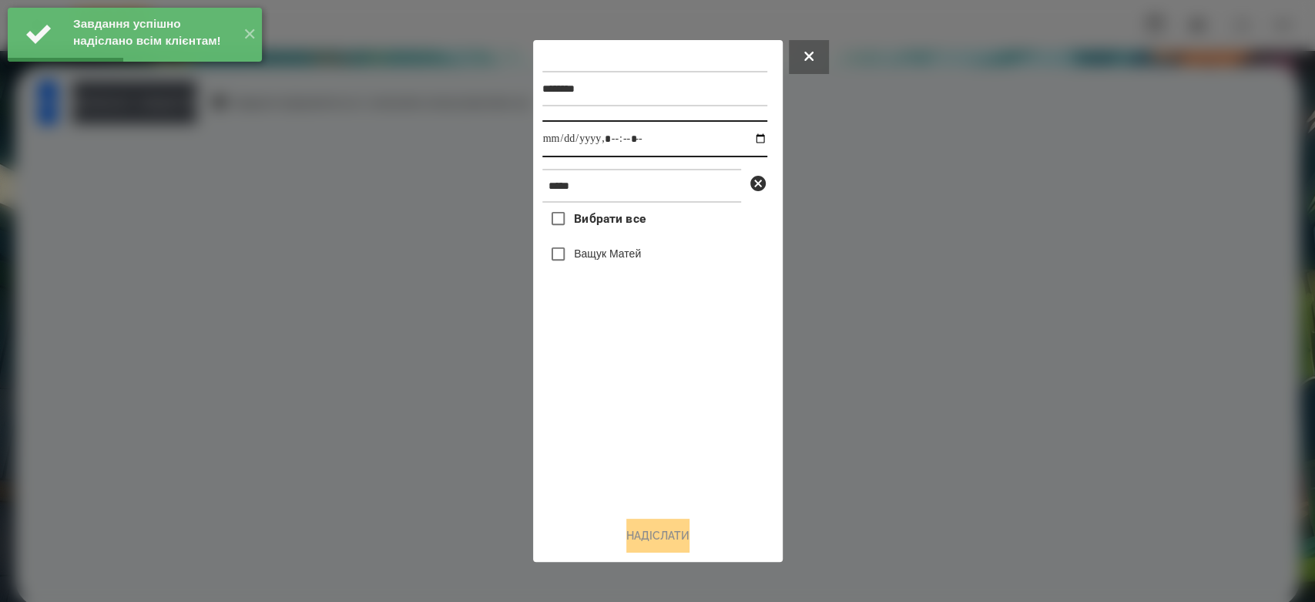
click at [752, 136] on input "datetime-local" at bounding box center [654, 138] width 225 height 37
type input "**********"
drag, startPoint x: 686, startPoint y: 451, endPoint x: 676, endPoint y: 435, distance: 19.0
click at [686, 451] on div "Вибрати все Ващук Матей" at bounding box center [654, 353] width 225 height 301
click at [610, 250] on label "Ващук Матей" at bounding box center [607, 253] width 67 height 15
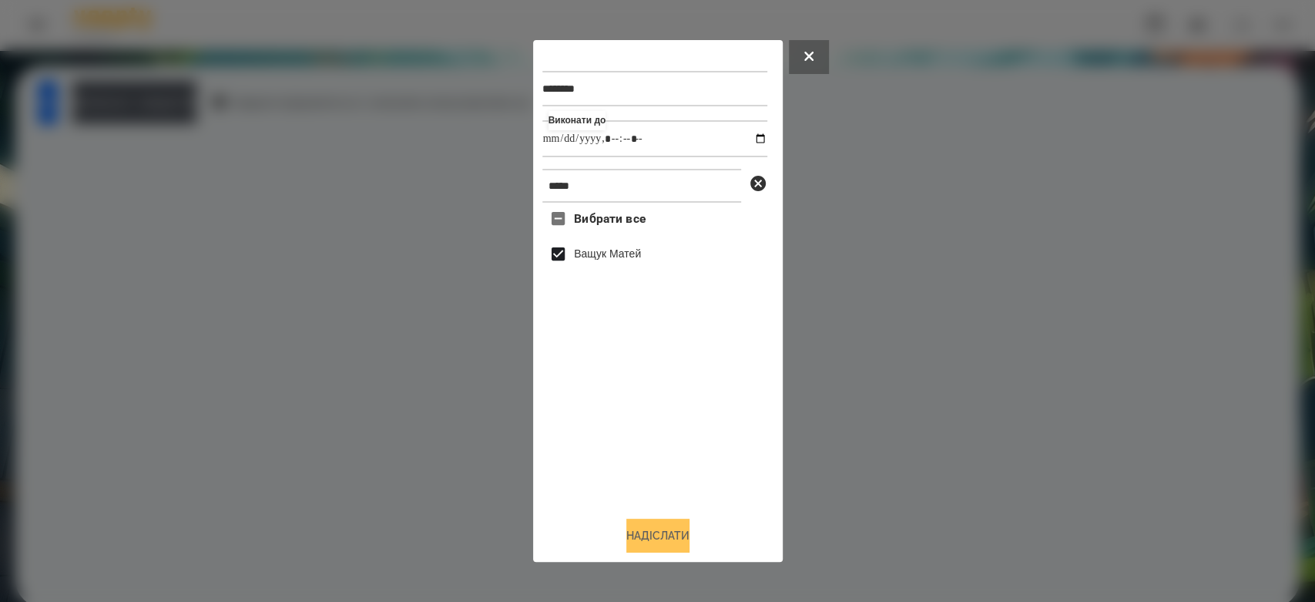
click at [666, 533] on button "Надіслати" at bounding box center [657, 535] width 63 height 34
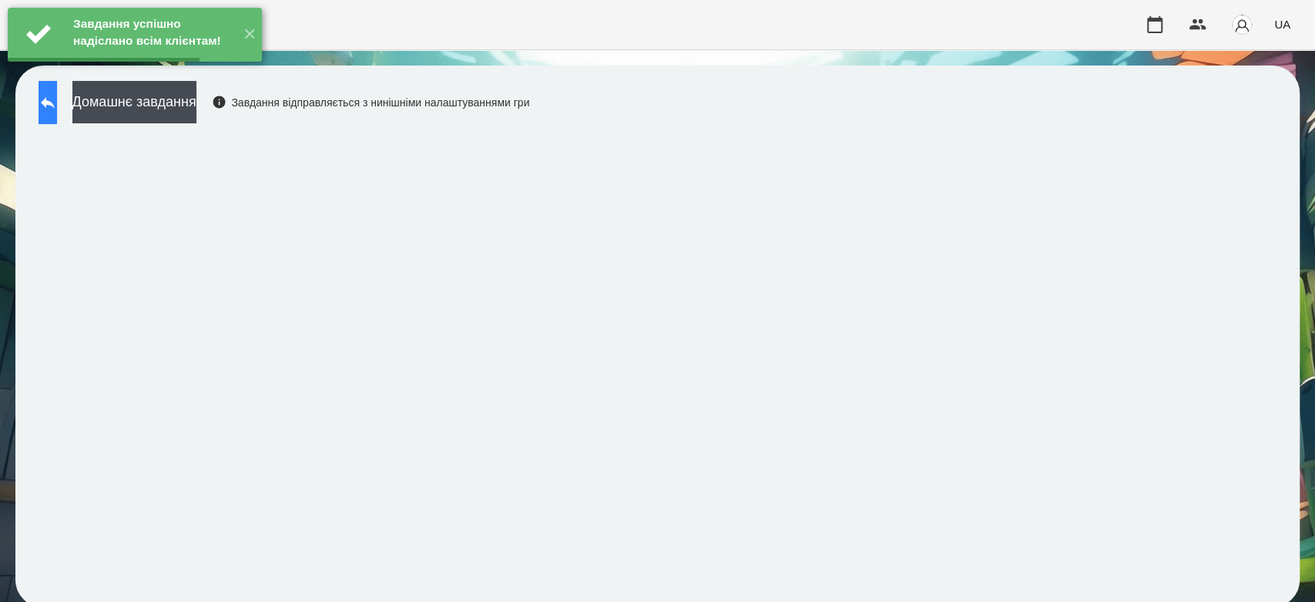
click at [57, 94] on icon at bounding box center [48, 102] width 18 height 18
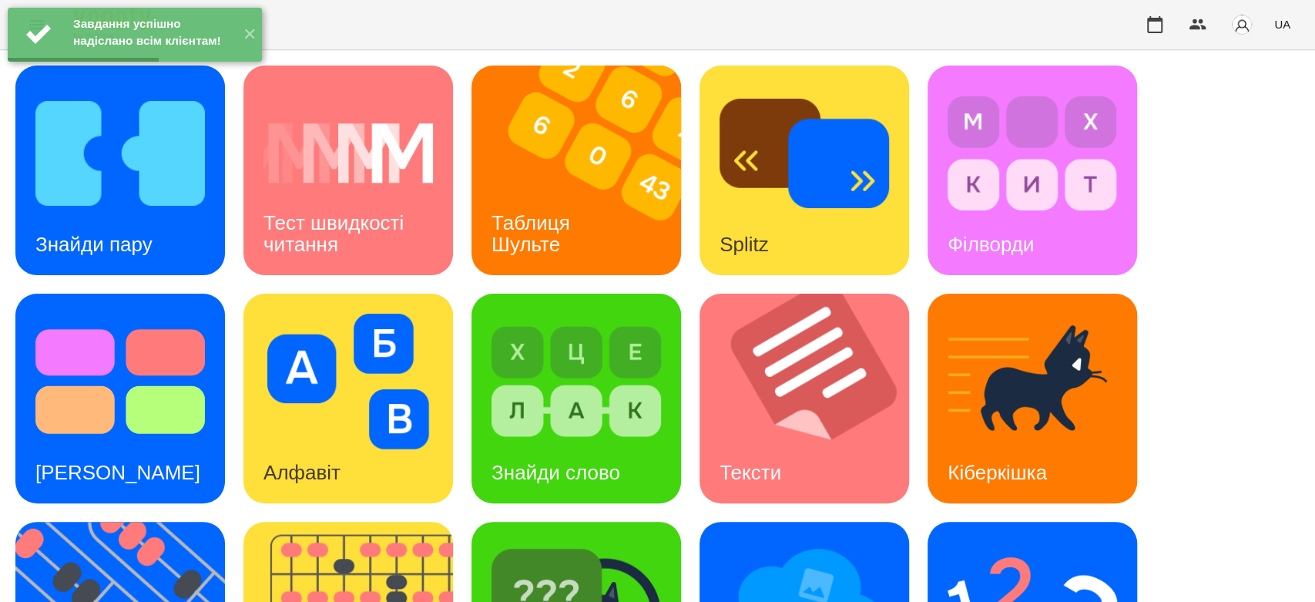
scroll to position [372, 0]
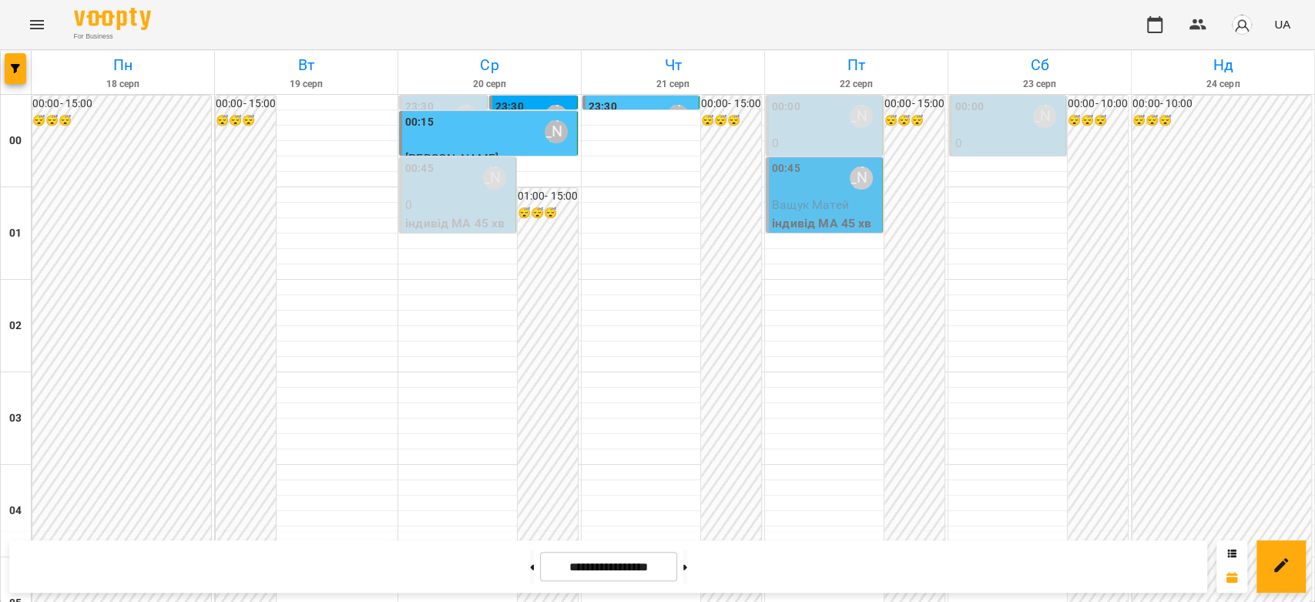
click at [781, 198] on span "Ващук Матей" at bounding box center [810, 204] width 77 height 15
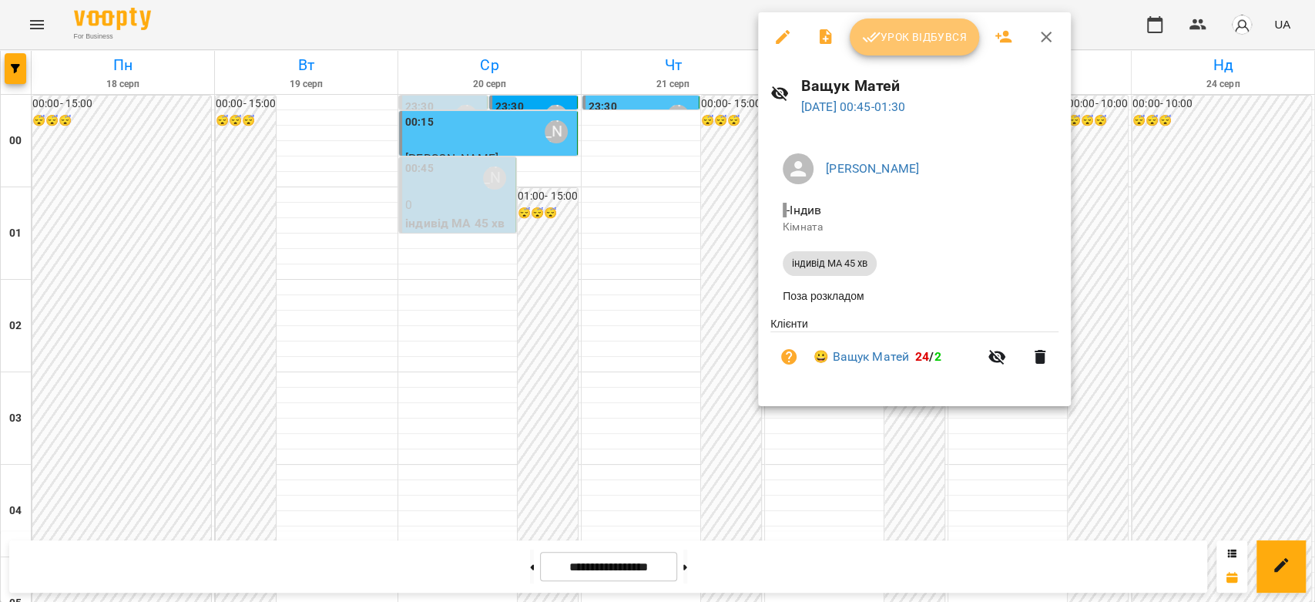
click at [894, 42] on span "Урок відбувся" at bounding box center [914, 37] width 105 height 18
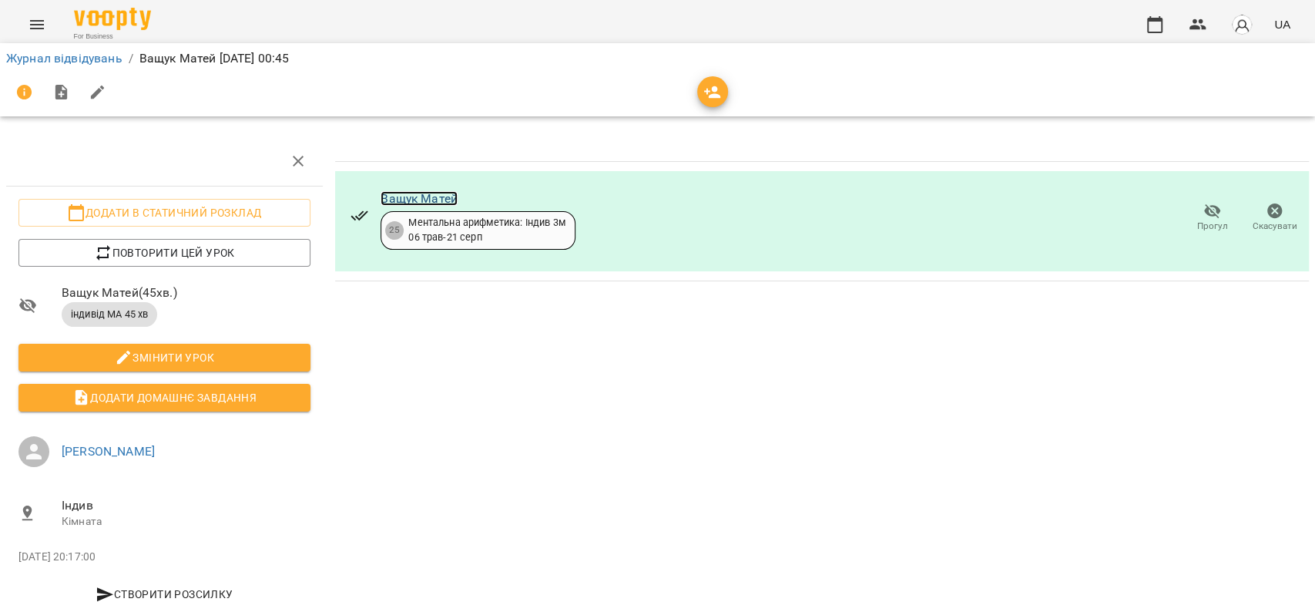
click at [414, 202] on link "Ващук Матей" at bounding box center [419, 198] width 77 height 15
click at [86, 61] on link "Журнал відвідувань" at bounding box center [64, 58] width 116 height 15
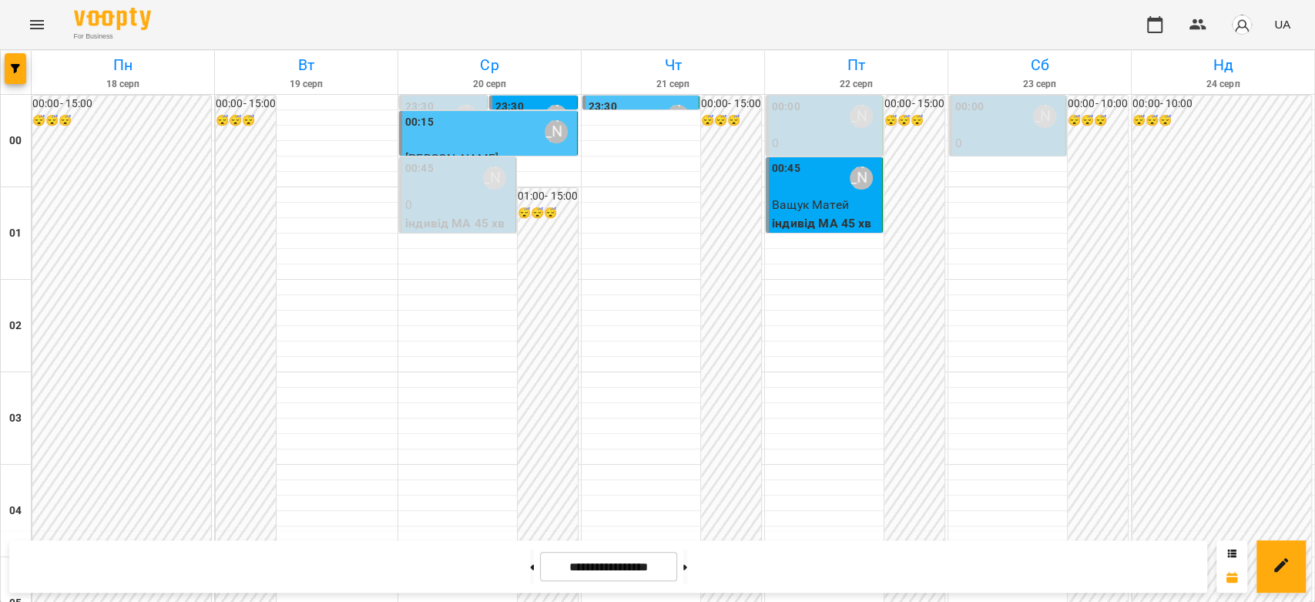
scroll to position [1626, 0]
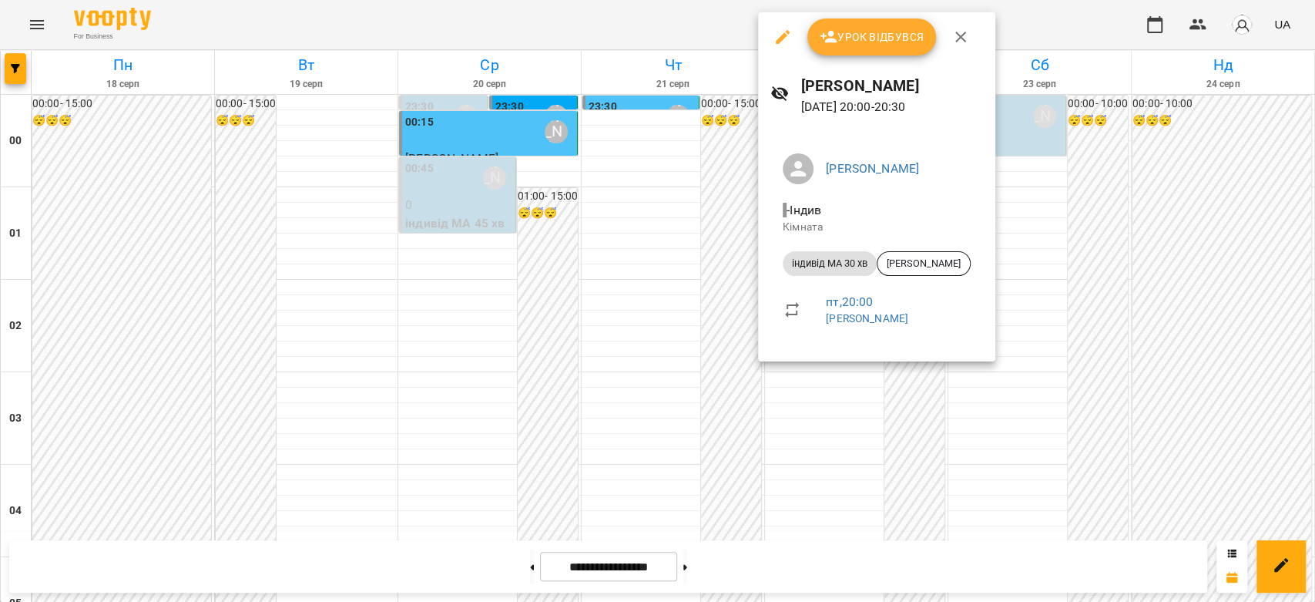
click at [743, 301] on div at bounding box center [657, 301] width 1315 height 602
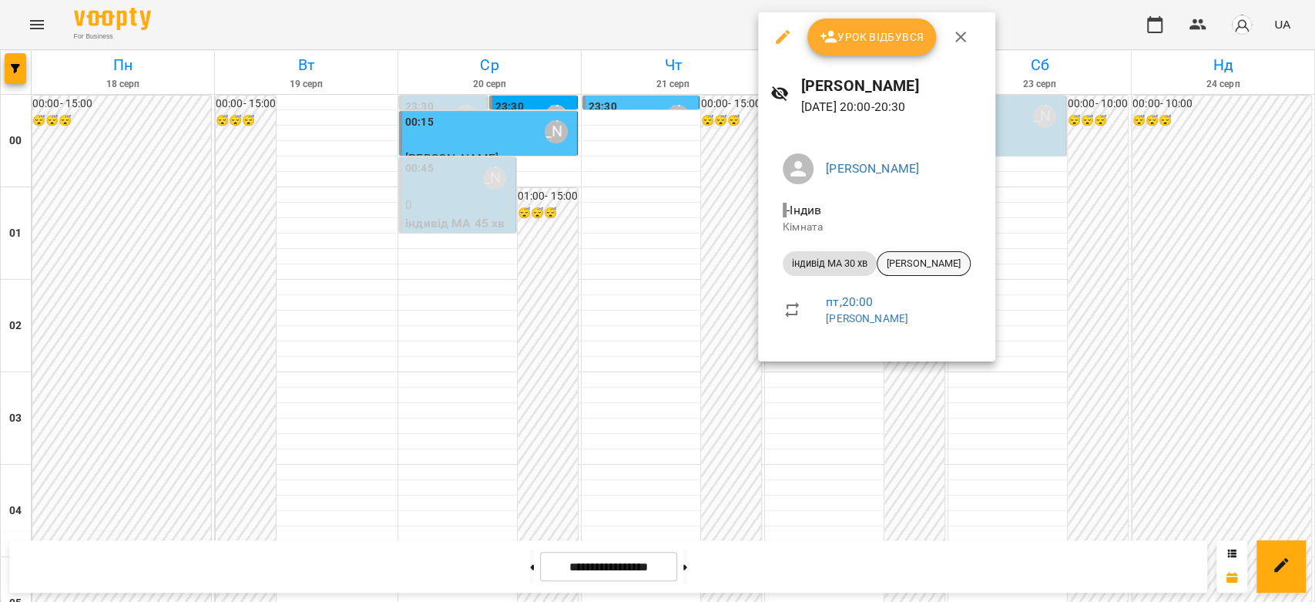
click at [942, 263] on span "[PERSON_NAME]" at bounding box center [923, 264] width 92 height 14
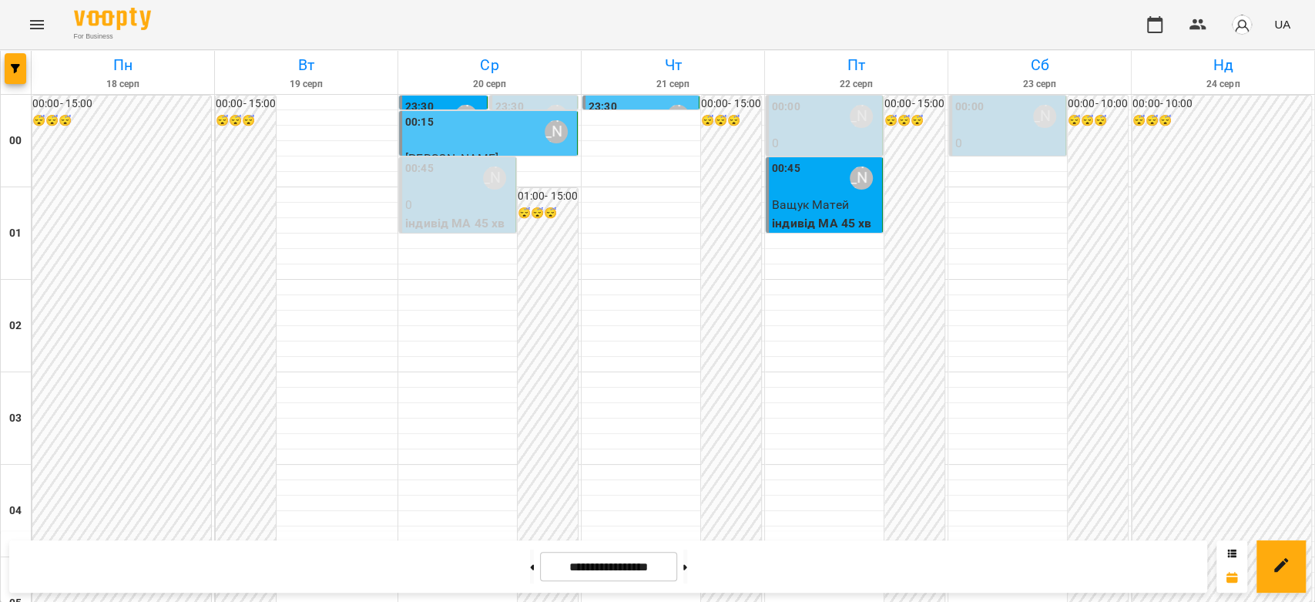
scroll to position [1781, 0]
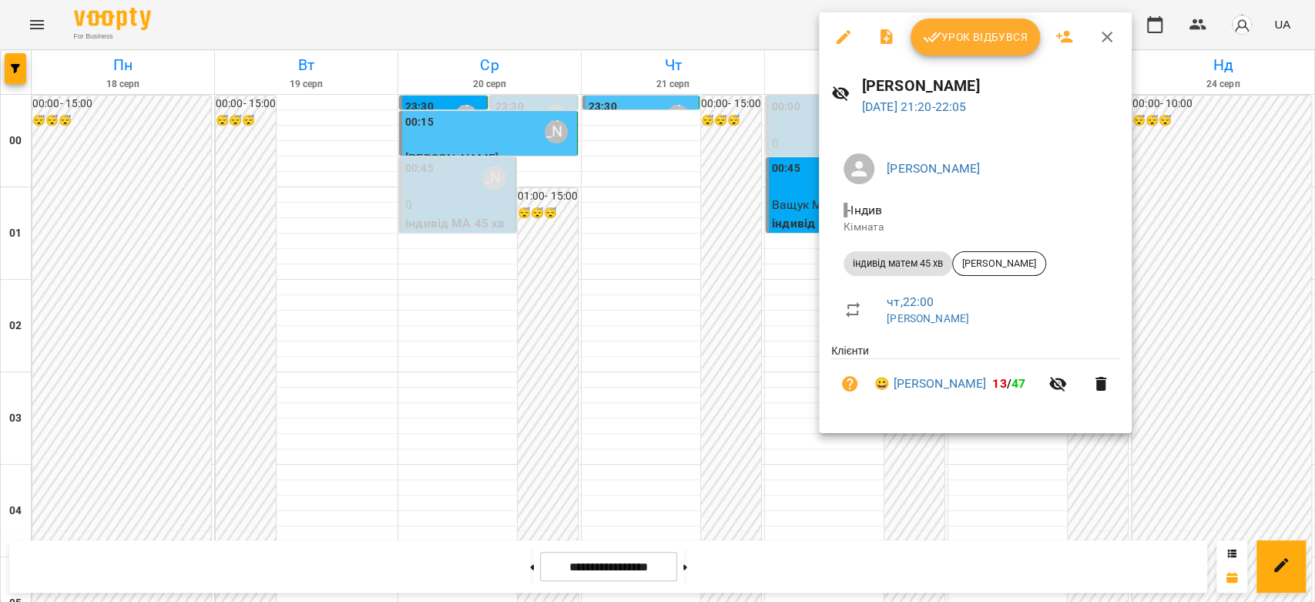
click at [689, 248] on div at bounding box center [657, 301] width 1315 height 602
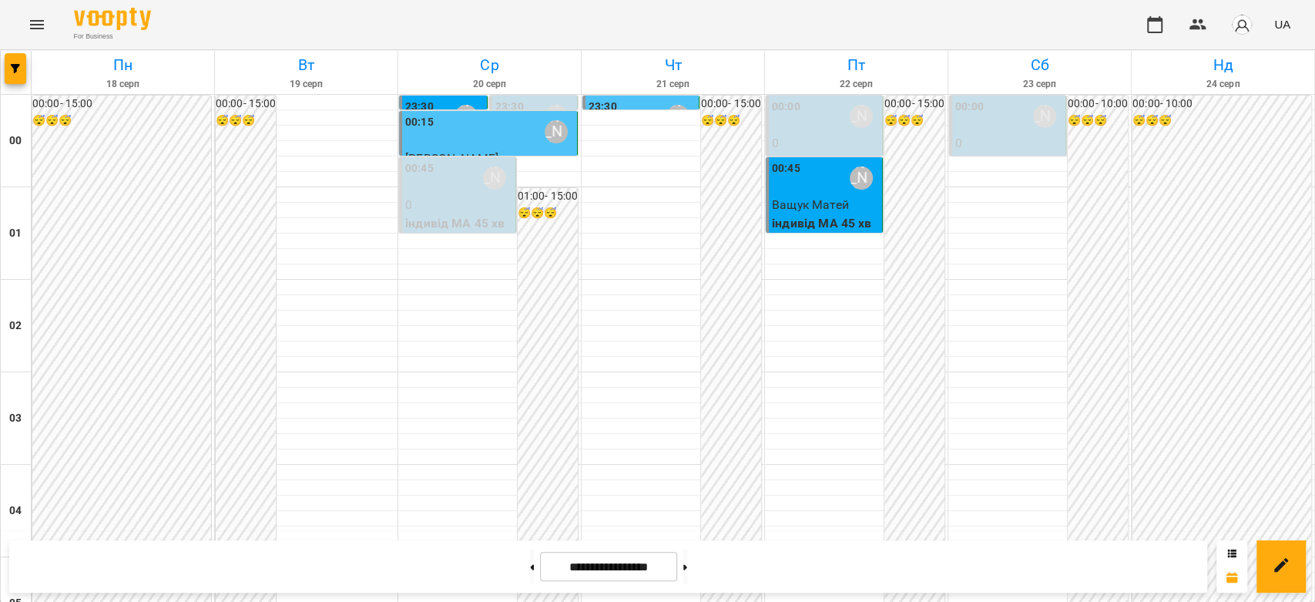
scroll to position [1609, 0]
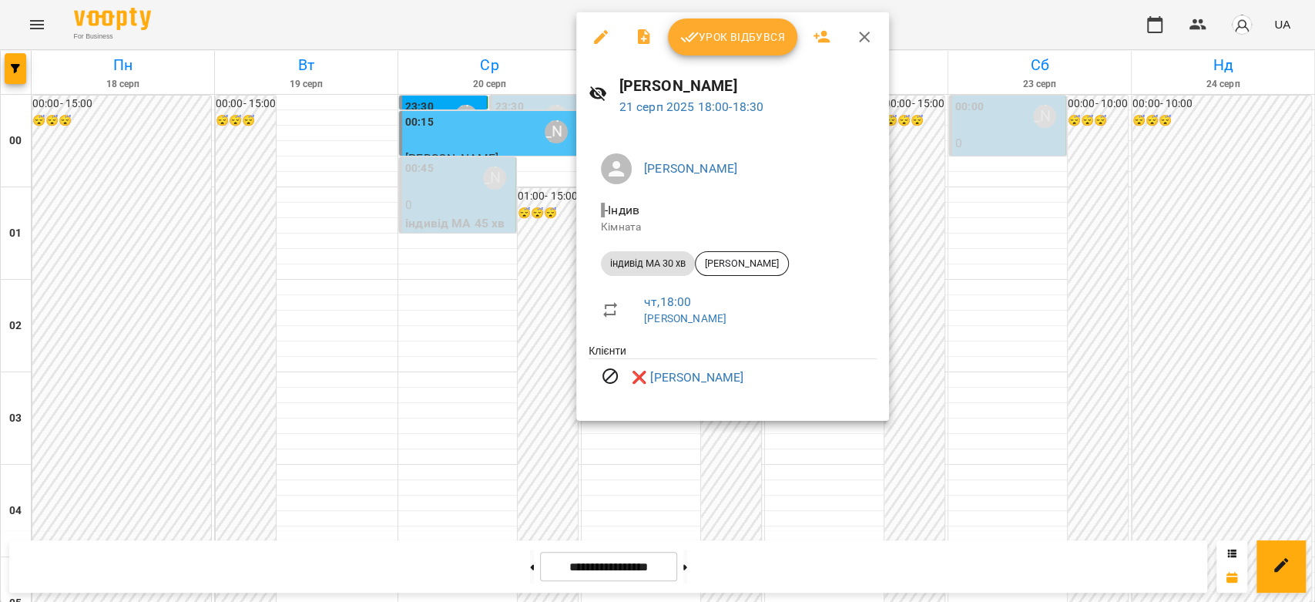
click at [464, 170] on div at bounding box center [657, 301] width 1315 height 602
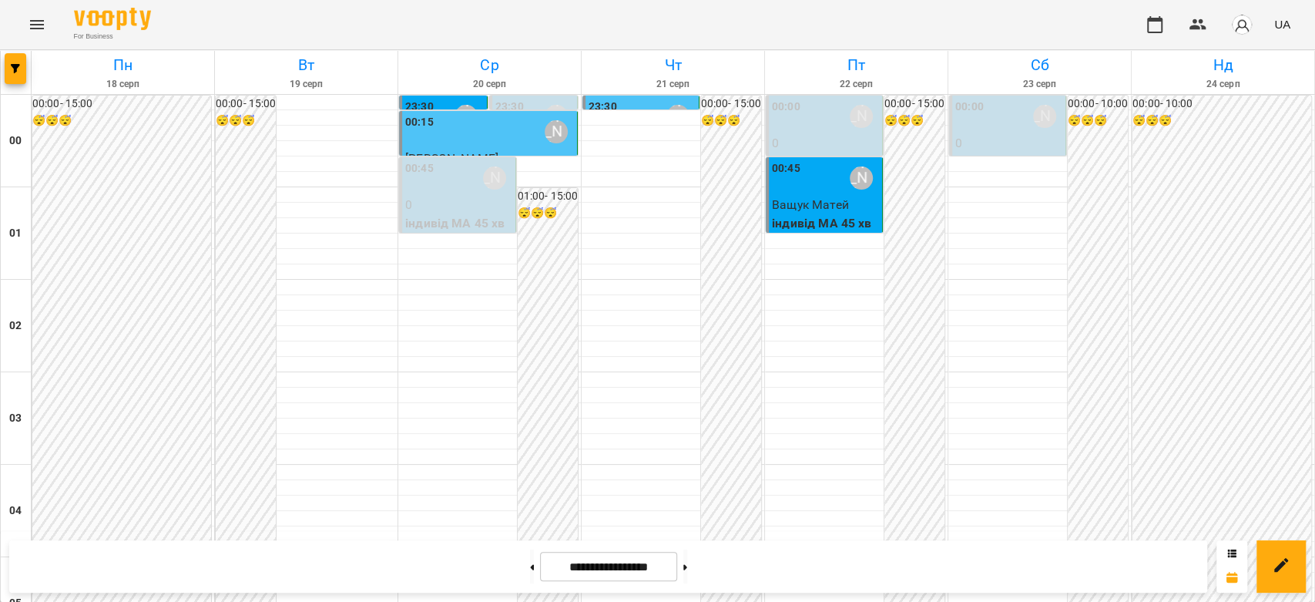
scroll to position [0, 0]
click at [966, 137] on p "0" at bounding box center [1008, 143] width 107 height 18
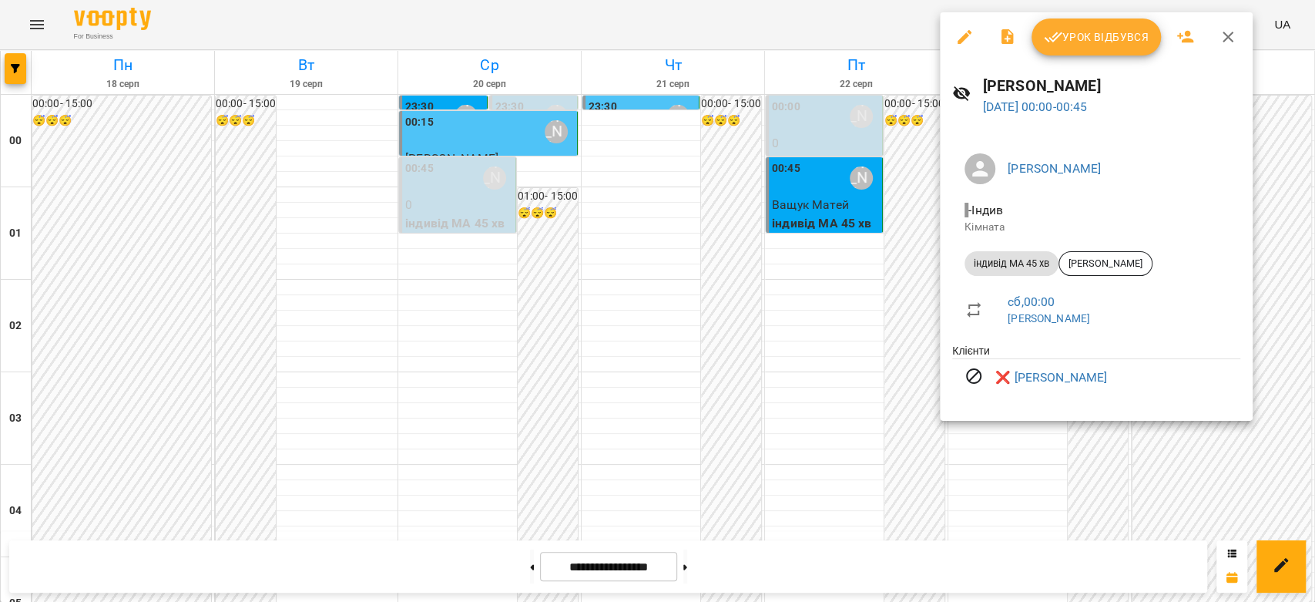
click at [912, 171] on div at bounding box center [657, 301] width 1315 height 602
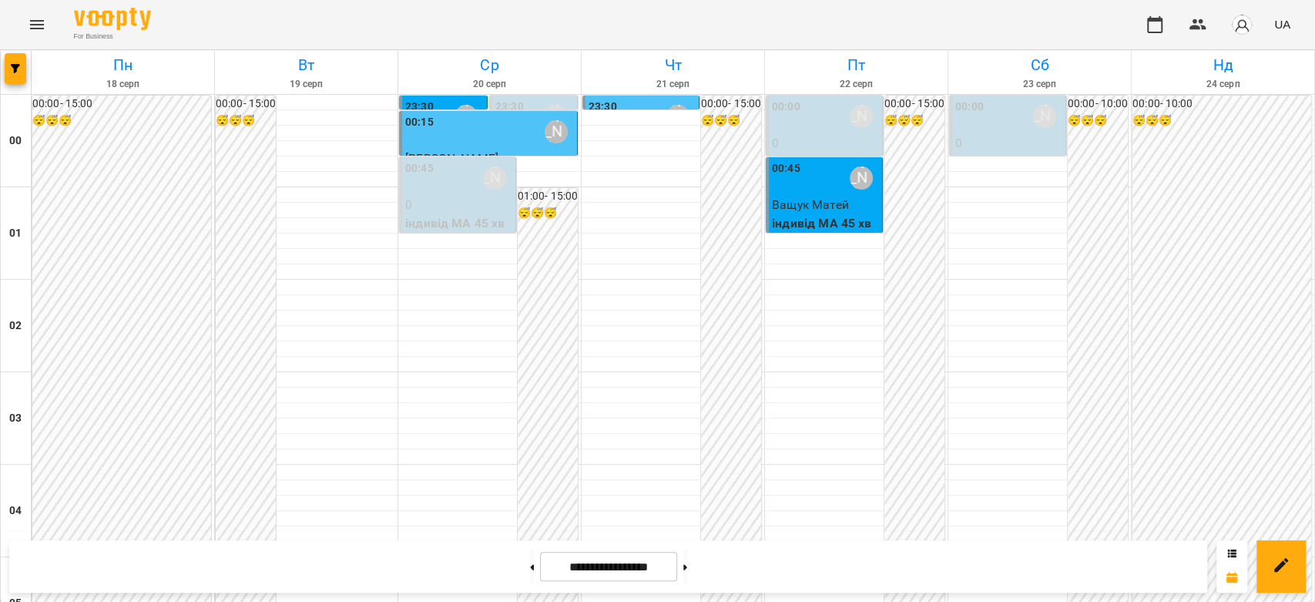
scroll to position [770, 0]
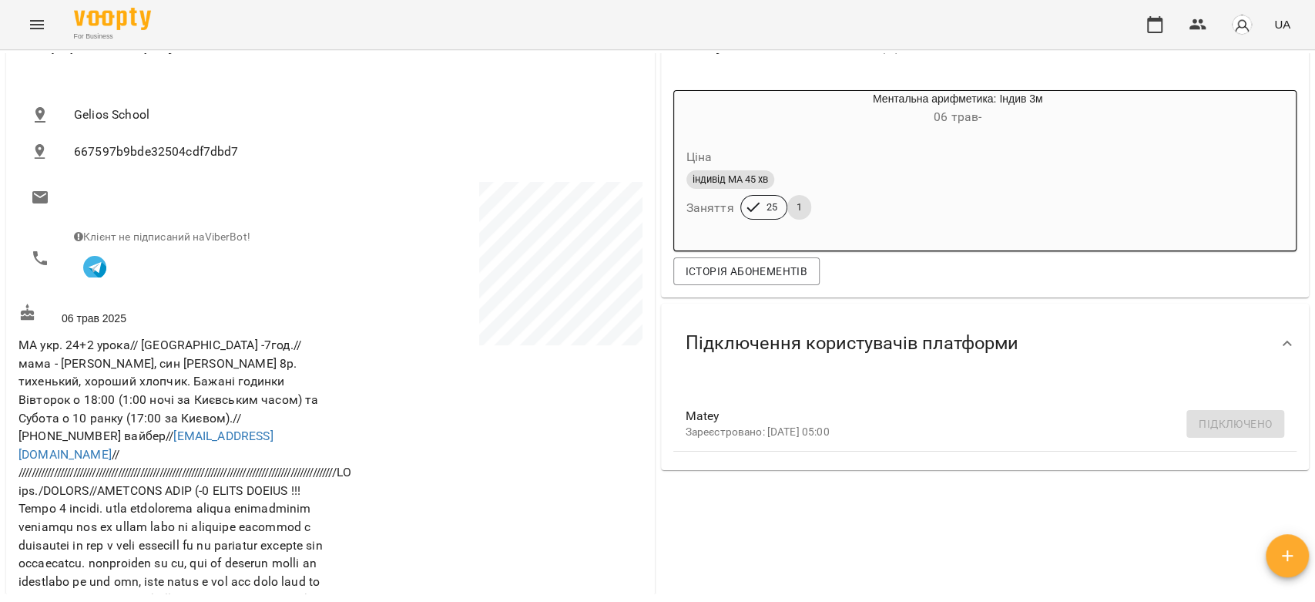
scroll to position [856, 0]
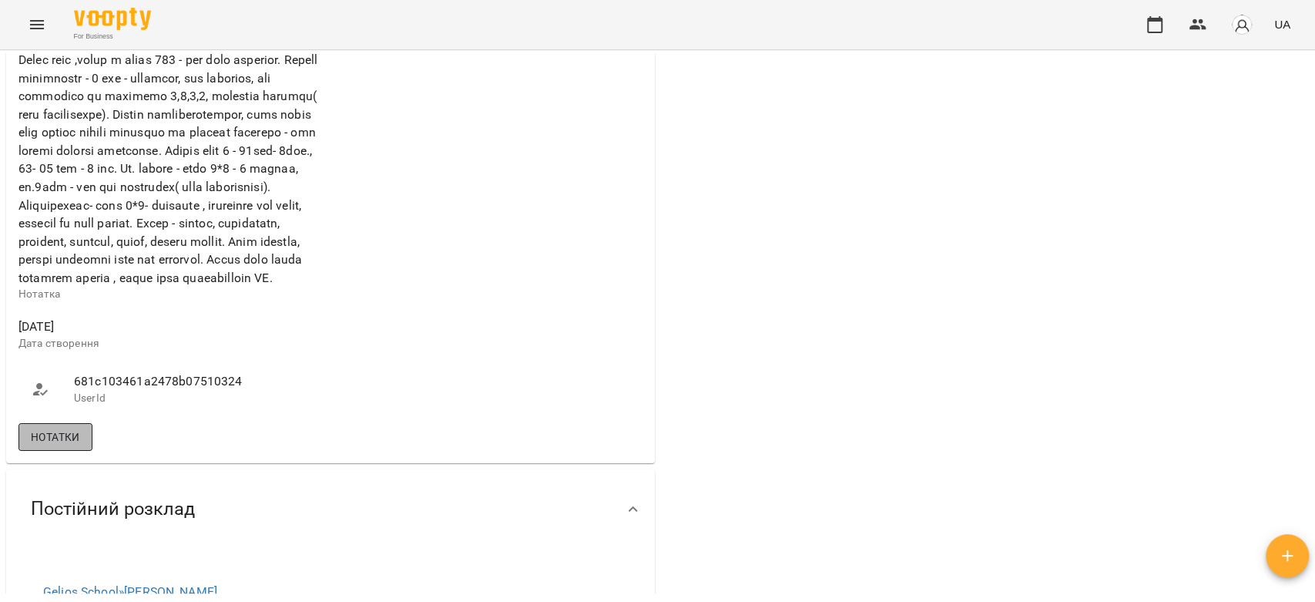
click at [59, 451] on button "Нотатки" at bounding box center [55, 437] width 74 height 28
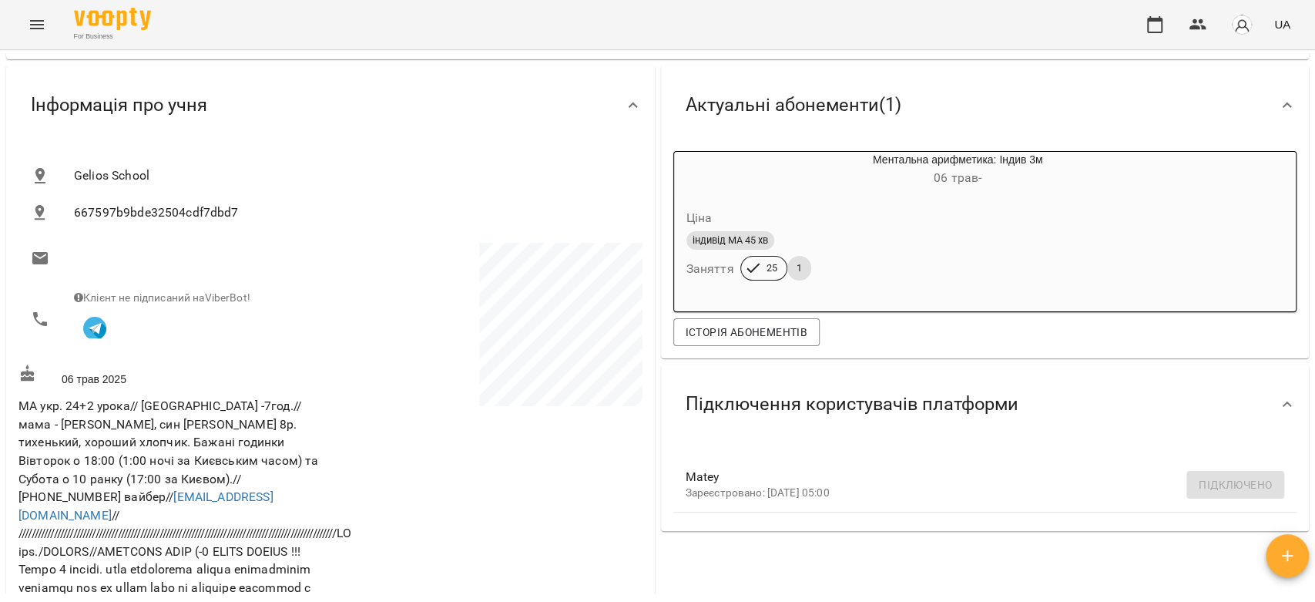
scroll to position [0, 0]
